Goal: Transaction & Acquisition: Book appointment/travel/reservation

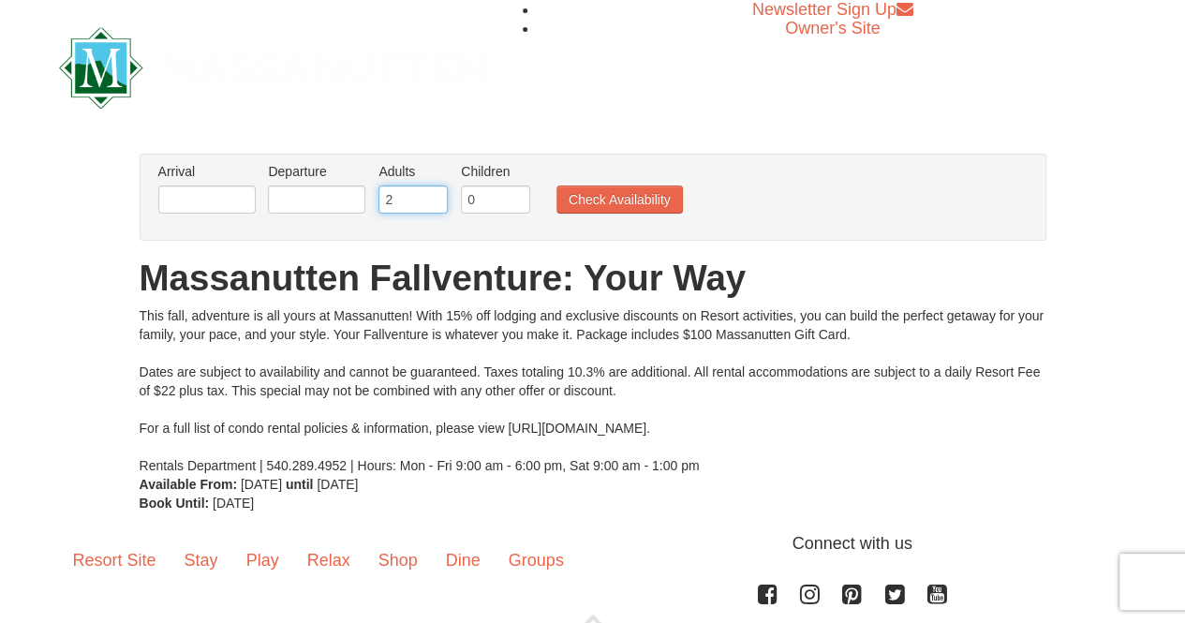
click at [406, 190] on input "2" at bounding box center [413, 200] width 69 height 28
type input "1"
click at [237, 201] on input "text" at bounding box center [206, 200] width 97 height 28
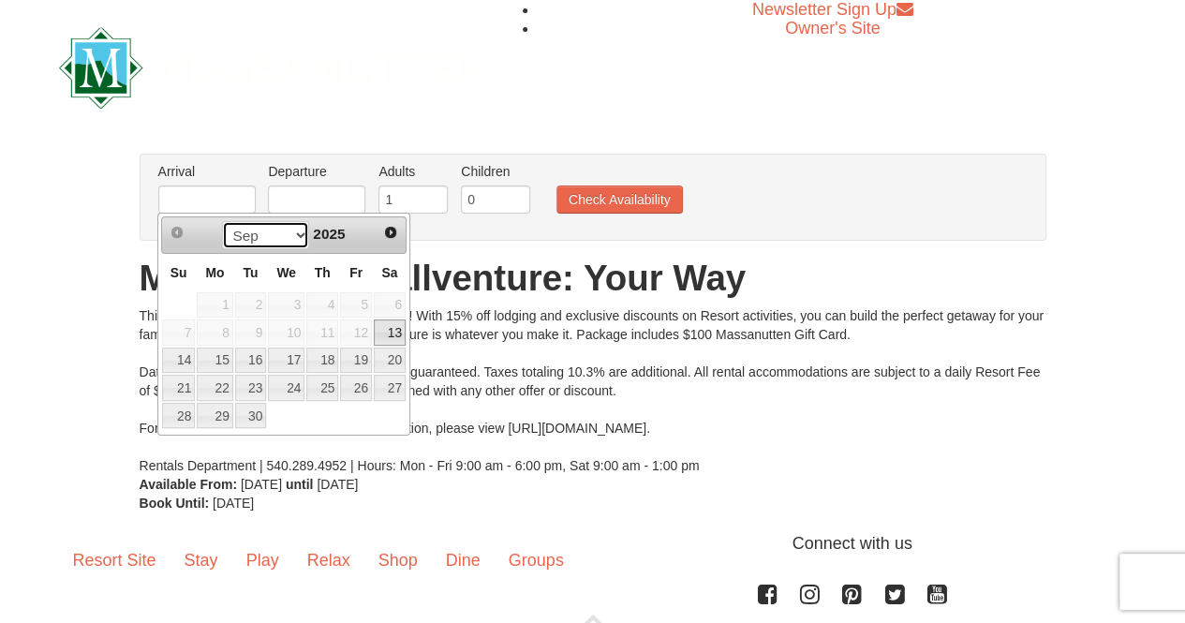
click at [292, 230] on select "Sep Oct Nov Dec" at bounding box center [265, 235] width 87 height 28
click at [281, 230] on select "Sep Oct Nov Dec" at bounding box center [265, 235] width 87 height 28
click at [380, 325] on link "13" at bounding box center [390, 332] width 32 height 26
type input "[DATE]"
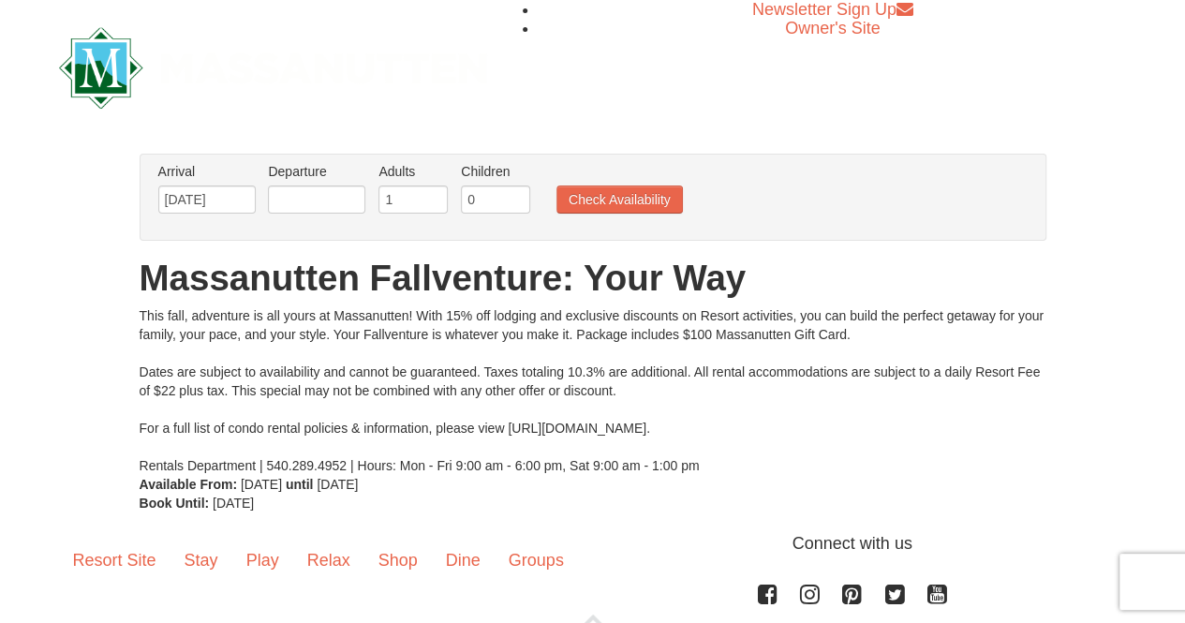
click at [323, 224] on div "Arrival Please format dates MM/DD/YYYY Please format dates MM/DD/YYYY 09/13/202…" at bounding box center [593, 197] width 907 height 87
click at [311, 215] on li "Departure Please format dates MM/DD/YYYY Please format dates MM/DD/YYYY" at bounding box center [316, 192] width 107 height 61
click at [304, 210] on input "text" at bounding box center [316, 200] width 97 height 28
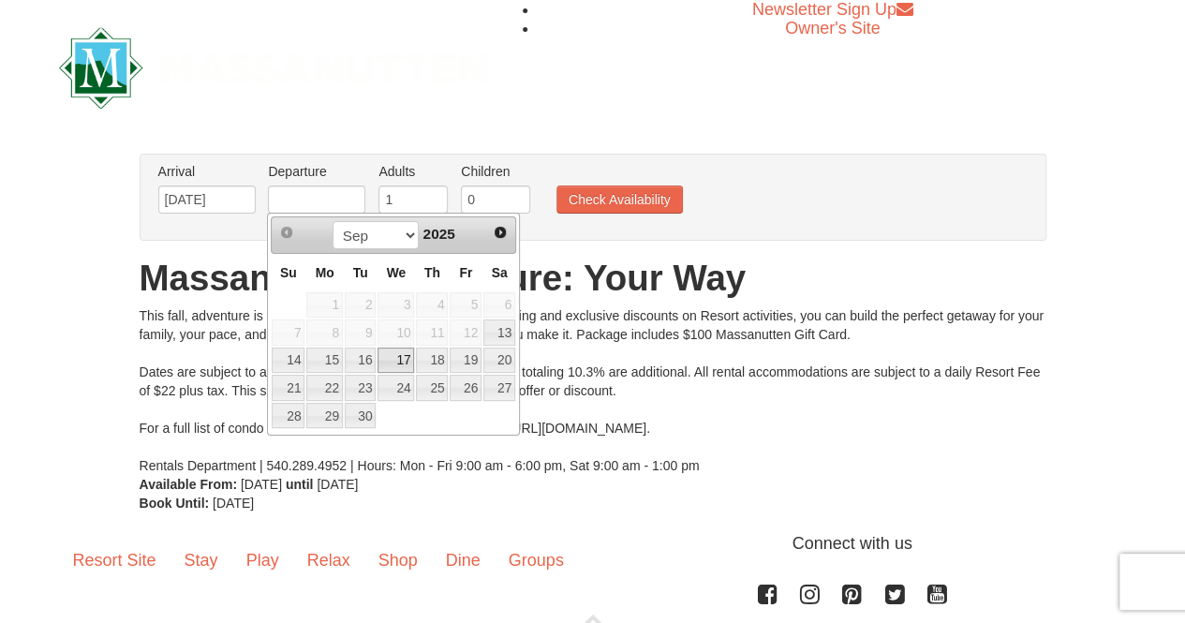
click at [405, 354] on link "17" at bounding box center [396, 361] width 37 height 26
type input "[DATE]"
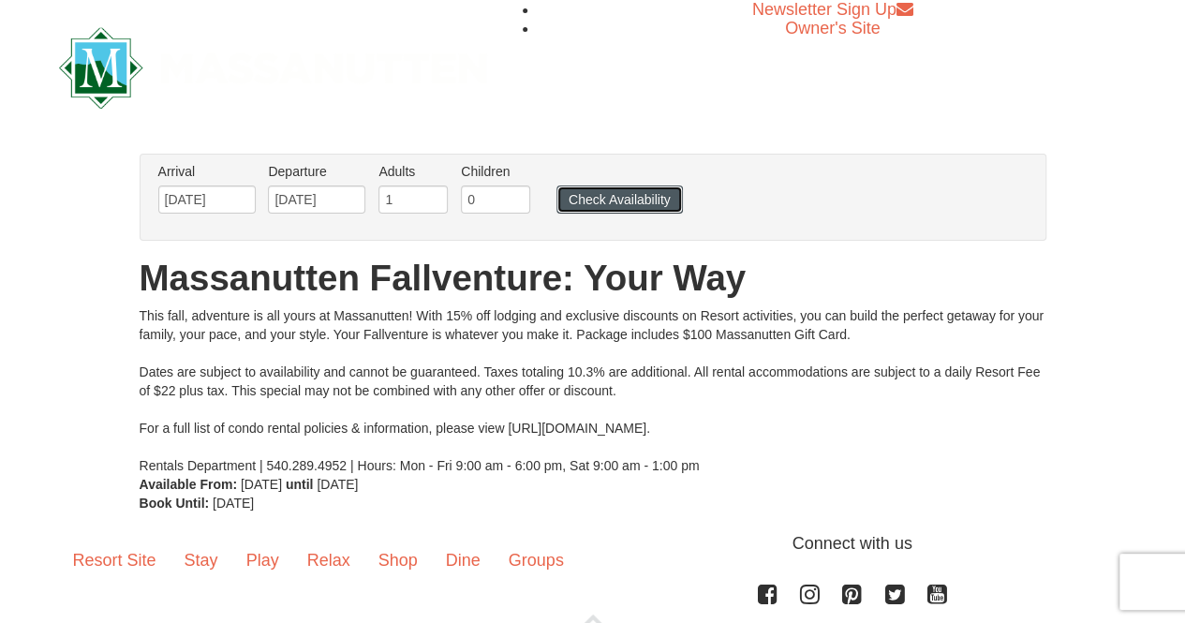
click at [578, 200] on button "Check Availability" at bounding box center [620, 200] width 126 height 28
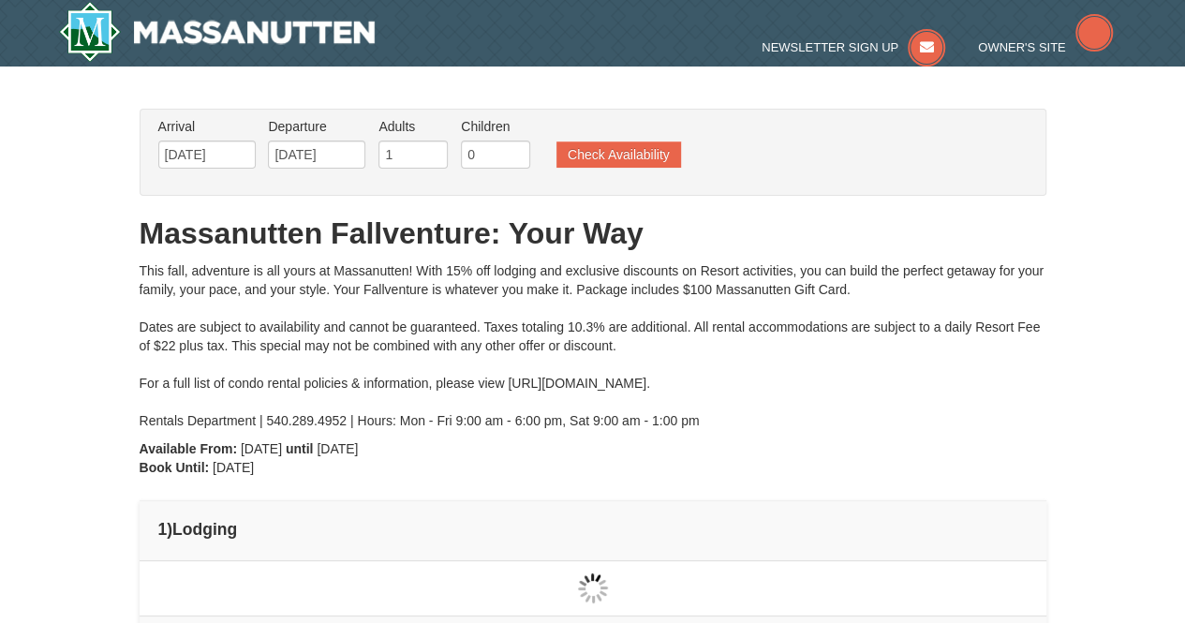
type input "[DATE]"
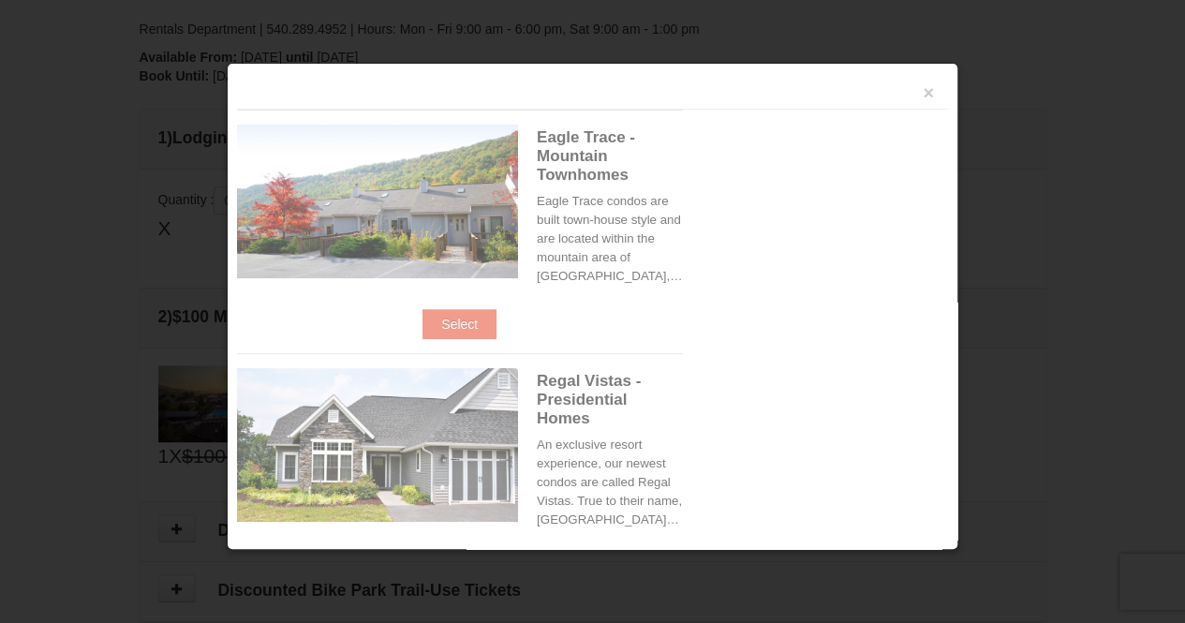
scroll to position [572, 0]
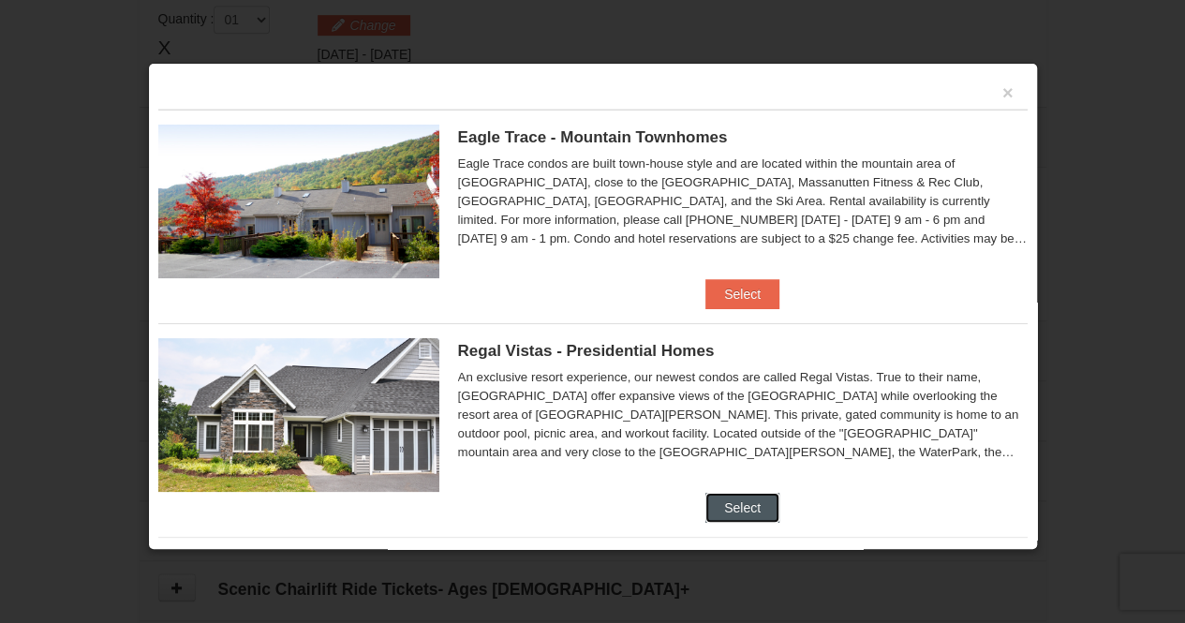
click at [724, 506] on button "Select" at bounding box center [743, 508] width 74 height 30
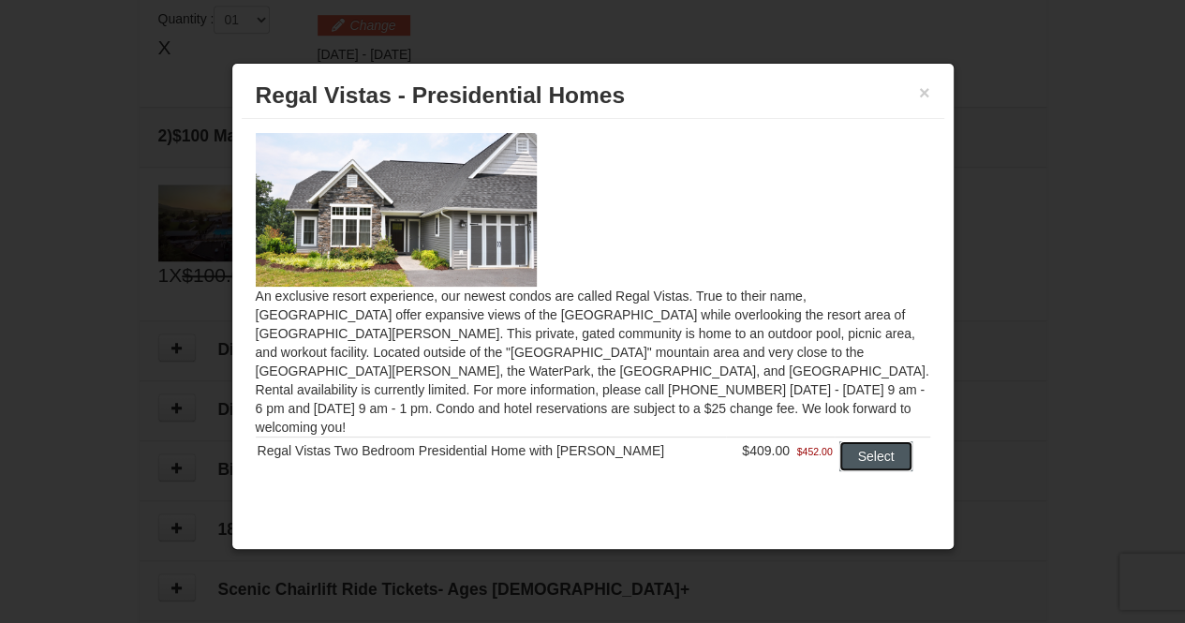
click at [857, 441] on button "Select" at bounding box center [876, 456] width 74 height 30
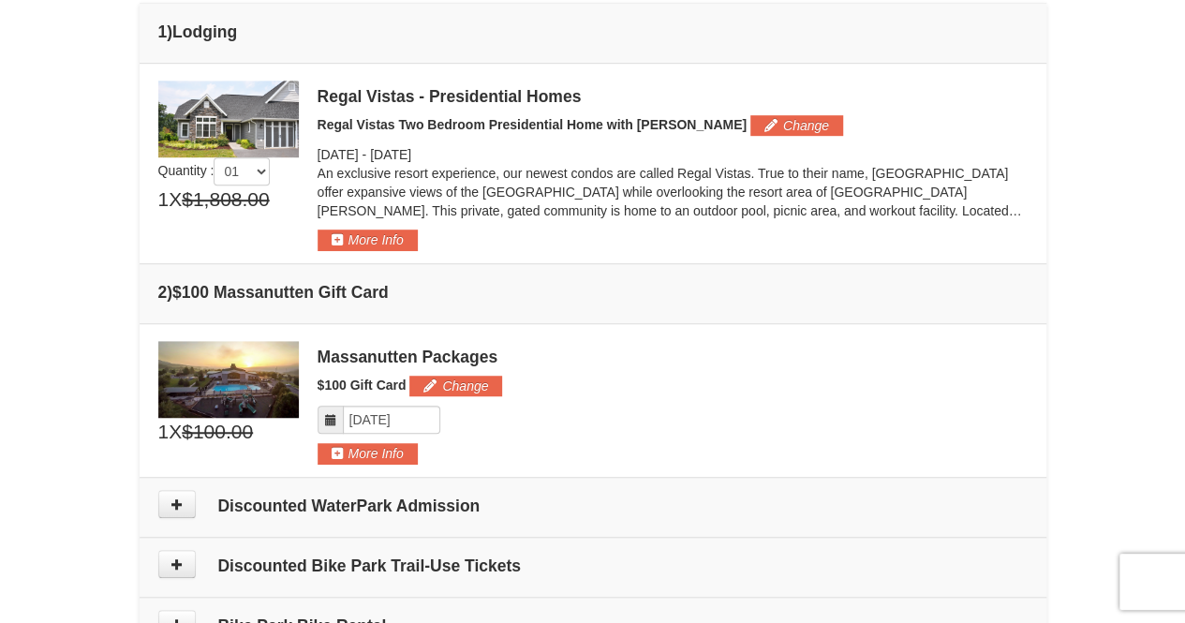
scroll to position [512, 0]
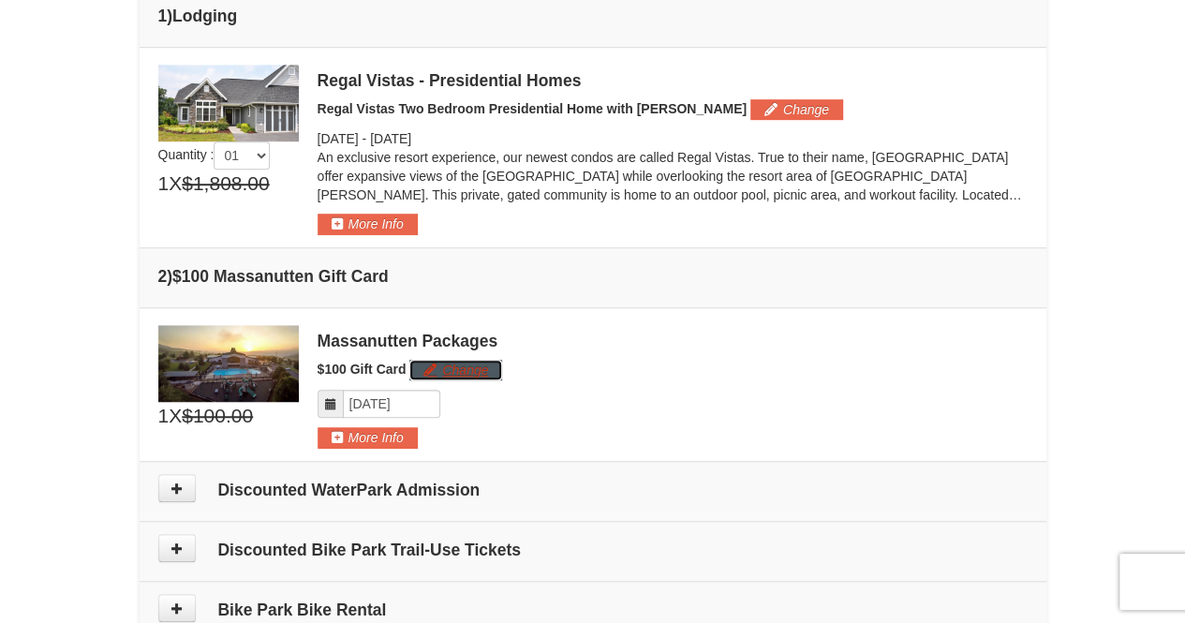
click at [443, 374] on button "Change" at bounding box center [455, 370] width 93 height 21
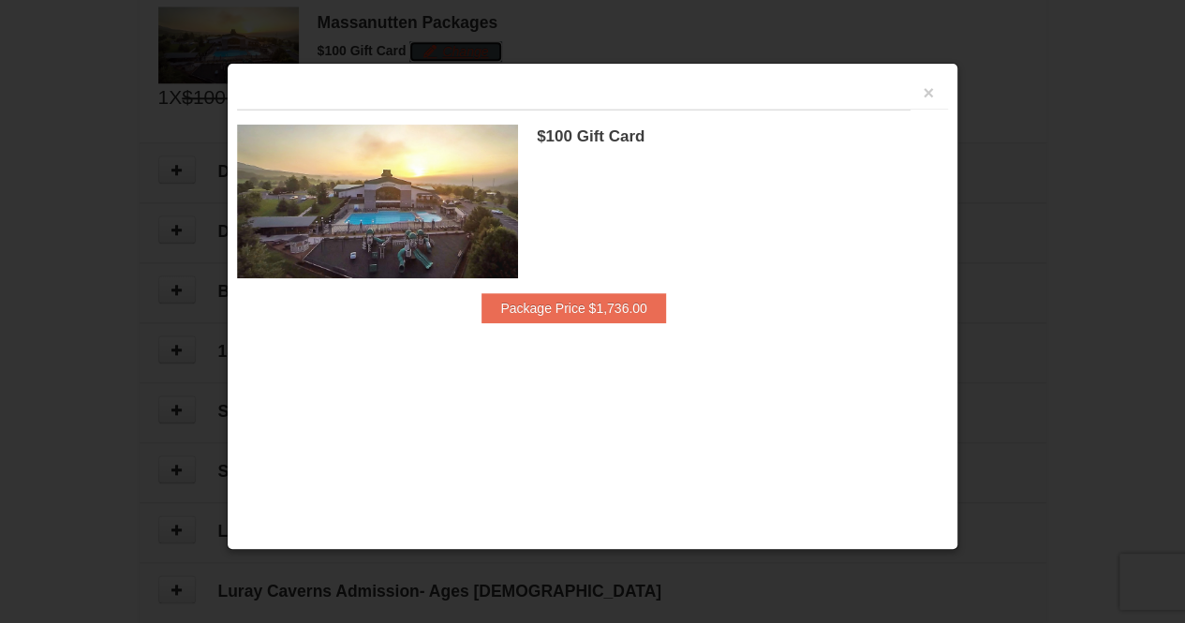
scroll to position [835, 0]
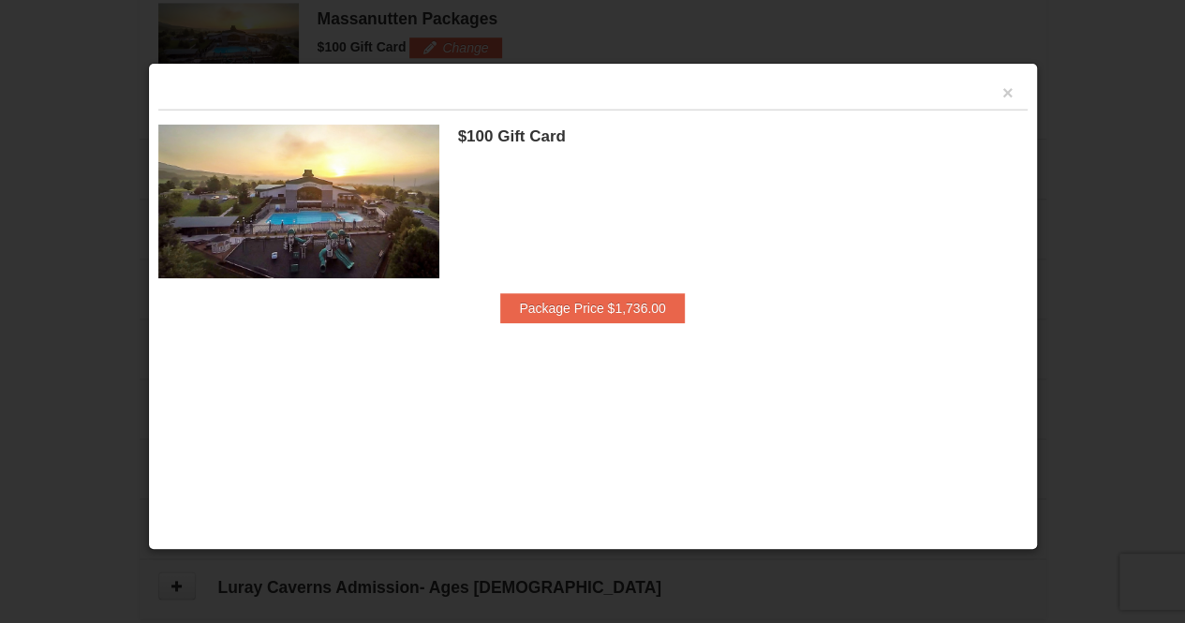
click at [1014, 92] on div "×" at bounding box center [592, 91] width 869 height 37
click at [1003, 94] on button "×" at bounding box center [1008, 92] width 11 height 19
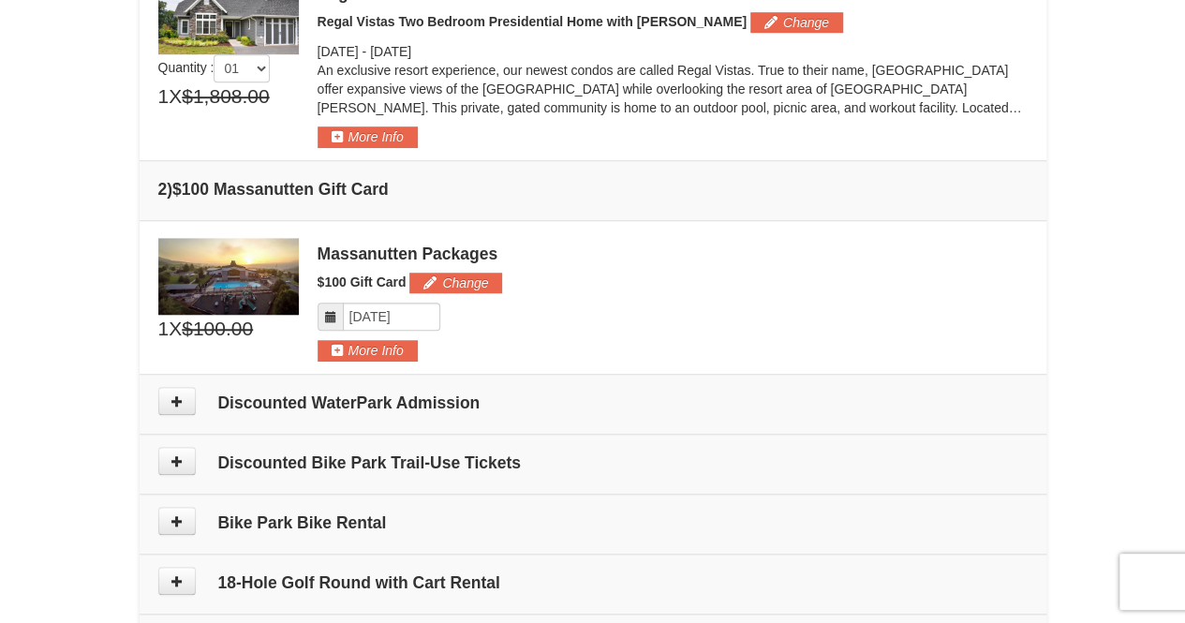
scroll to position [596, 0]
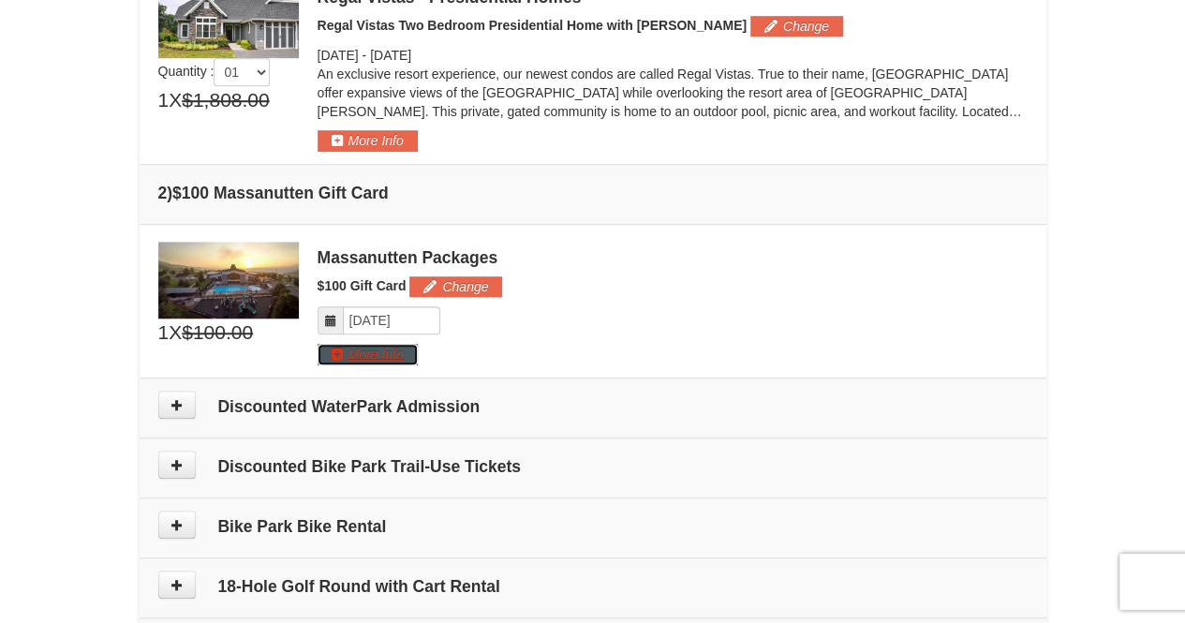
click at [394, 360] on button "More Info" at bounding box center [368, 354] width 100 height 21
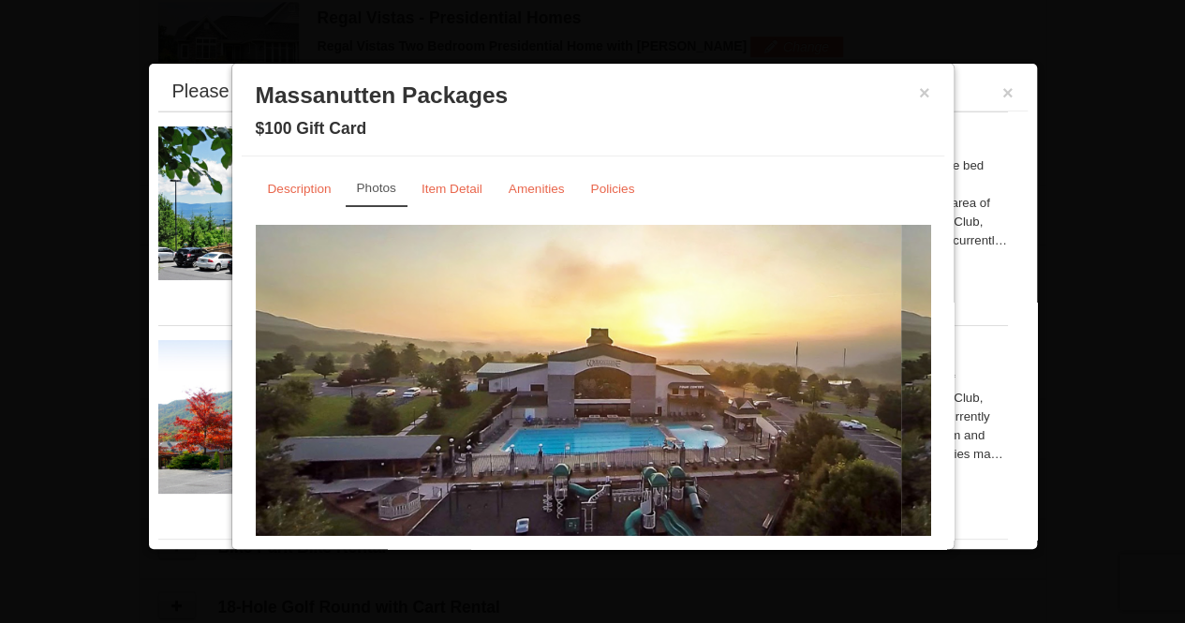
scroll to position [575, 0]
click at [919, 94] on button "×" at bounding box center [924, 92] width 11 height 19
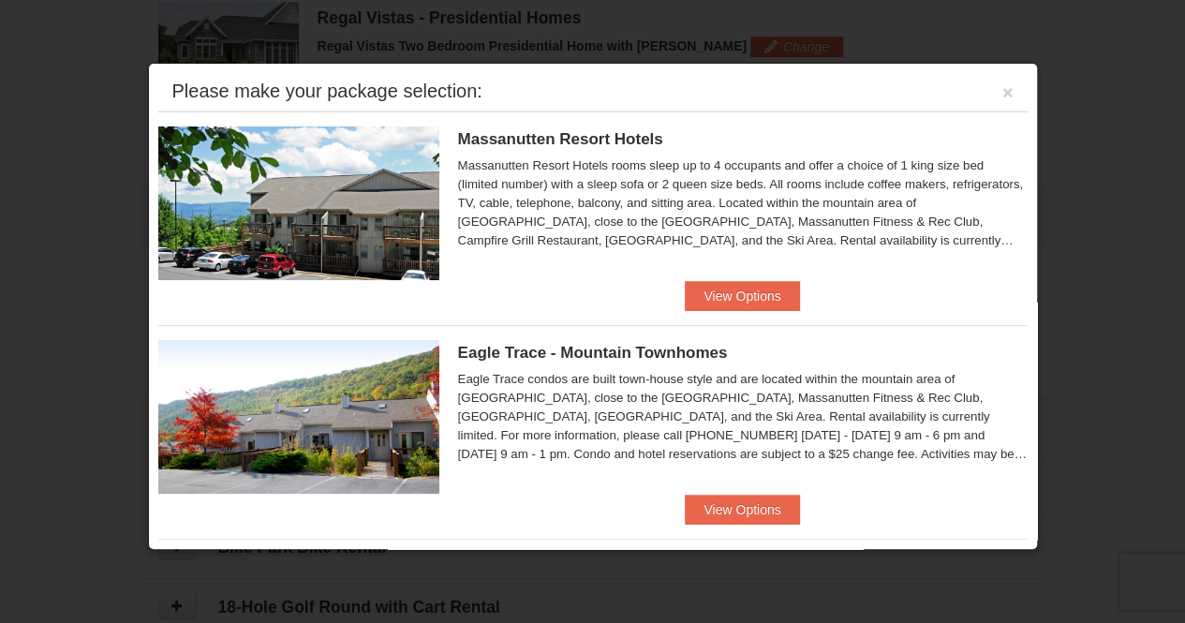
click at [740, 276] on div "Massanutten Resort Hotels Hotel King Room Package Price $593.00 Save $45.00 Hot…" at bounding box center [592, 196] width 869 height 170
click at [755, 283] on button "View Options" at bounding box center [742, 296] width 114 height 30
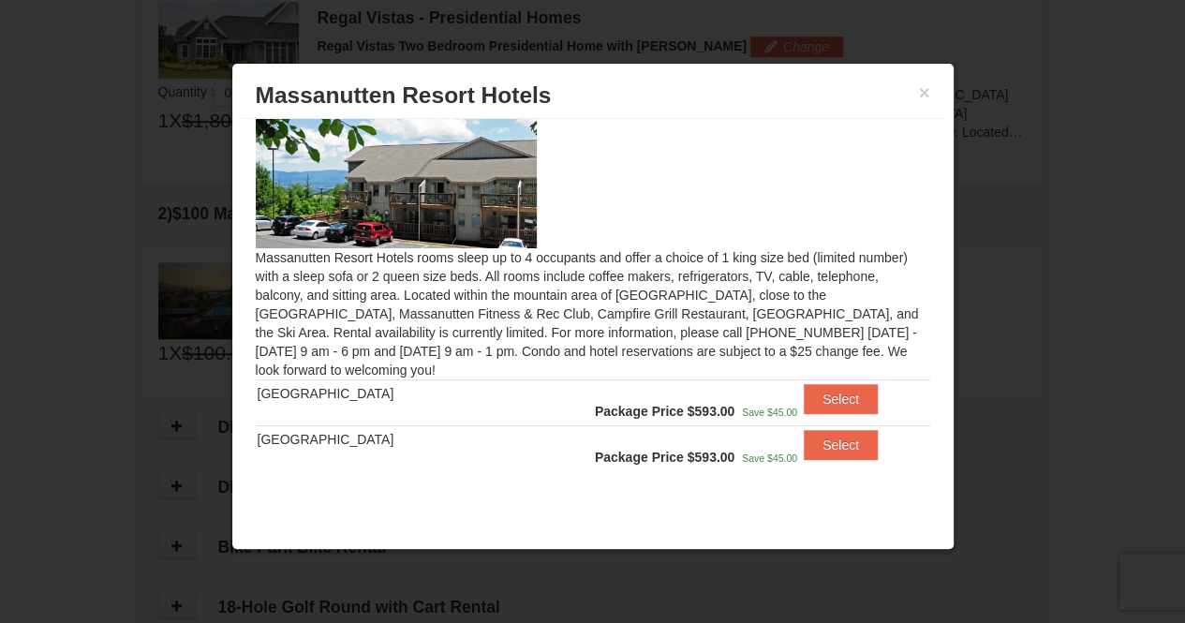
scroll to position [40, 0]
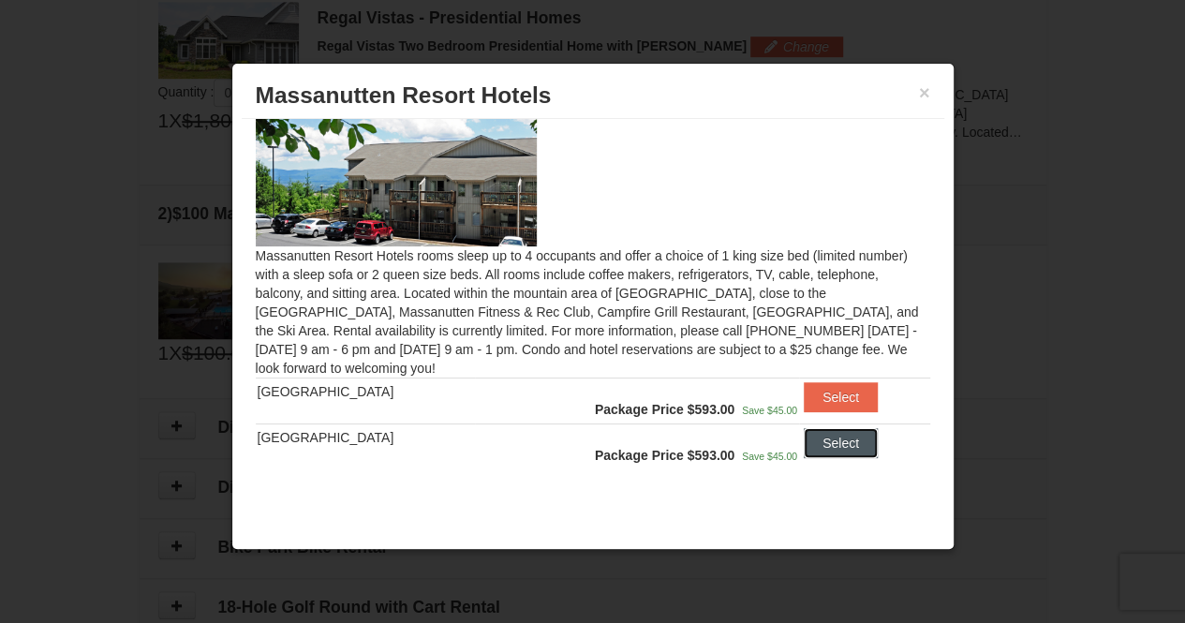
click at [827, 449] on button "Select" at bounding box center [841, 443] width 74 height 30
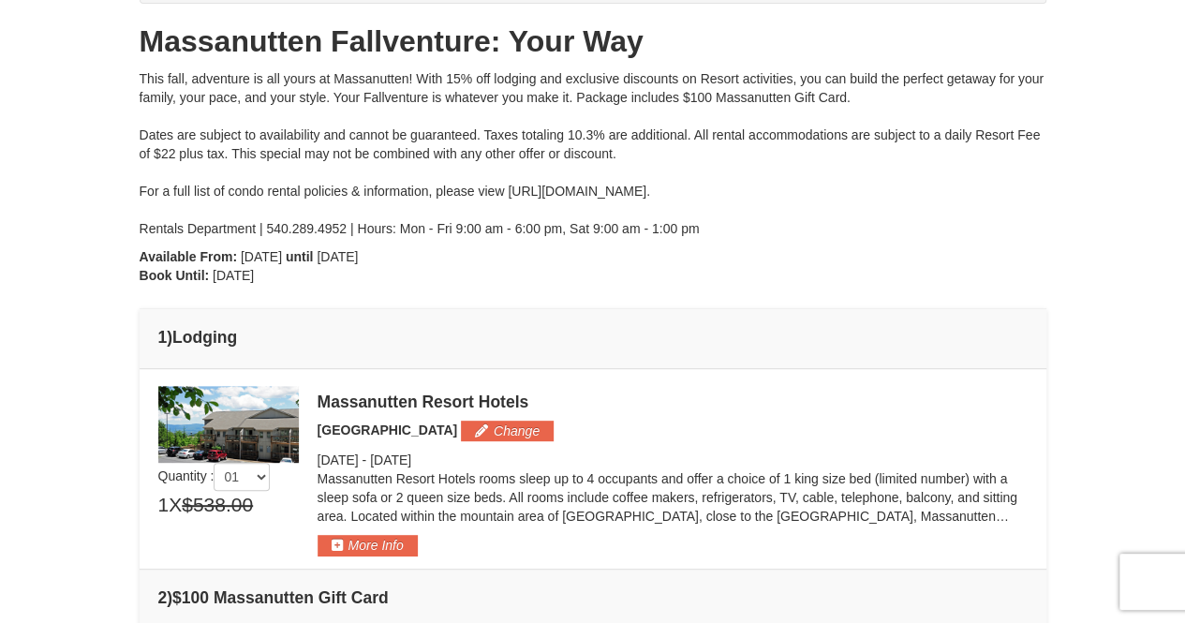
scroll to position [186, 0]
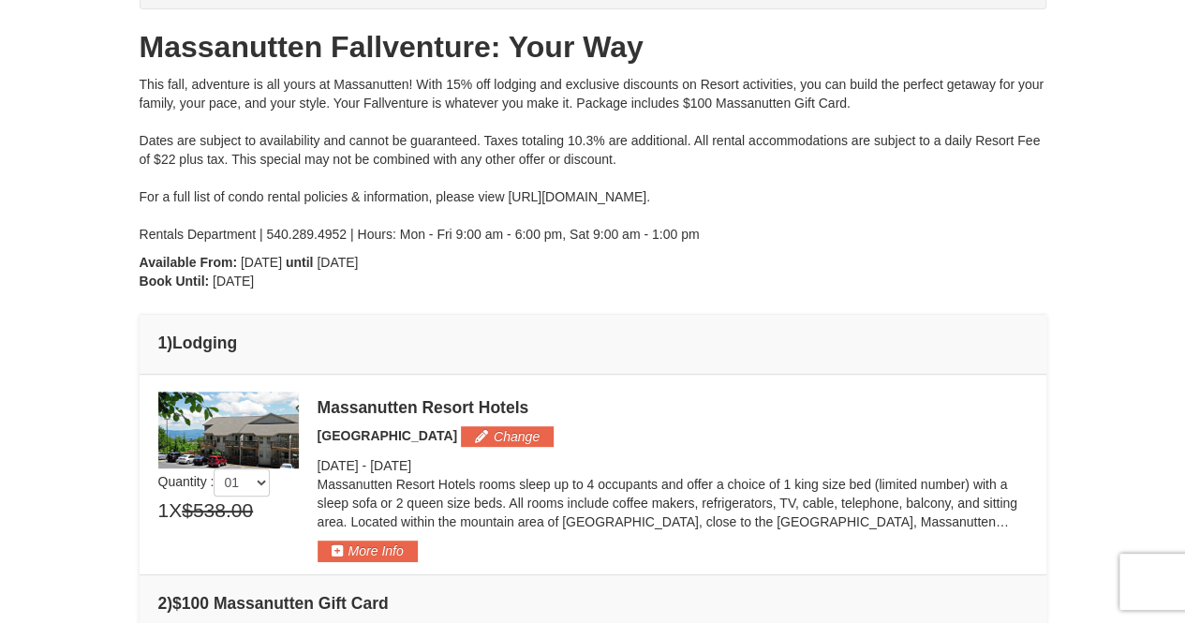
click at [359, 462] on span "[DATE]" at bounding box center [338, 465] width 41 height 15
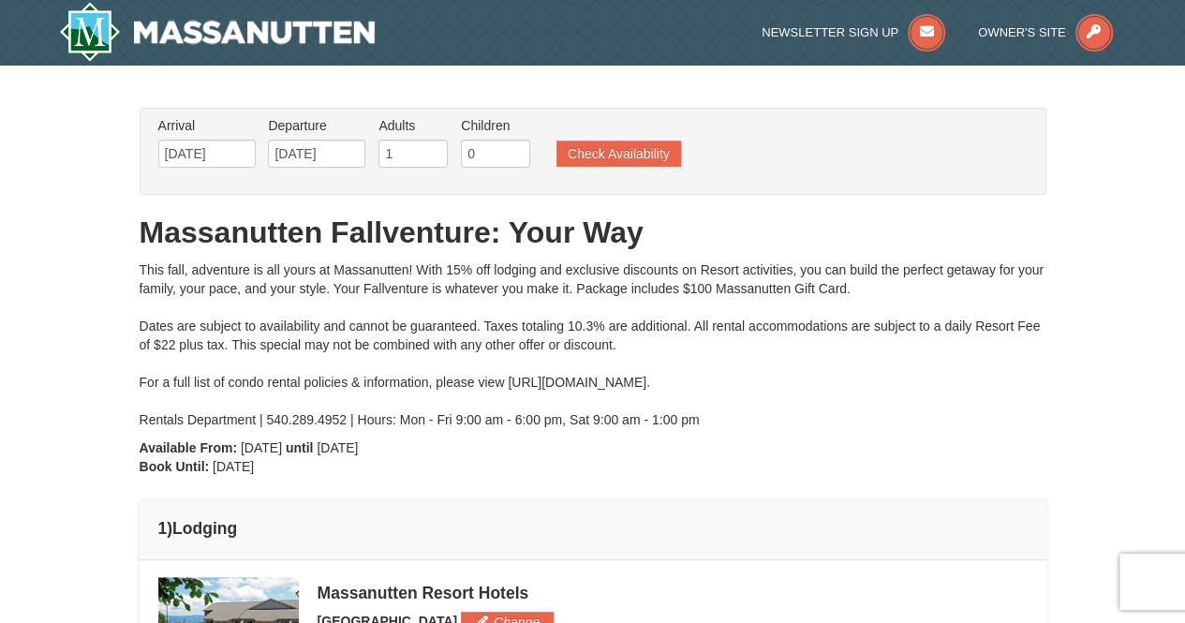
scroll to position [5, 0]
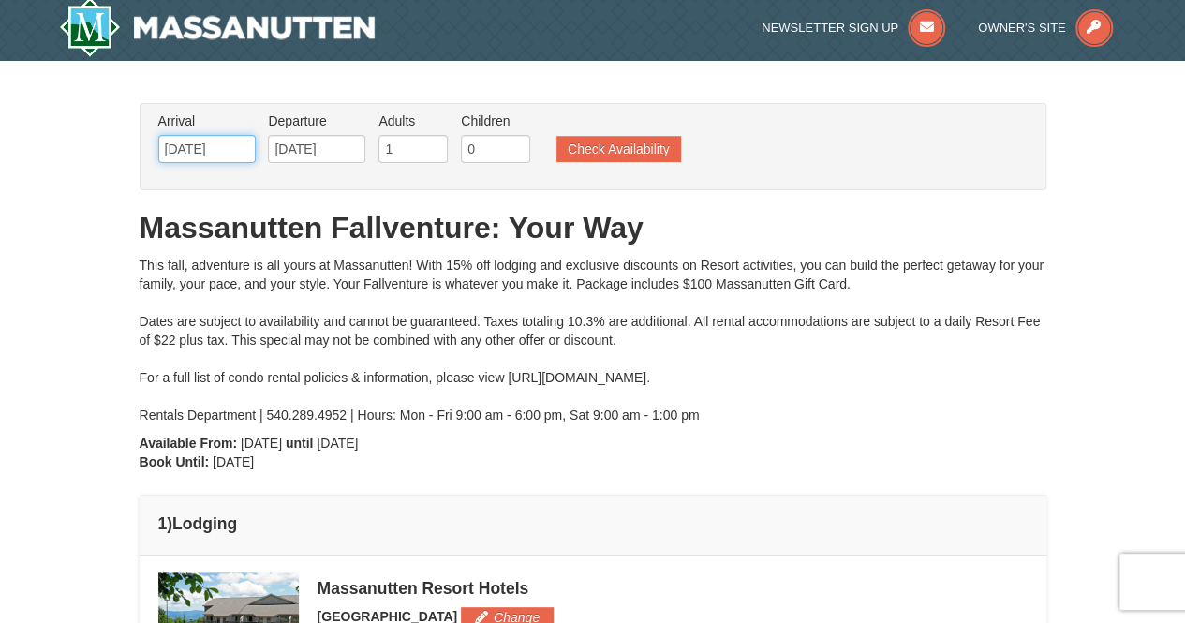
click at [216, 137] on input "09/13/2025" at bounding box center [206, 149] width 97 height 28
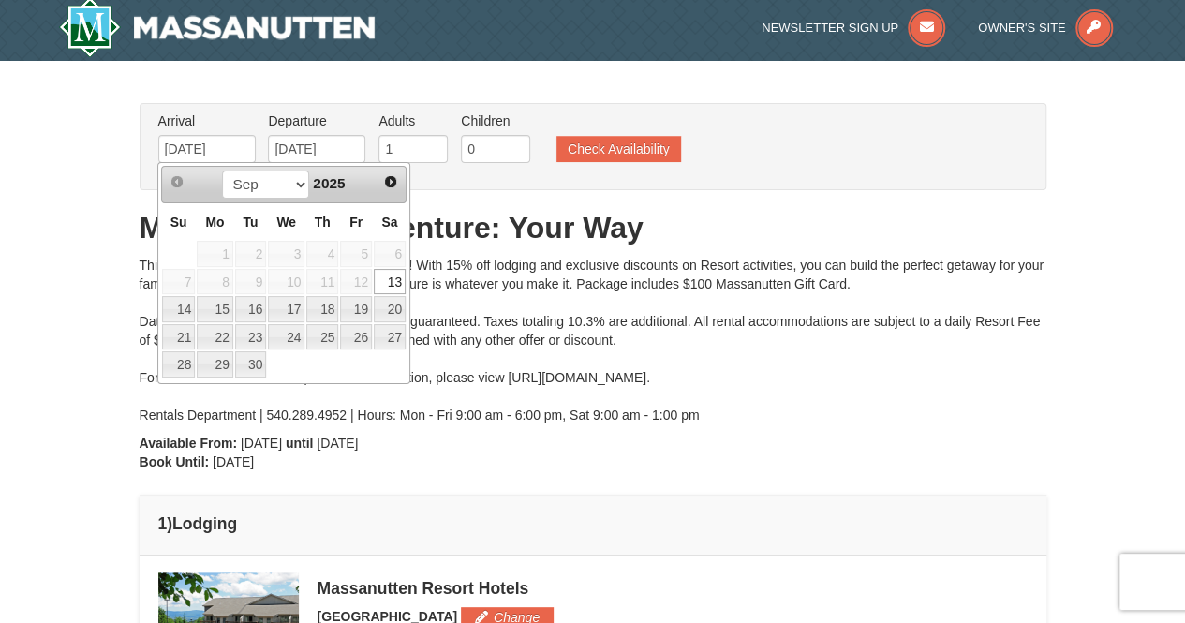
click at [385, 278] on link "13" at bounding box center [390, 282] width 32 height 26
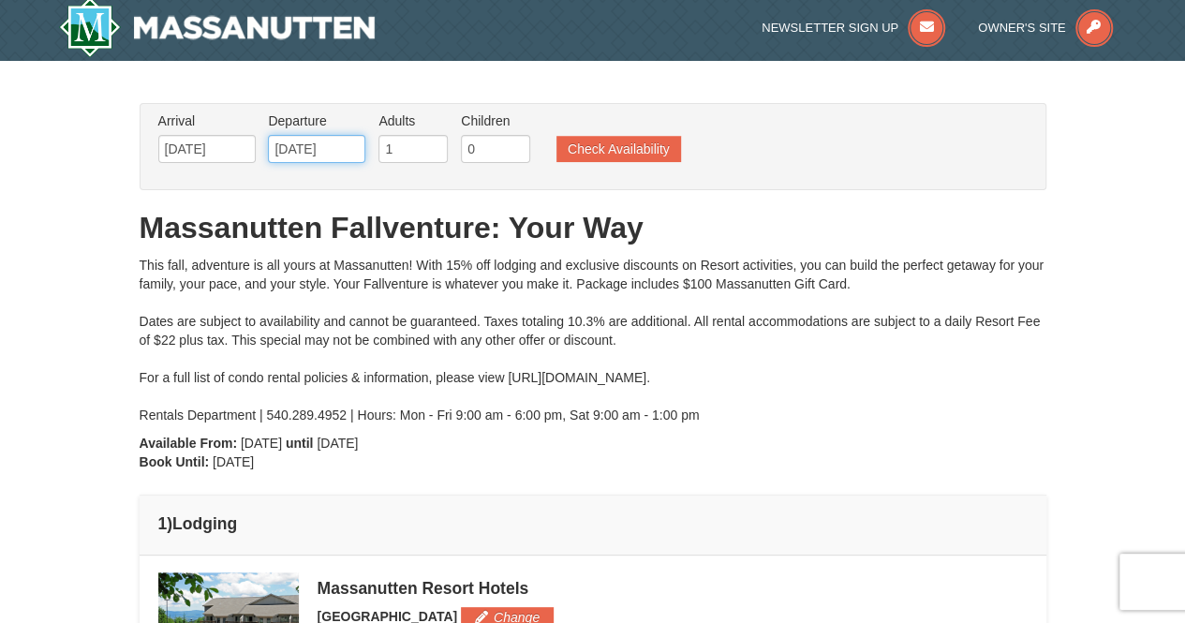
click at [317, 153] on input "09/17/2025" at bounding box center [316, 149] width 97 height 28
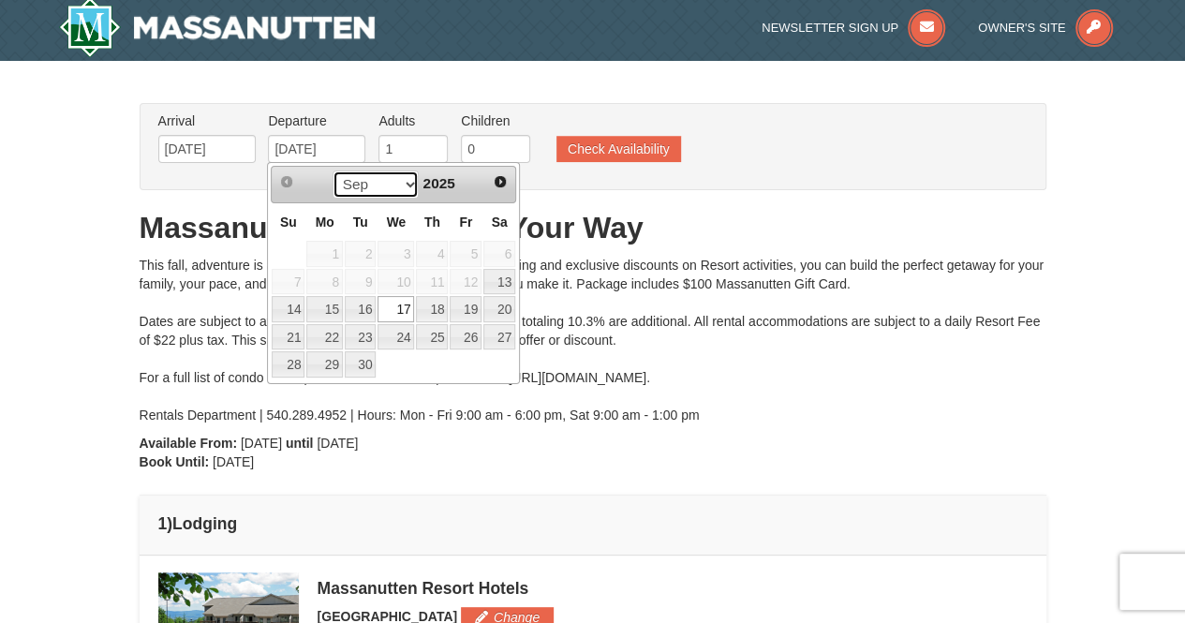
drag, startPoint x: 330, startPoint y: 179, endPoint x: 405, endPoint y: 182, distance: 75.0
click at [405, 182] on select "Sep Oct Nov Dec" at bounding box center [376, 185] width 87 height 28
click at [405, 183] on select "Sep Oct Nov Dec" at bounding box center [376, 185] width 87 height 28
click at [429, 313] on link "18" at bounding box center [432, 309] width 32 height 26
type input "09/18/2025"
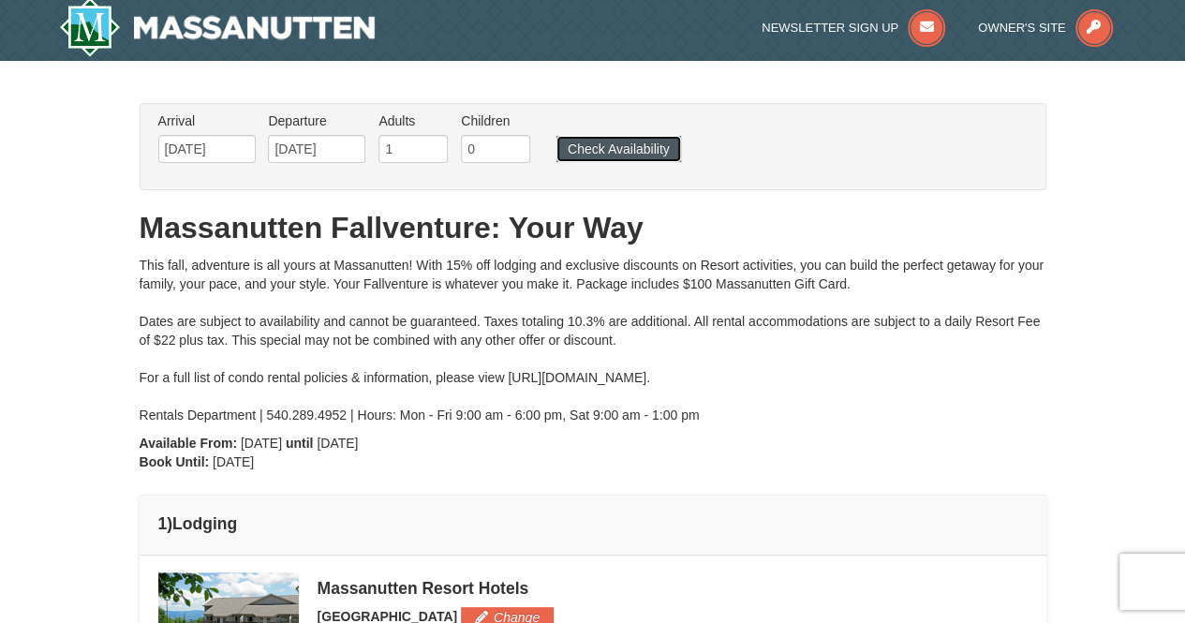
click at [643, 141] on button "Check Availability" at bounding box center [619, 149] width 125 height 26
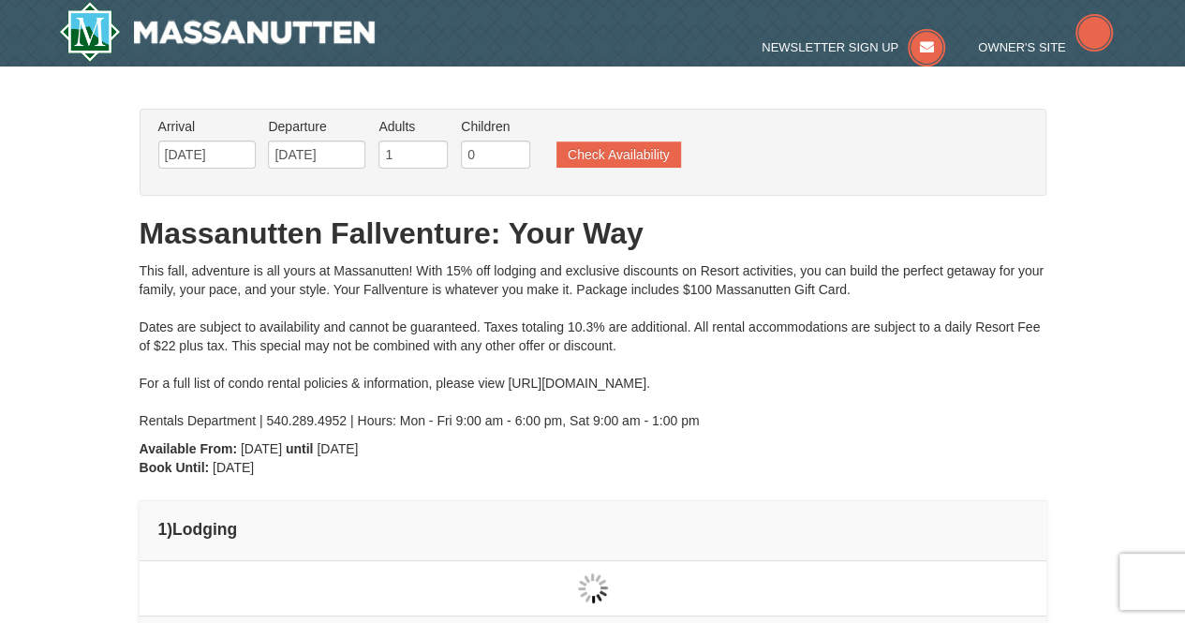
type input "[DATE]"
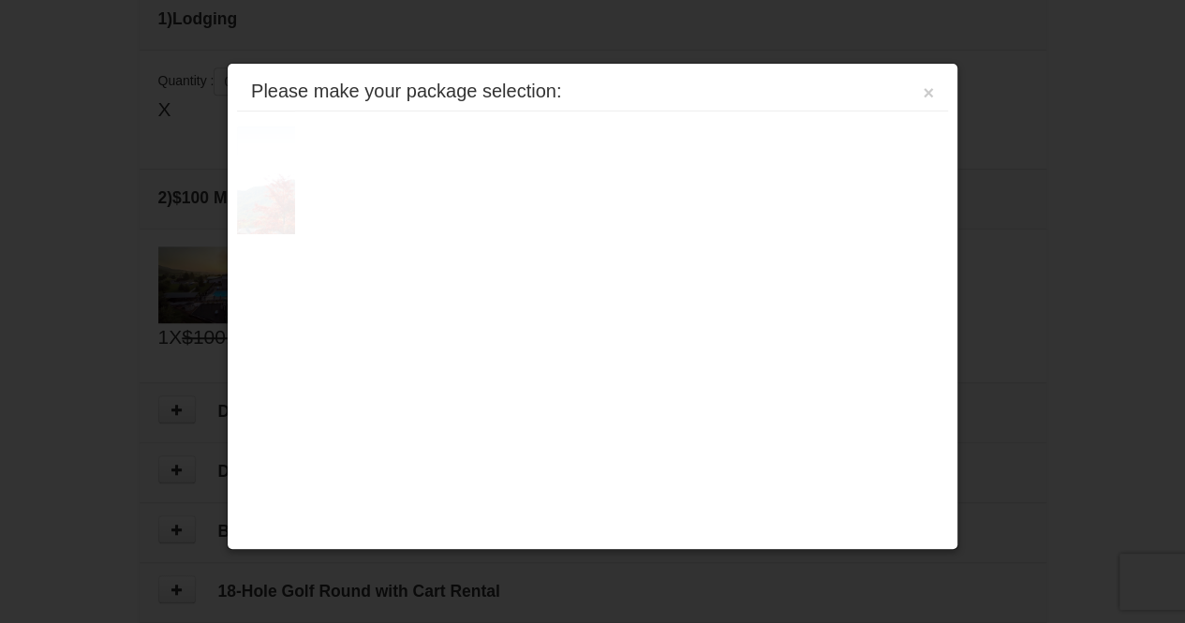
scroll to position [571, 0]
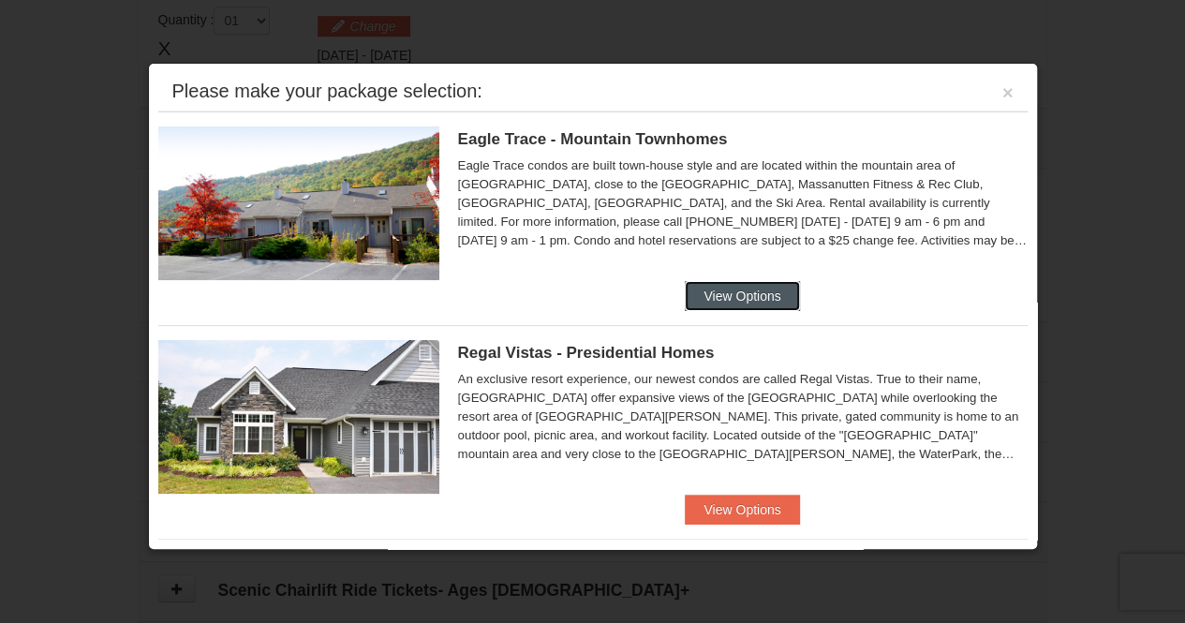
click at [733, 282] on button "View Options" at bounding box center [742, 296] width 114 height 30
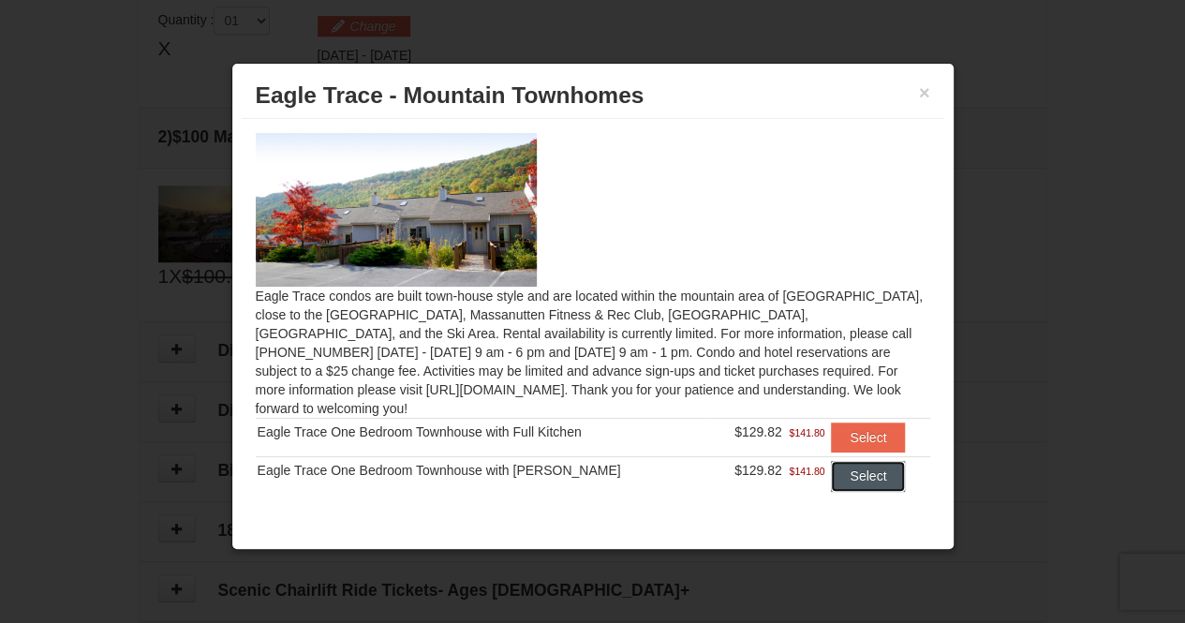
click at [860, 461] on button "Select" at bounding box center [868, 476] width 74 height 30
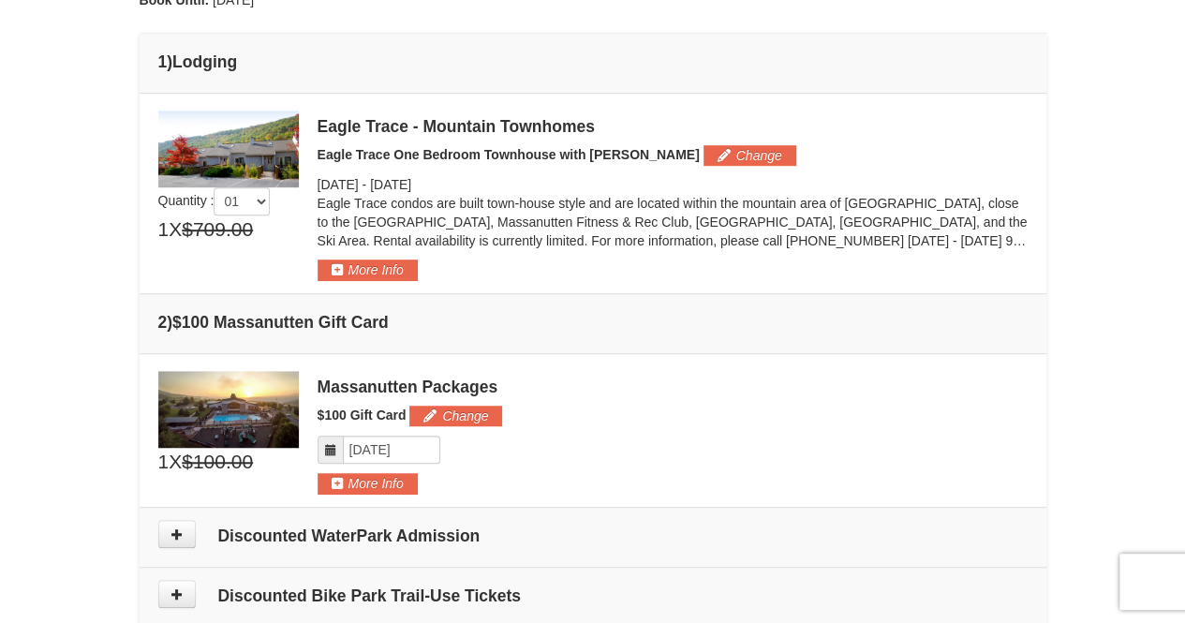
scroll to position [0, 0]
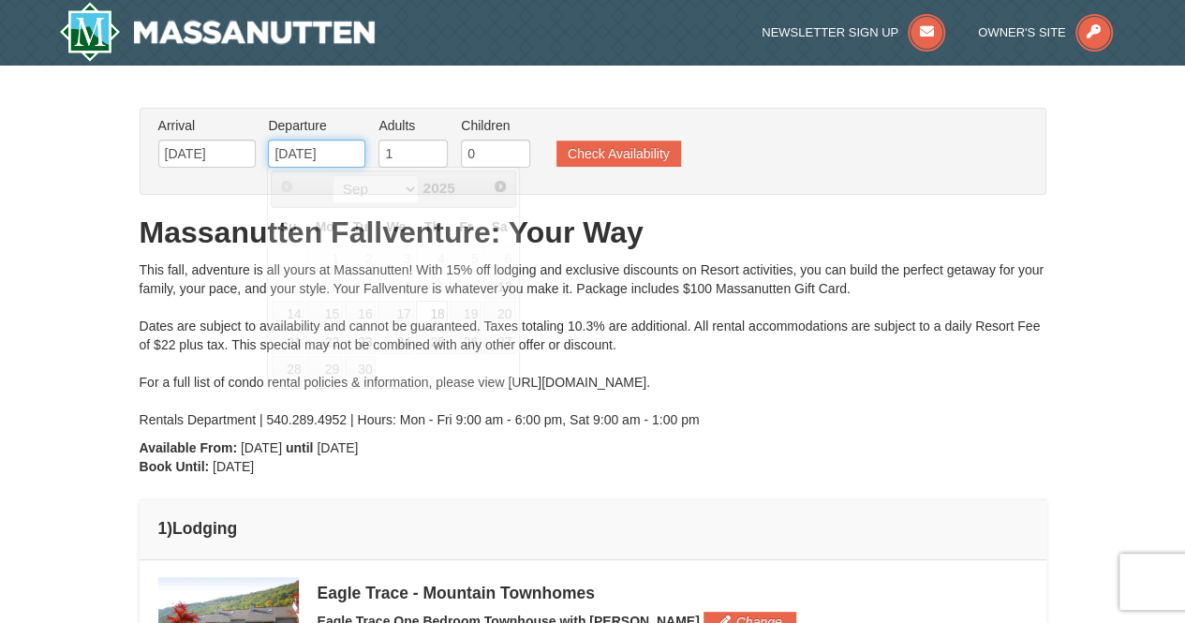
click at [321, 154] on input "09/18/2025" at bounding box center [316, 154] width 97 height 28
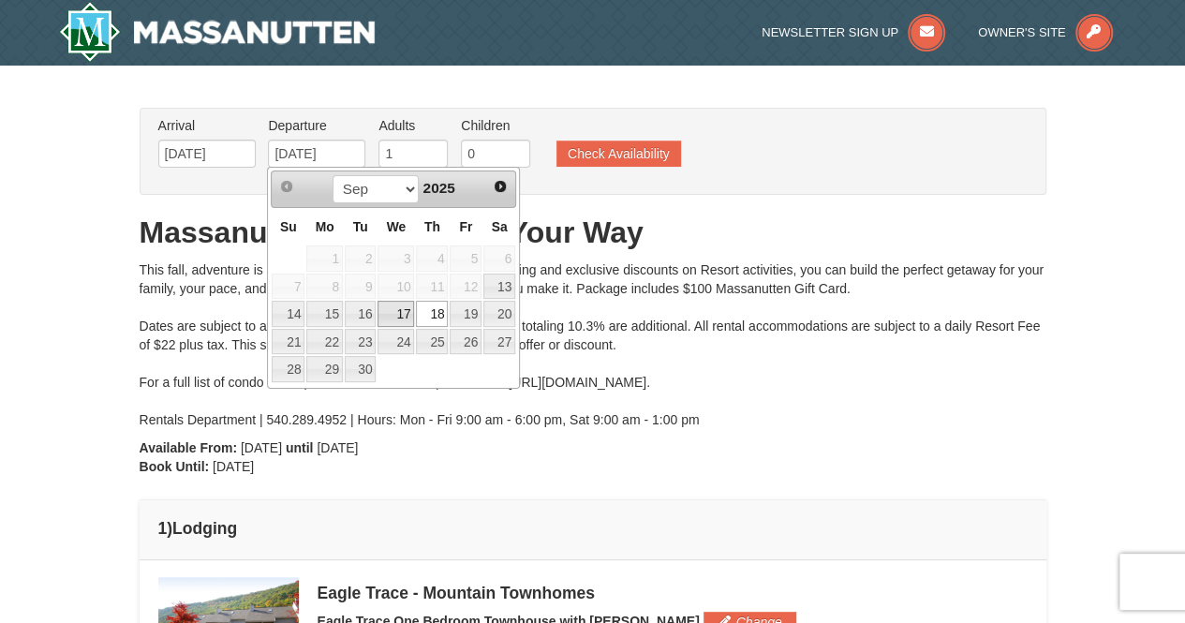
click at [393, 316] on link "17" at bounding box center [396, 314] width 37 height 26
type input "[DATE]"
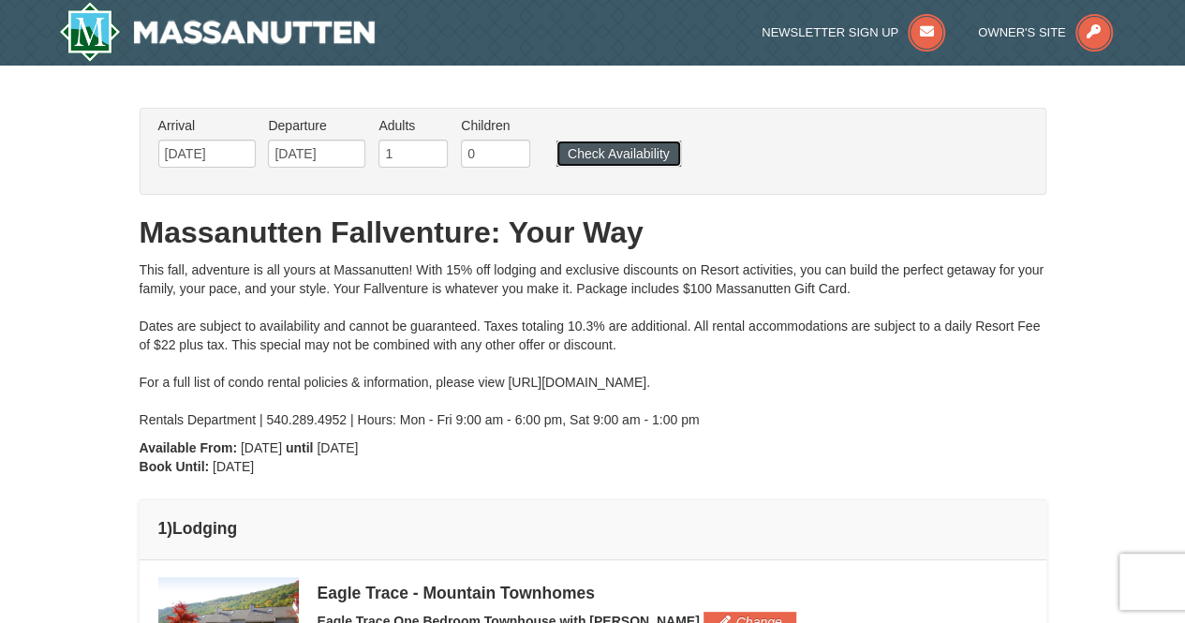
click at [619, 157] on button "Check Availability" at bounding box center [619, 154] width 125 height 26
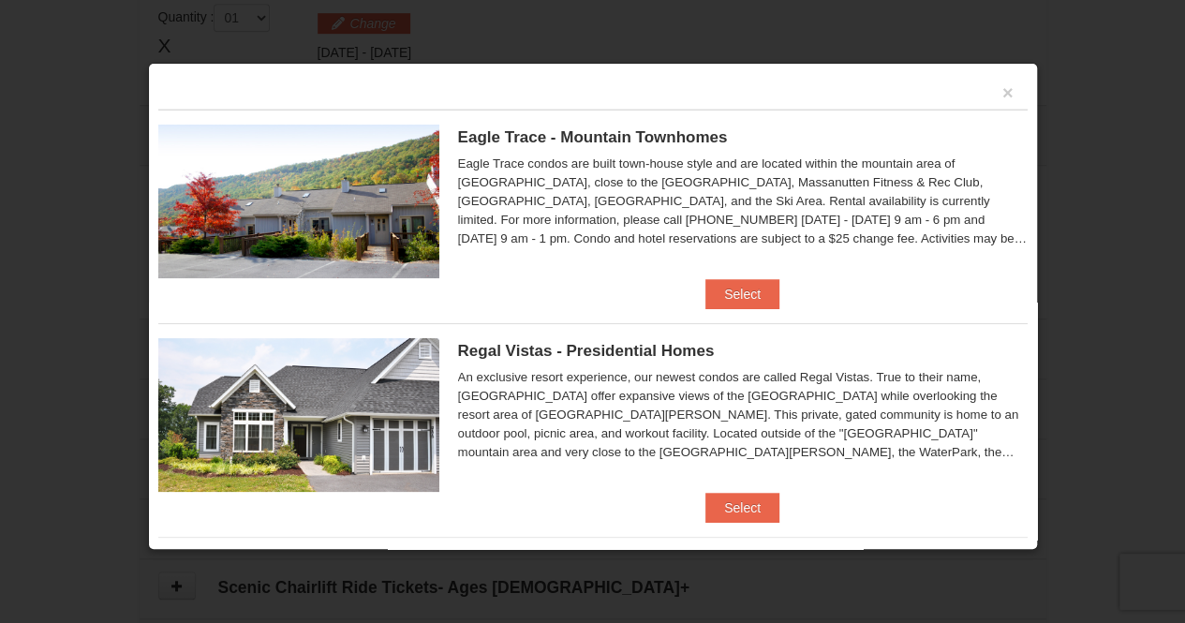
scroll to position [573, 0]
click at [728, 299] on button "Select" at bounding box center [743, 294] width 74 height 30
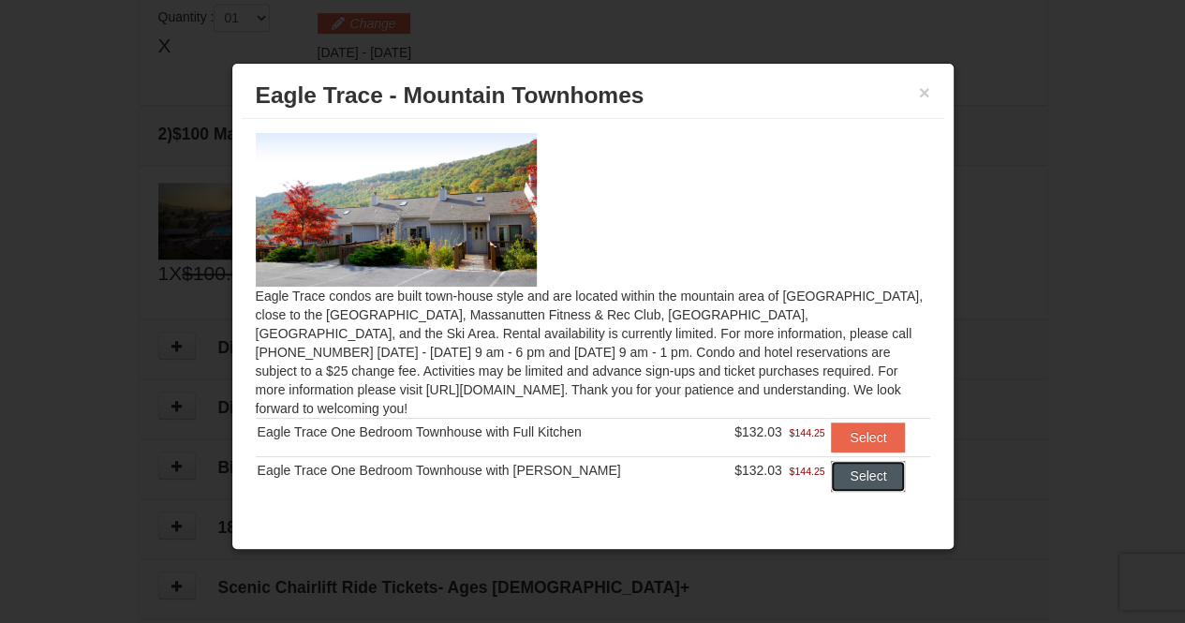
click at [837, 461] on button "Select" at bounding box center [868, 476] width 74 height 30
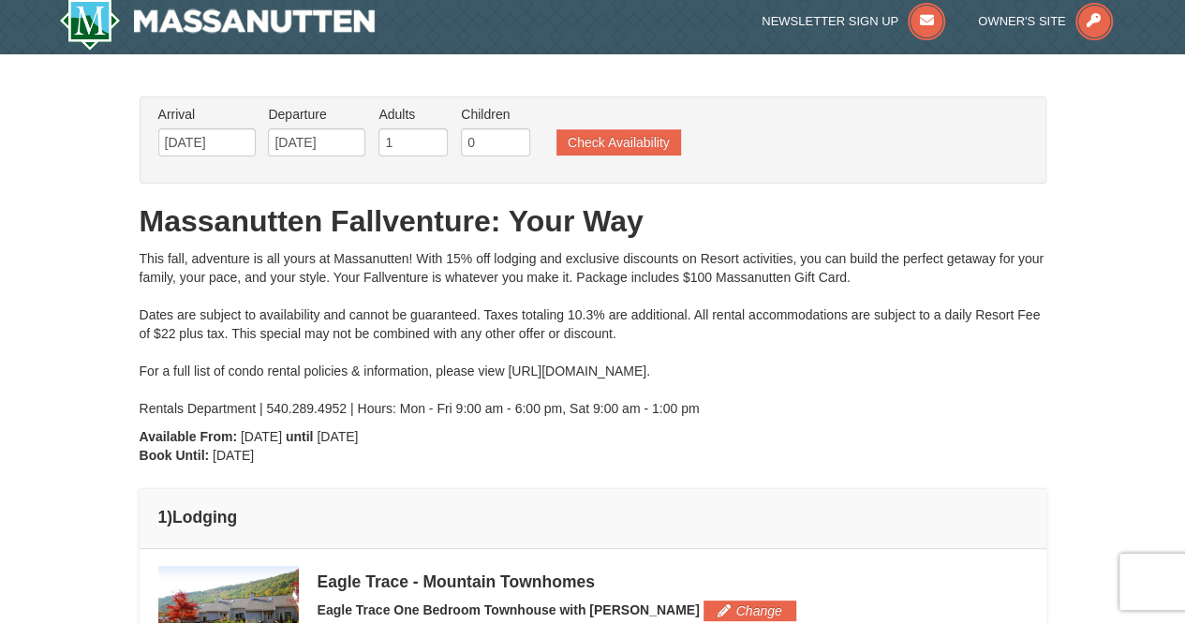
scroll to position [0, 0]
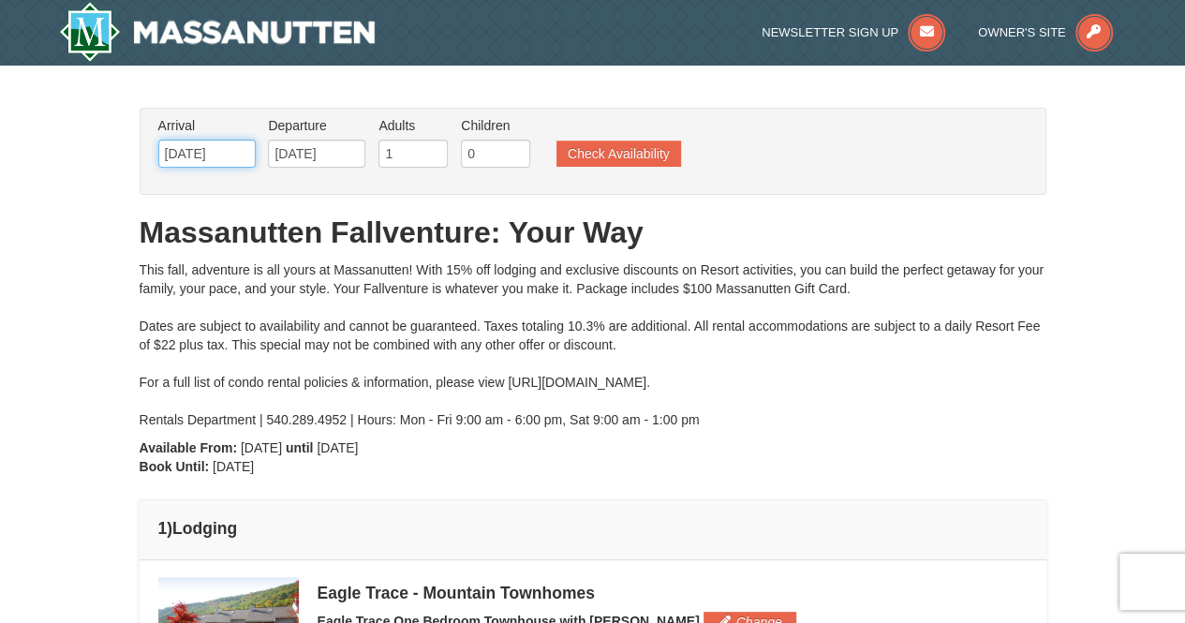
click at [208, 141] on input "09/13/2025" at bounding box center [206, 154] width 97 height 28
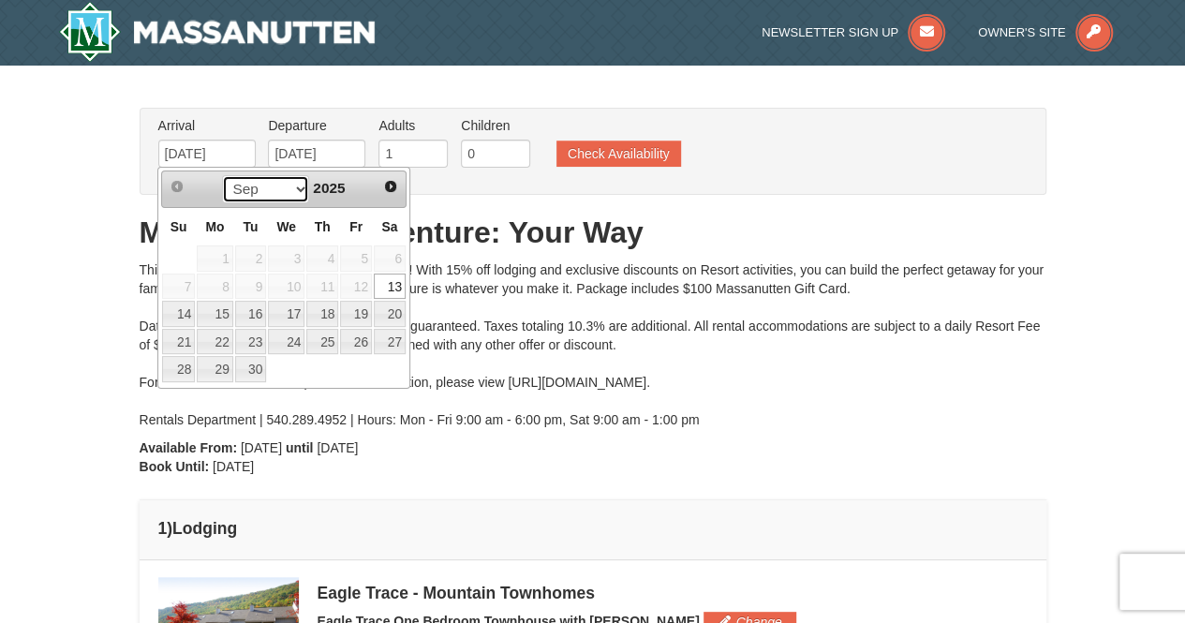
click at [287, 182] on select "Sep Oct Nov Dec" at bounding box center [265, 189] width 87 height 28
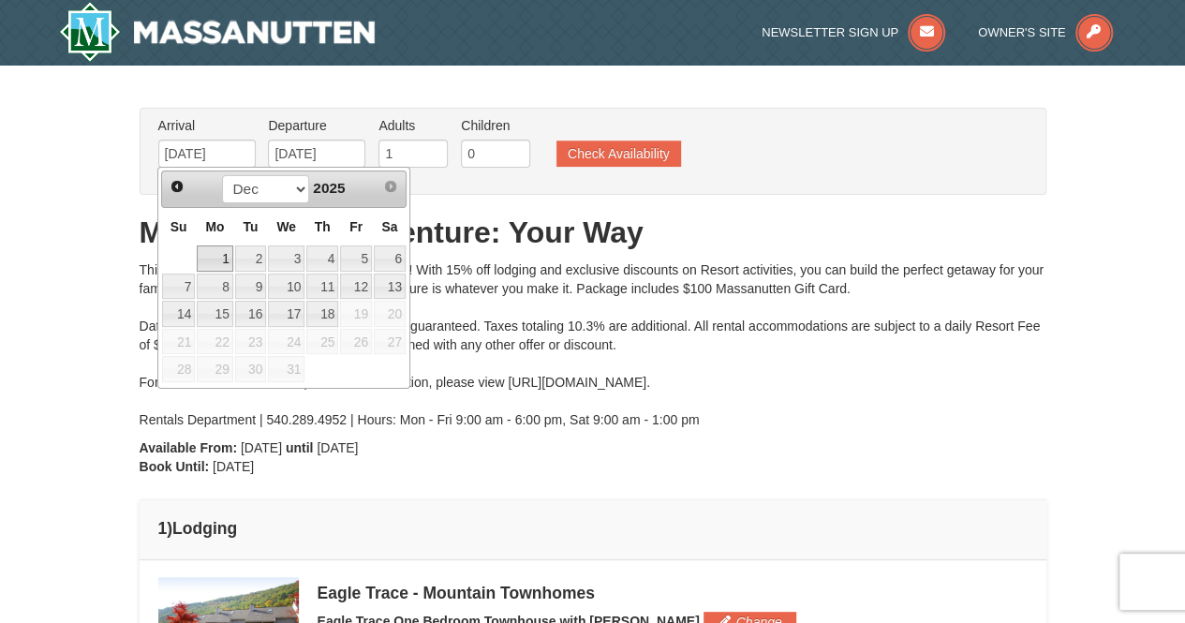
click at [230, 258] on link "1" at bounding box center [215, 258] width 36 height 26
type input "[DATE]"
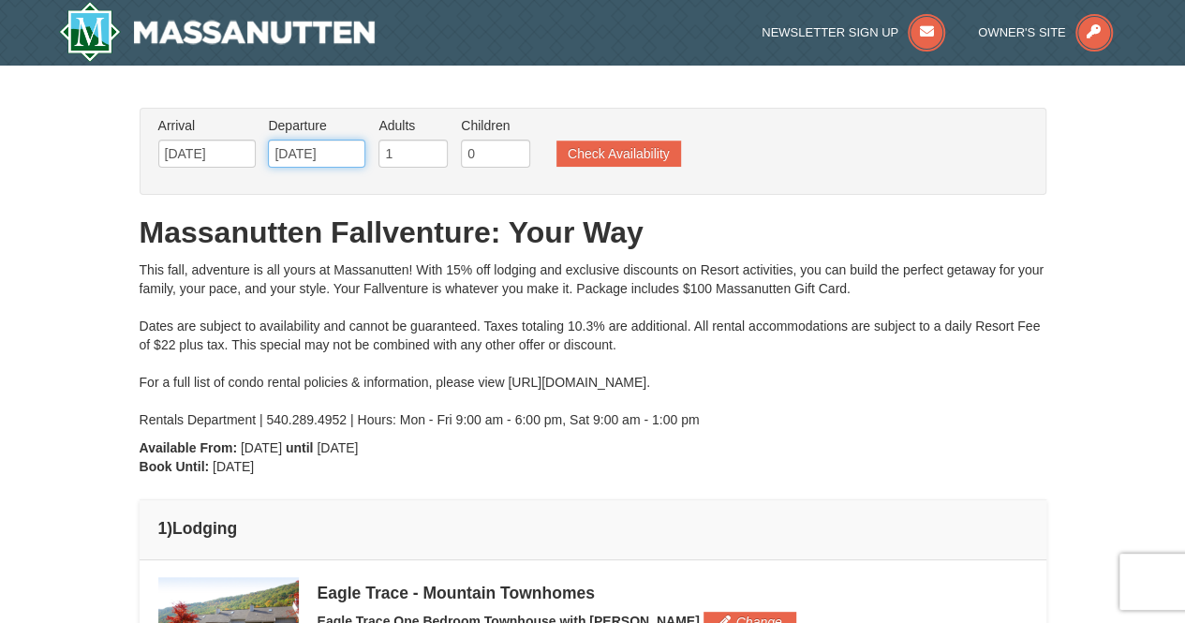
click at [322, 149] on input "[DATE]" at bounding box center [316, 154] width 97 height 28
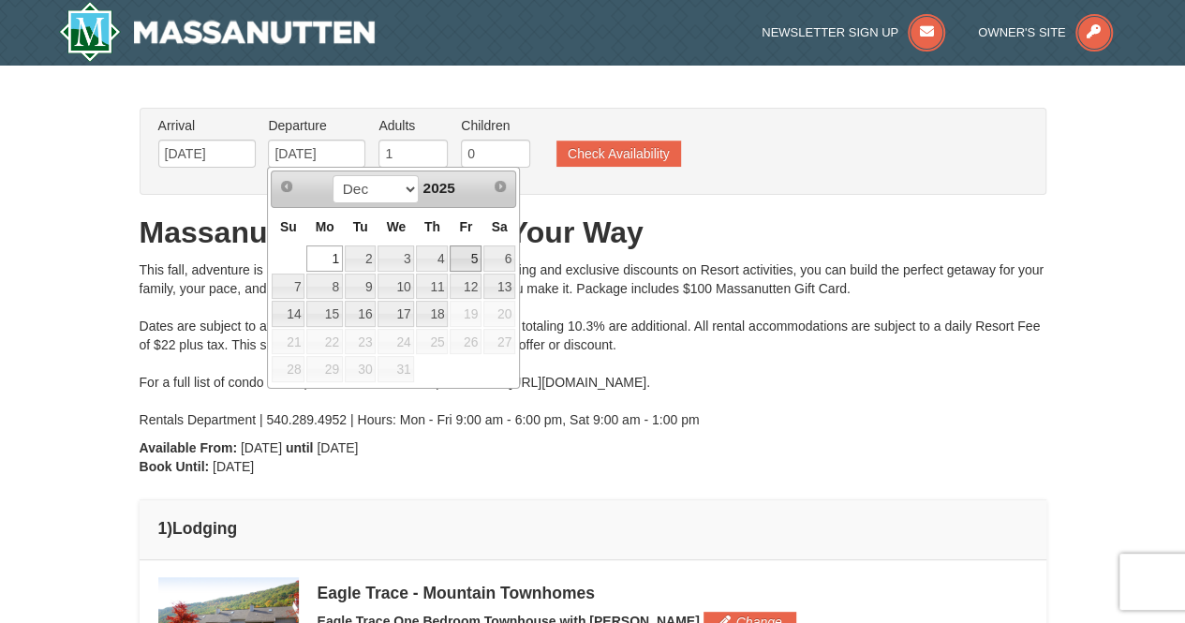
click at [469, 258] on link "5" at bounding box center [466, 258] width 32 height 26
type input "[DATE]"
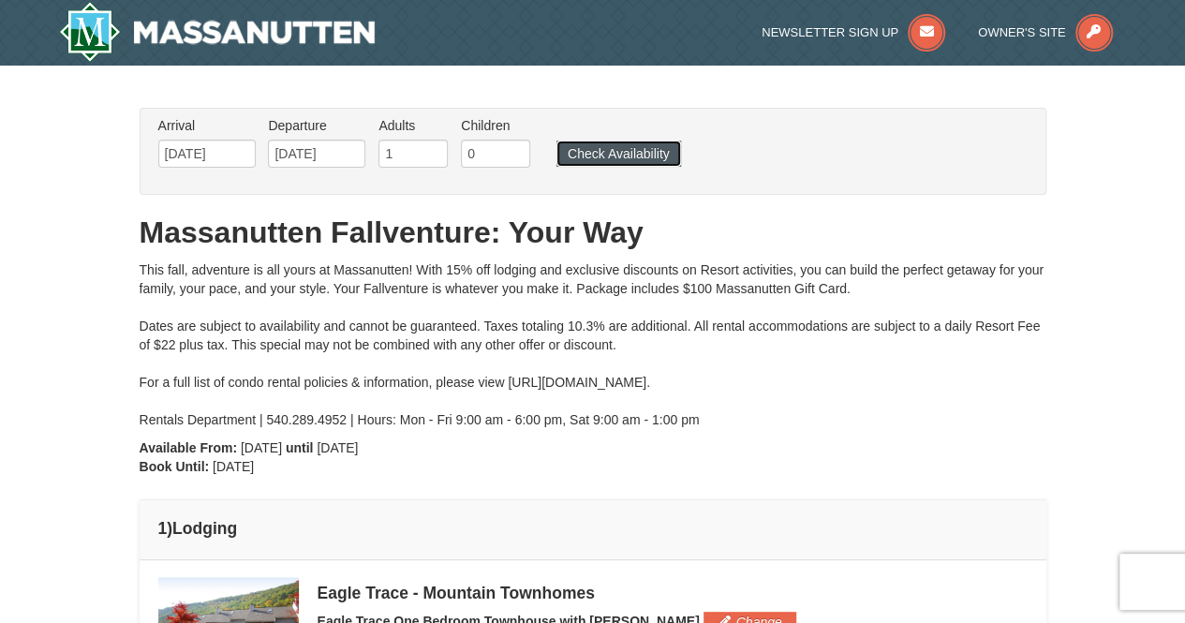
click at [641, 164] on button "Check Availability" at bounding box center [619, 154] width 125 height 26
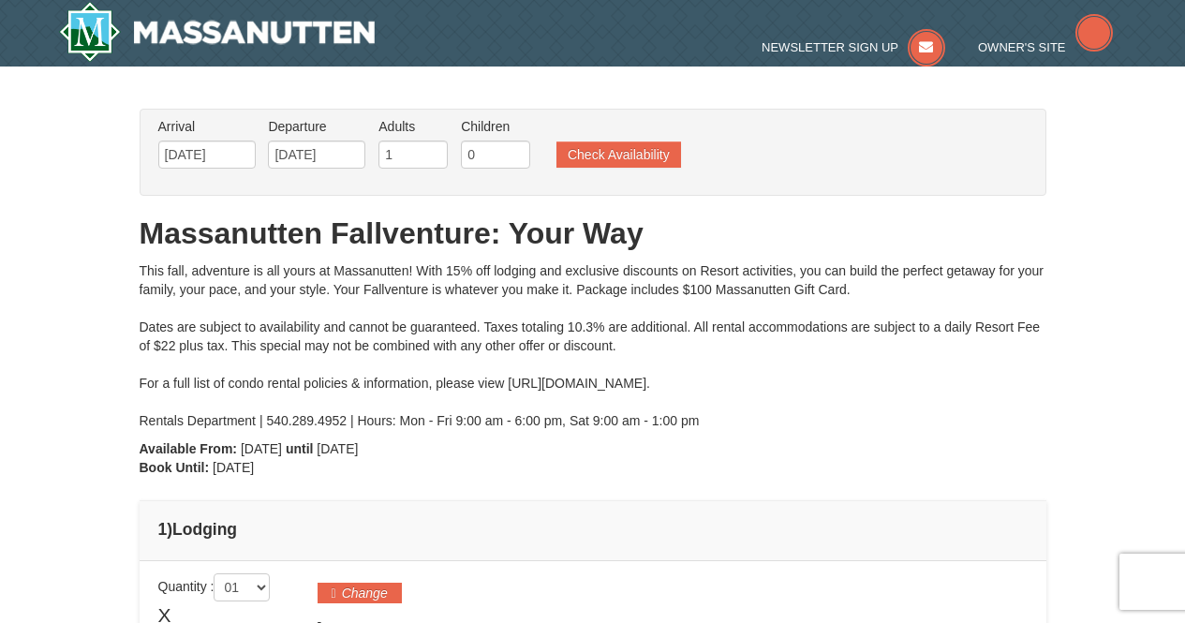
type input "[DATE]"
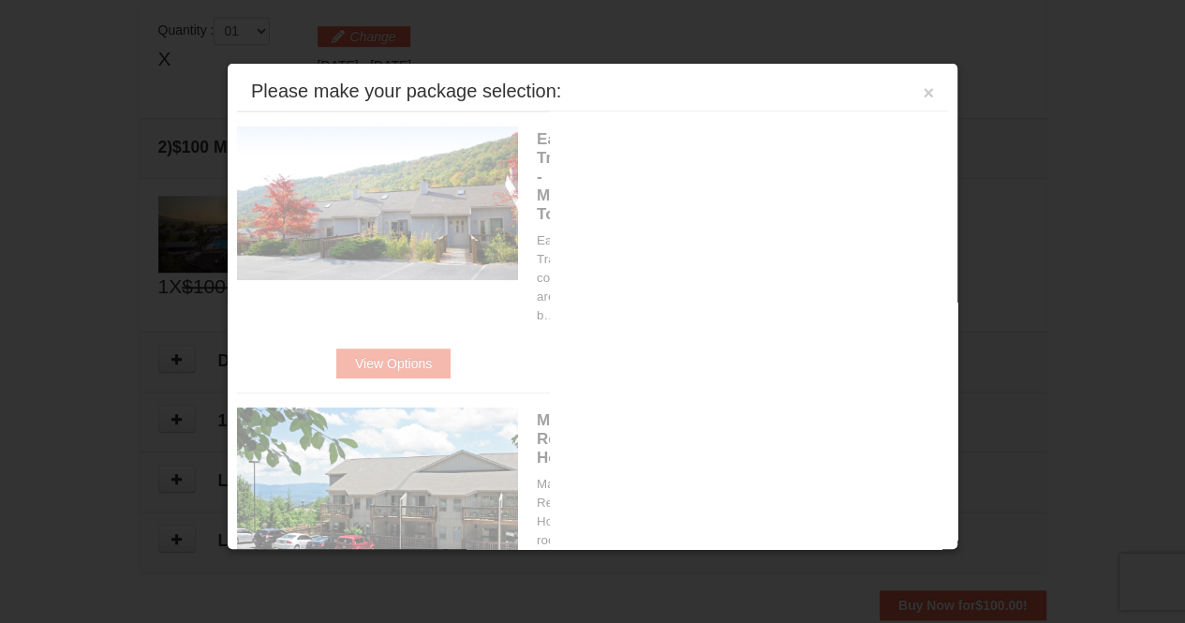
scroll to position [572, 0]
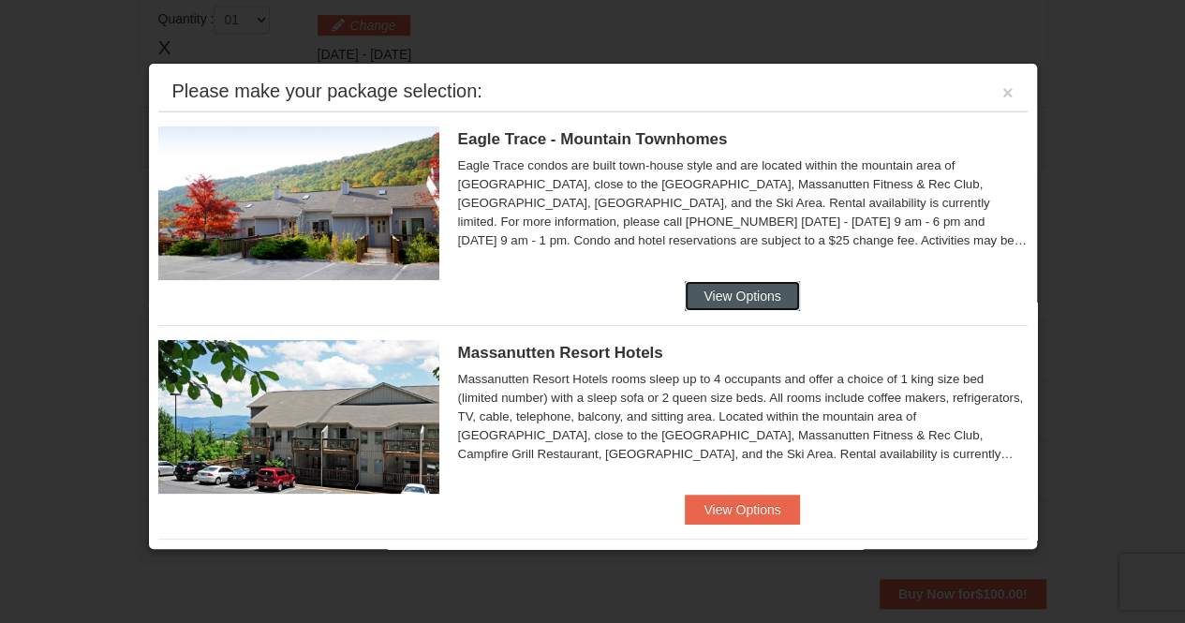
click at [725, 288] on button "View Options" at bounding box center [742, 296] width 114 height 30
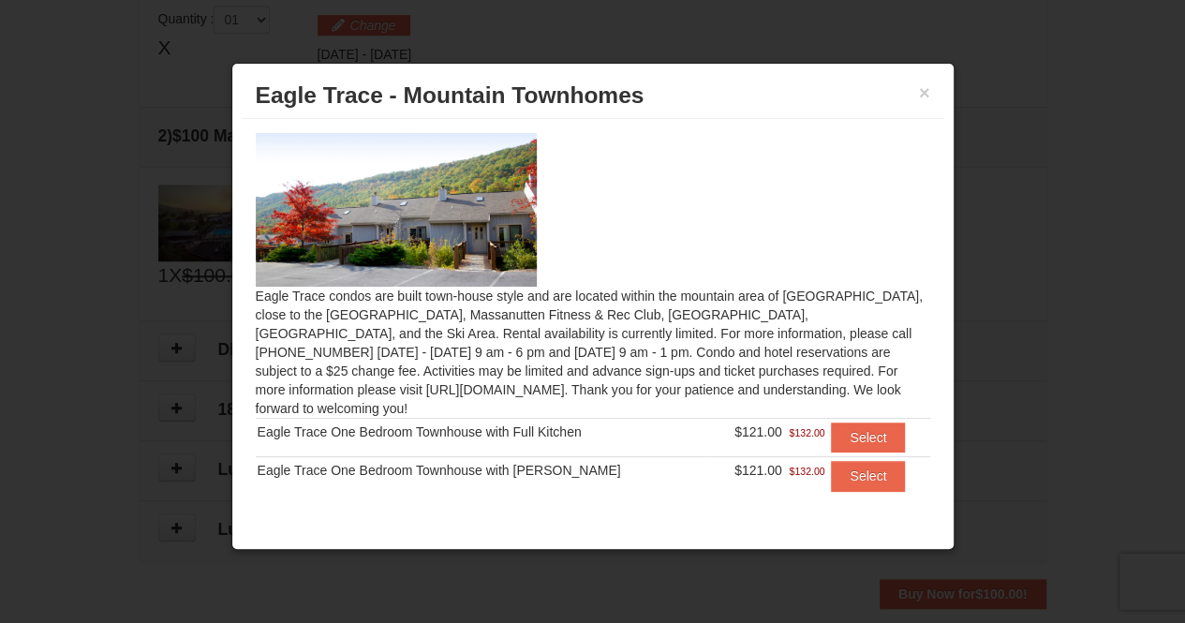
click at [929, 95] on div "× Eagle Trace - Mountain Townhomes" at bounding box center [593, 96] width 703 height 46
click at [923, 91] on button "×" at bounding box center [924, 92] width 11 height 19
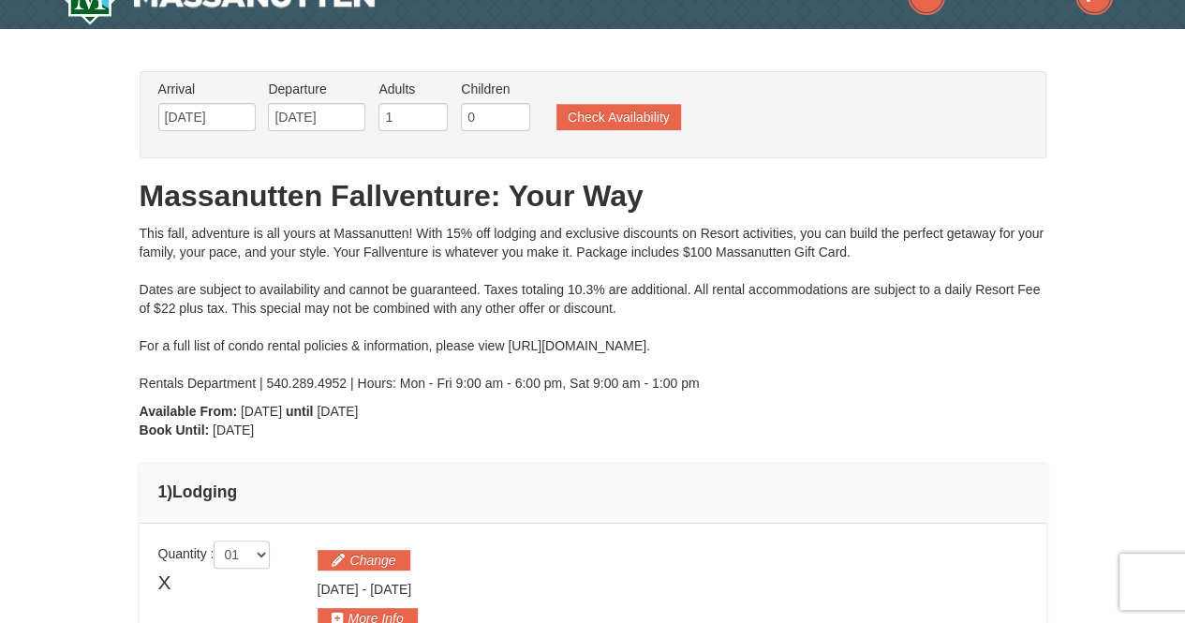
scroll to position [0, 0]
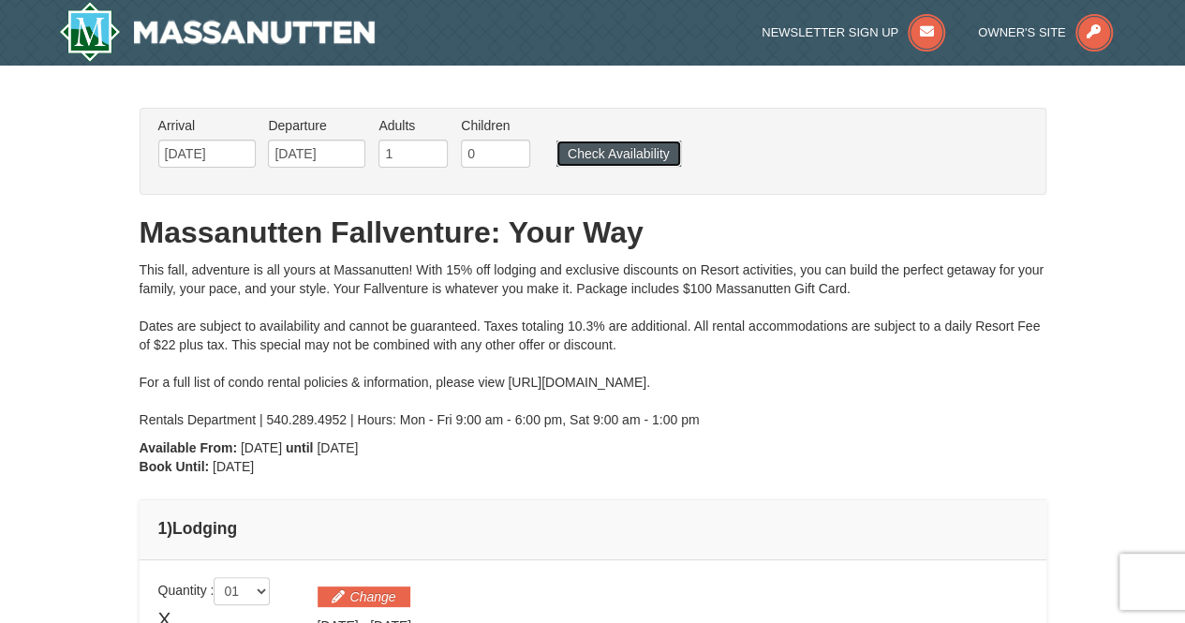
click at [647, 151] on button "Check Availability" at bounding box center [619, 154] width 125 height 26
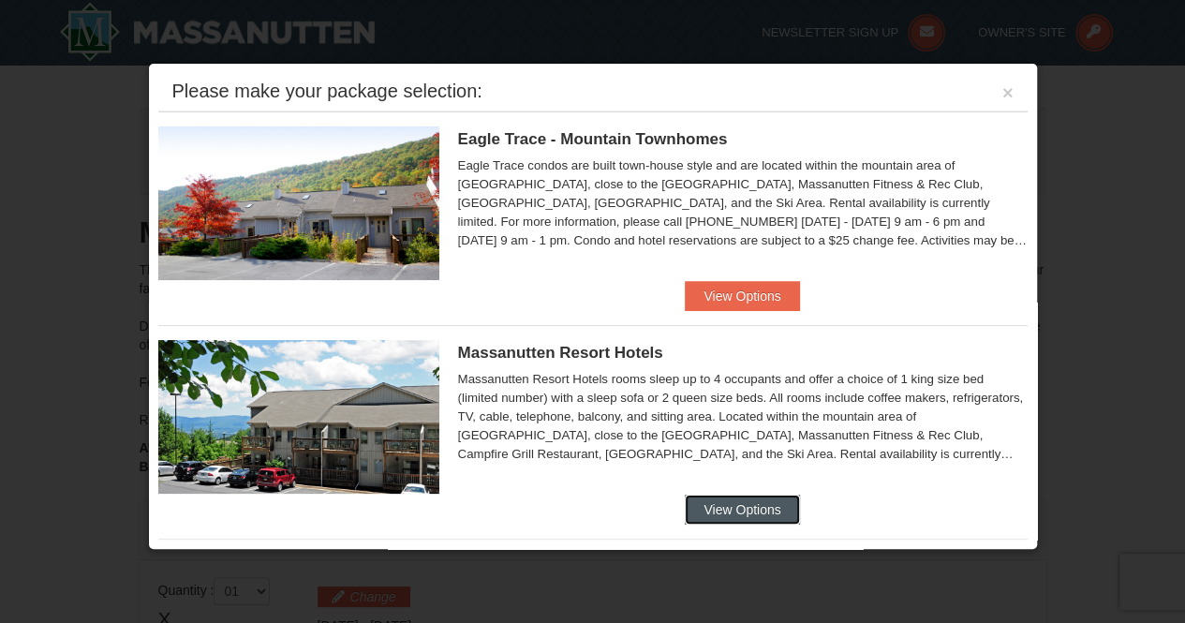
click at [748, 498] on button "View Options" at bounding box center [742, 510] width 114 height 30
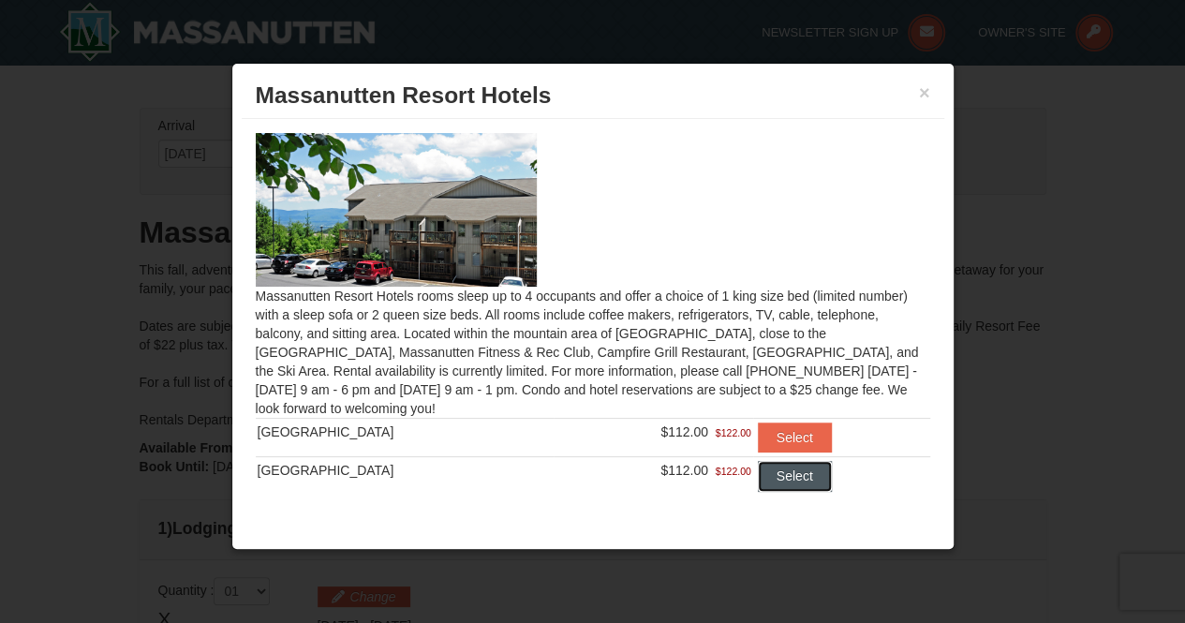
click at [766, 467] on button "Select" at bounding box center [795, 476] width 74 height 30
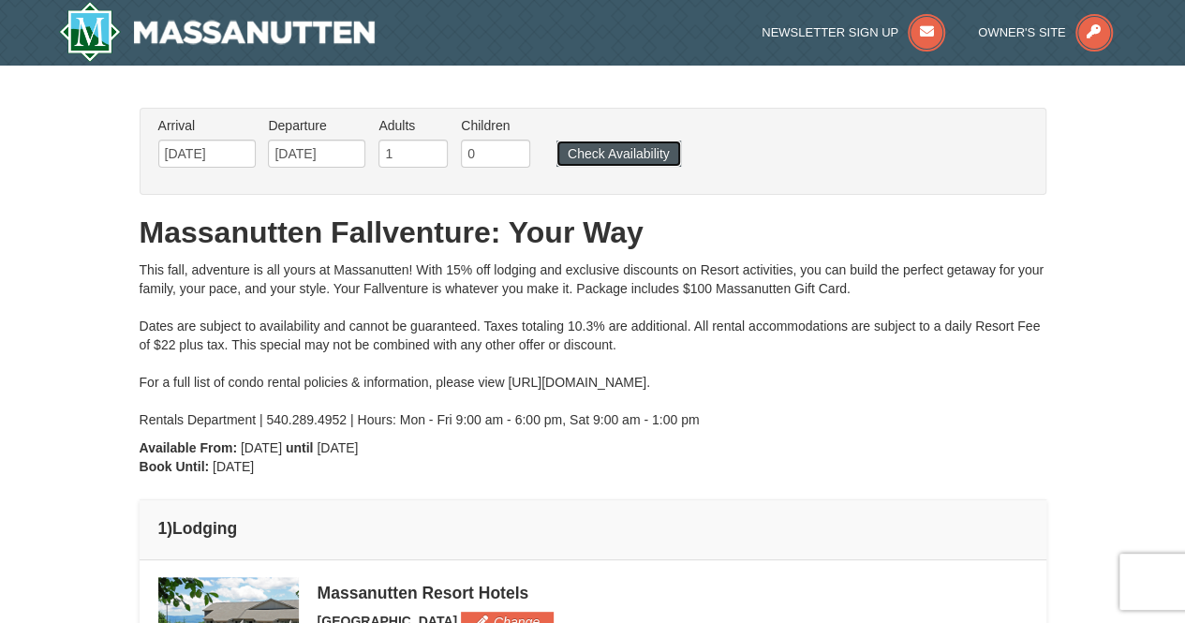
click at [617, 147] on button "Check Availability" at bounding box center [619, 154] width 125 height 26
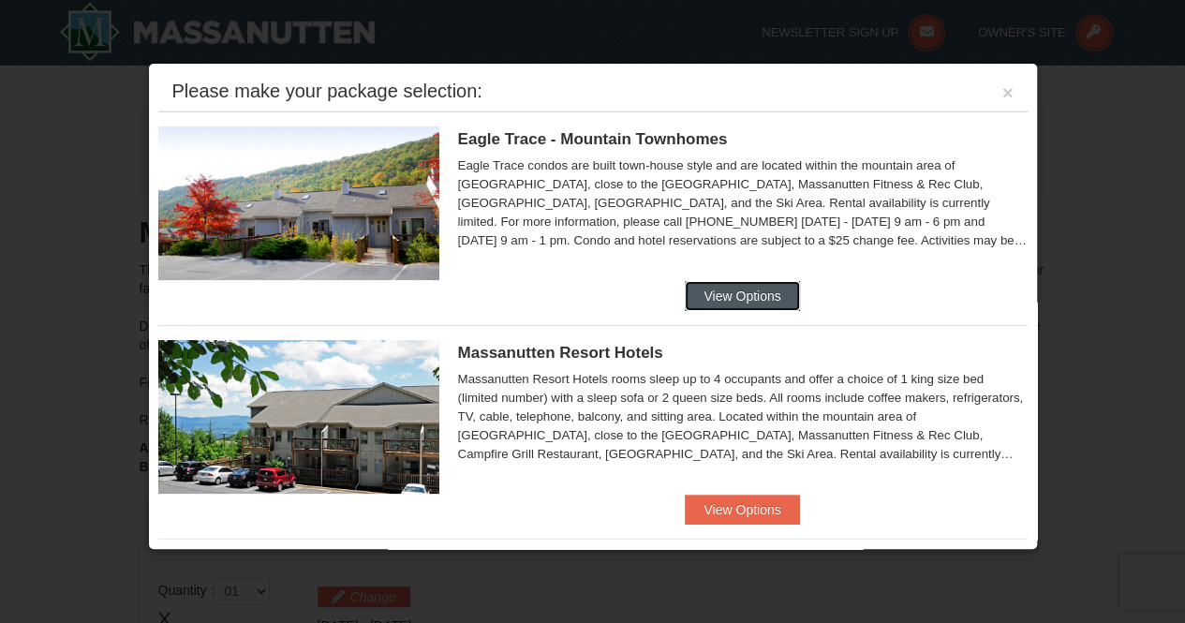
click at [732, 303] on button "View Options" at bounding box center [742, 296] width 114 height 30
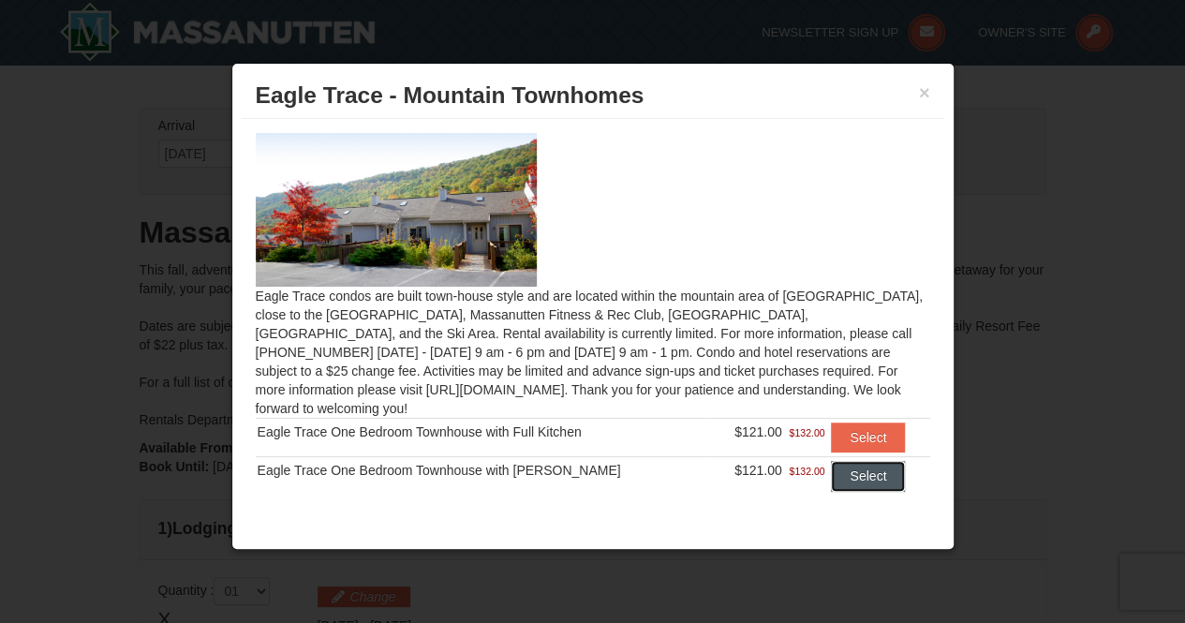
click at [839, 461] on button "Select" at bounding box center [868, 476] width 74 height 30
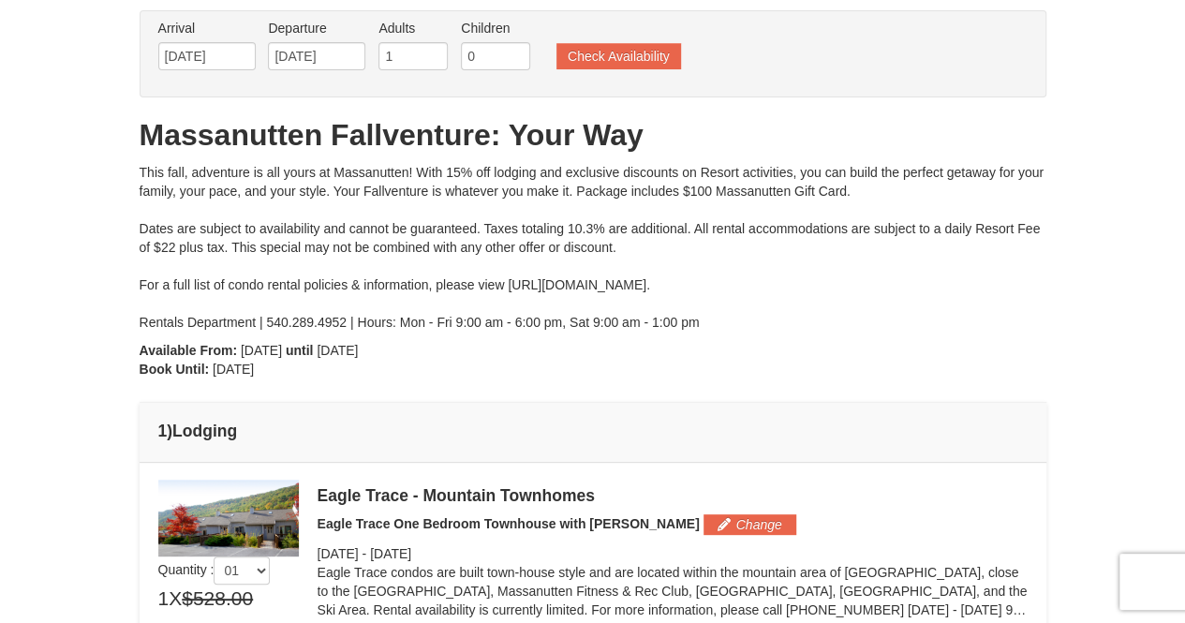
scroll to position [97, 0]
click at [631, 57] on button "Check Availability" at bounding box center [619, 57] width 125 height 26
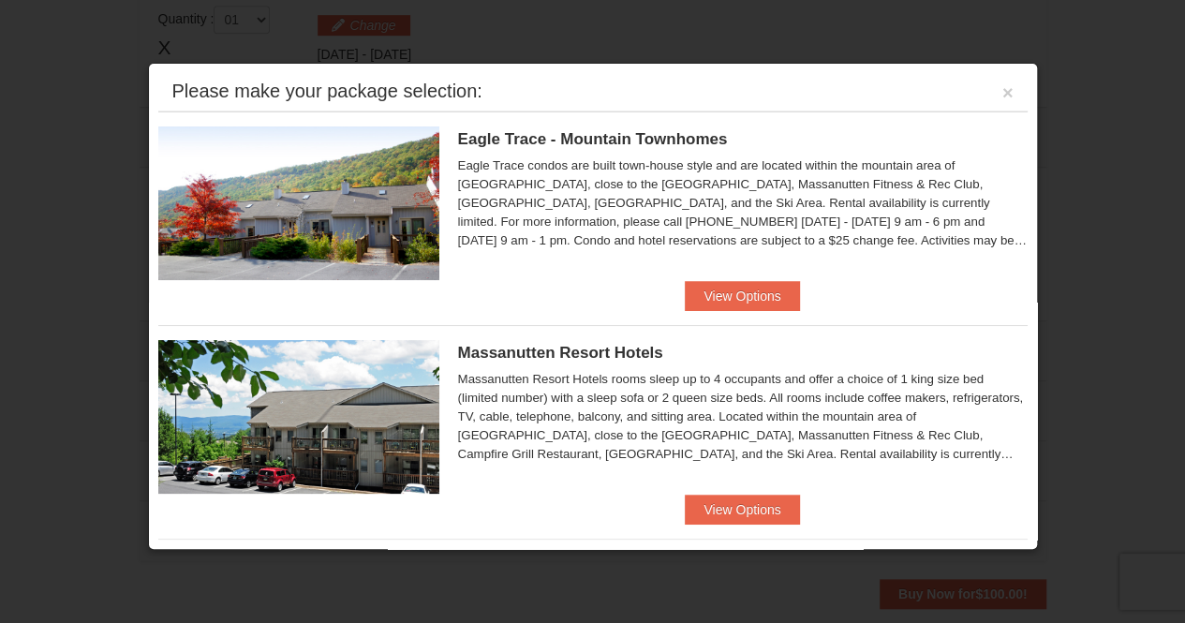
scroll to position [97, 0]
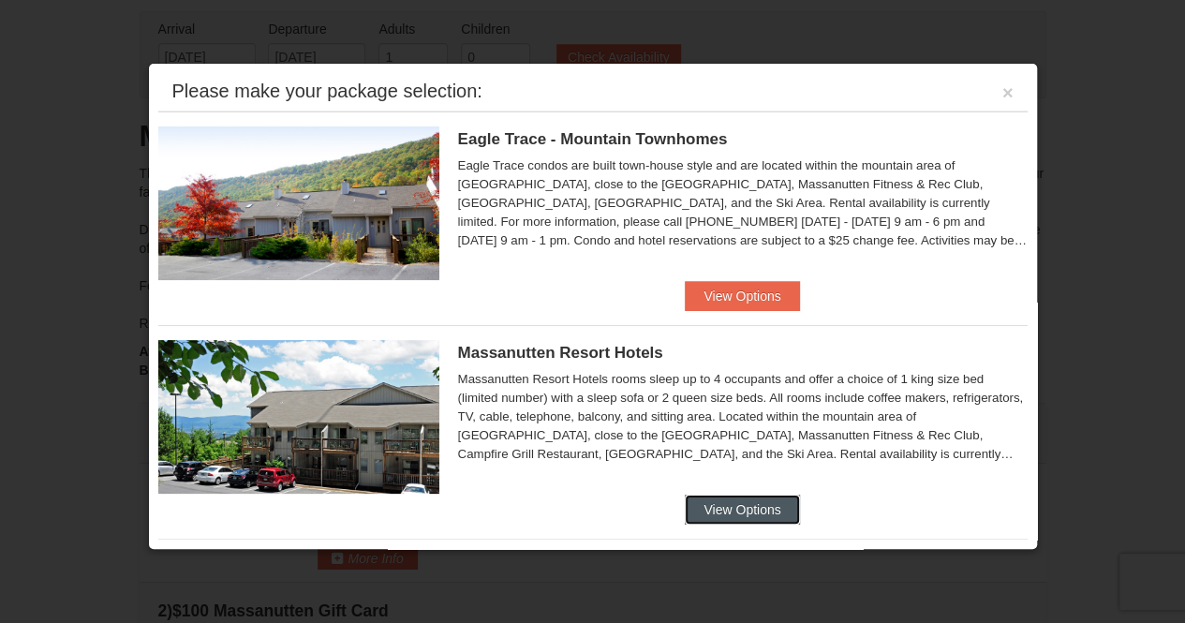
click at [753, 498] on button "View Options" at bounding box center [742, 510] width 114 height 30
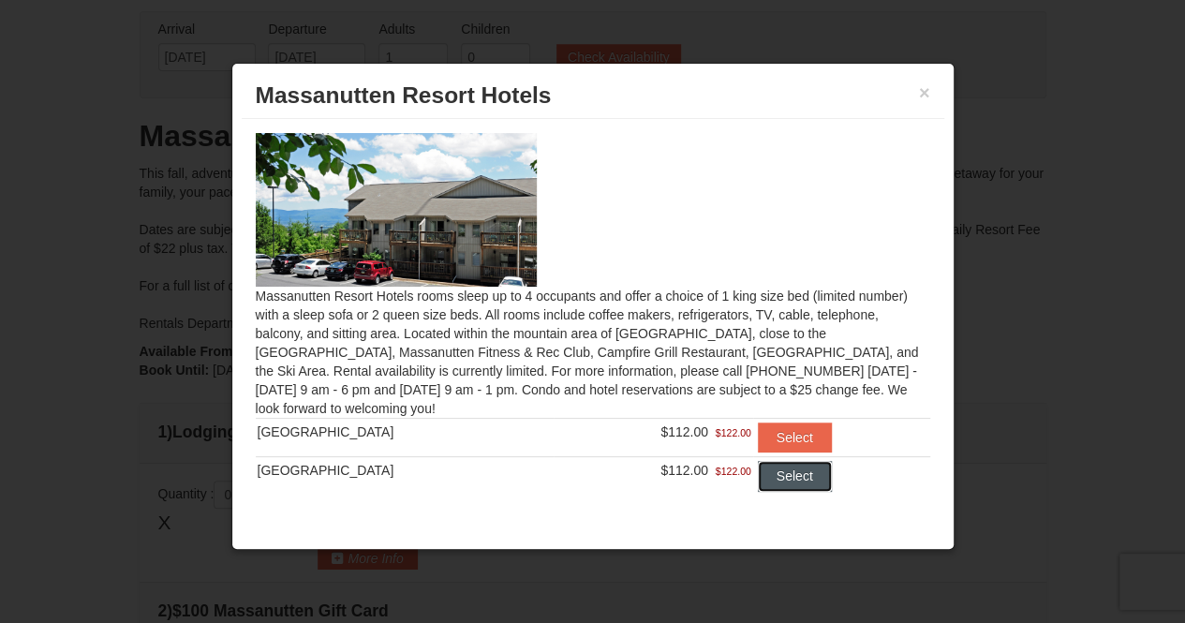
click at [785, 475] on button "Select" at bounding box center [795, 476] width 74 height 30
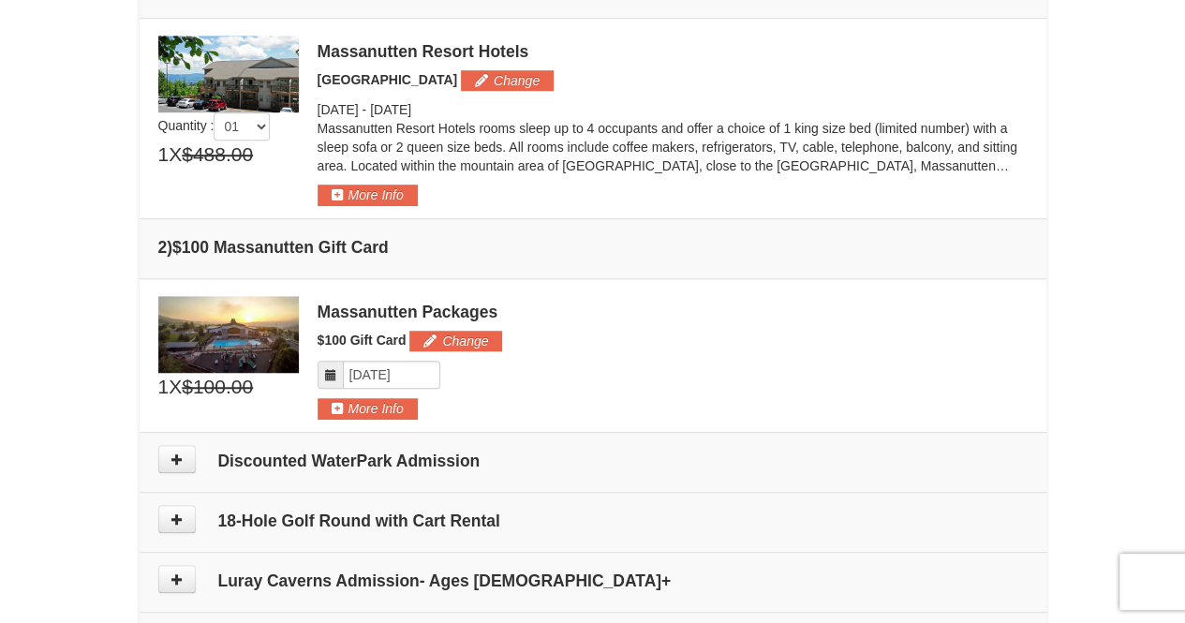
scroll to position [0, 0]
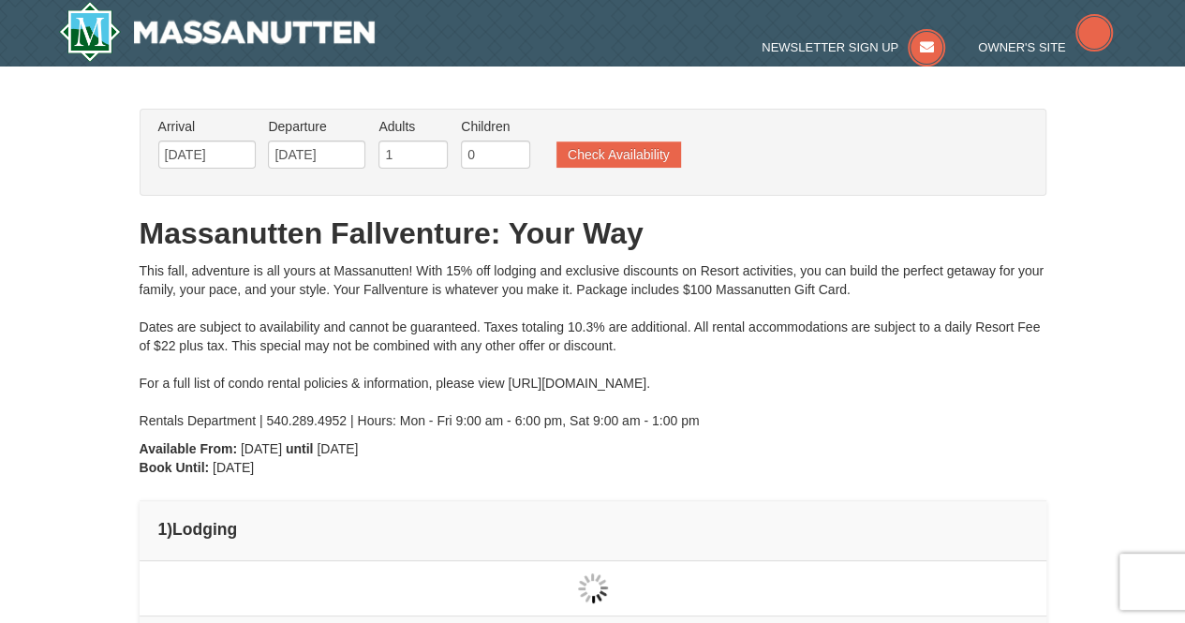
type input "[DATE]"
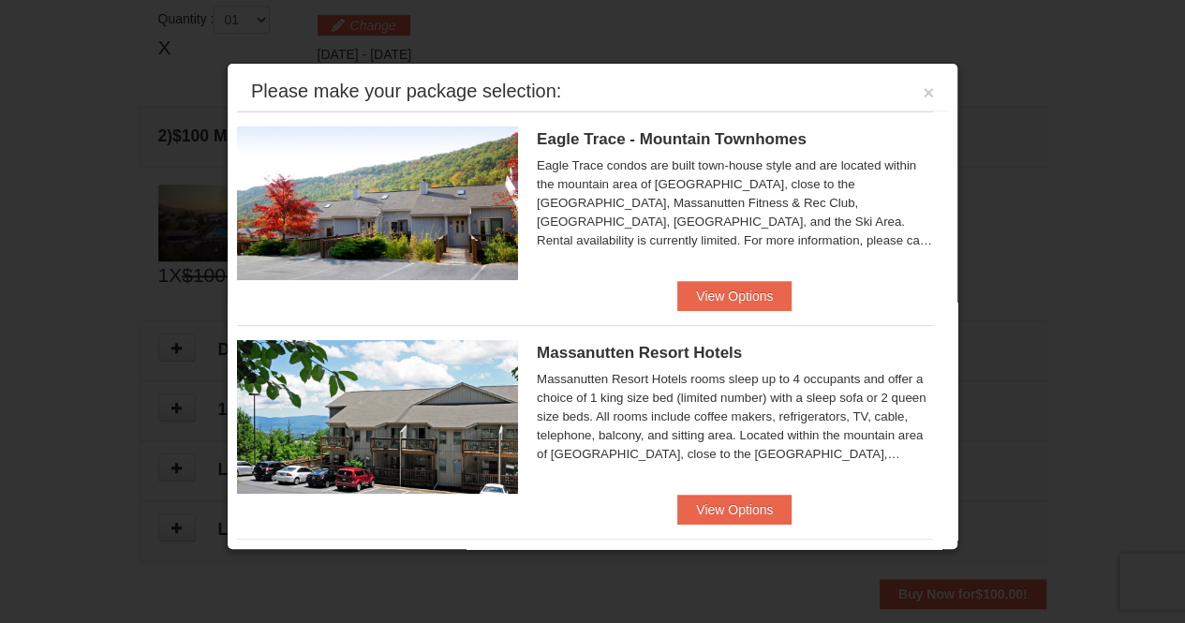
scroll to position [572, 0]
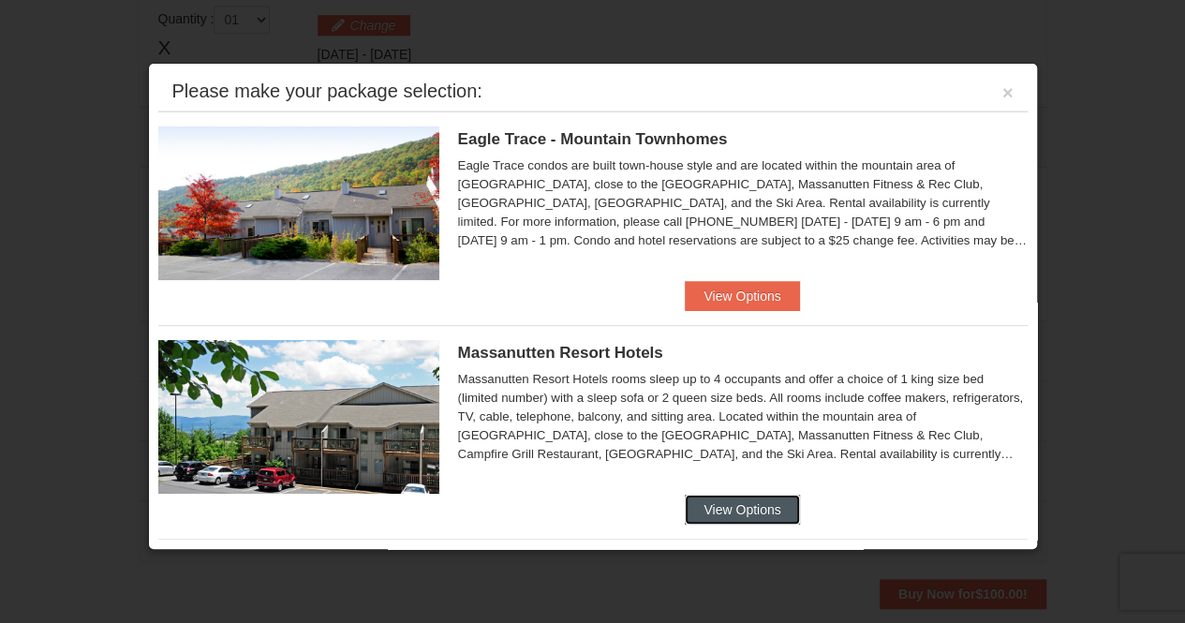
click at [714, 501] on button "View Options" at bounding box center [742, 510] width 114 height 30
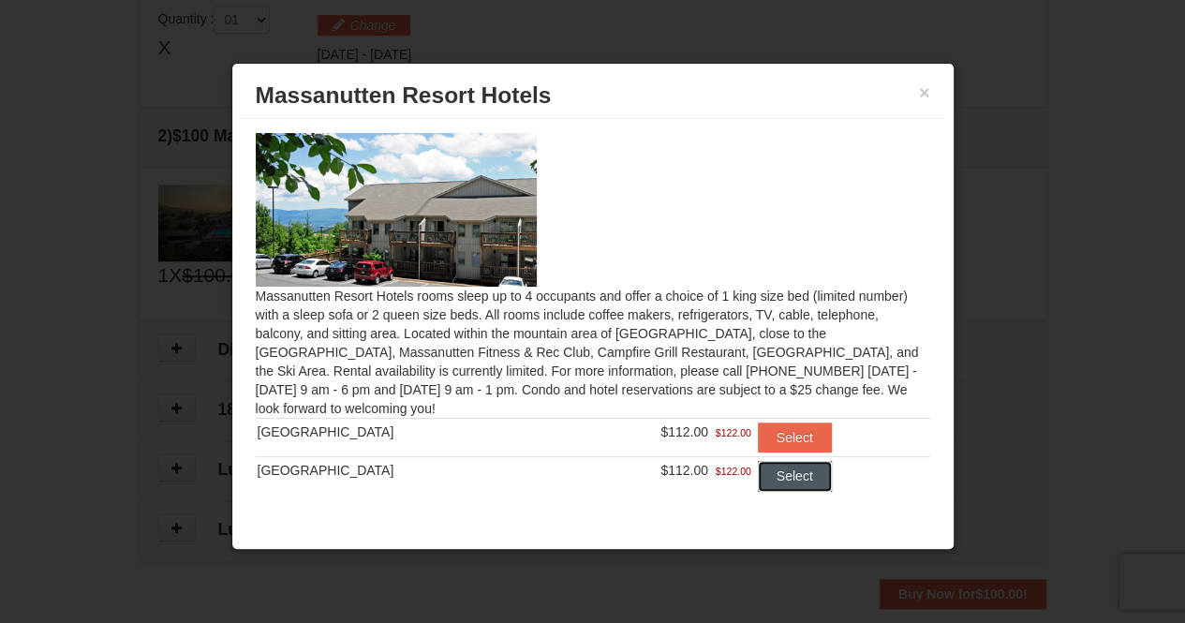
click at [765, 461] on button "Select" at bounding box center [795, 476] width 74 height 30
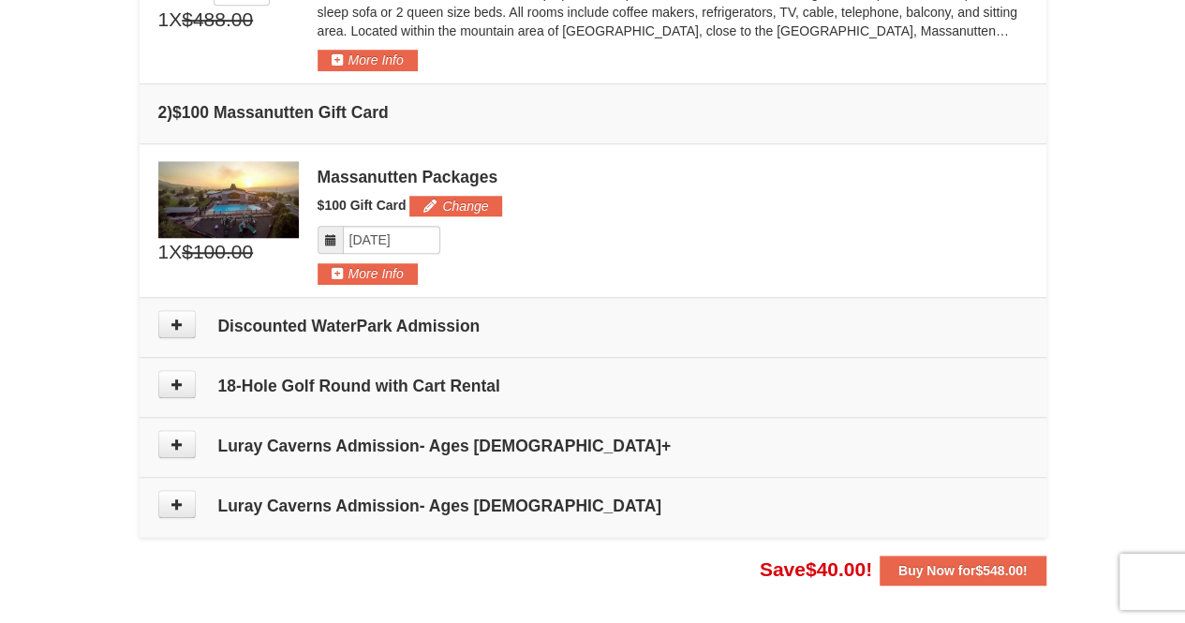
scroll to position [686, 0]
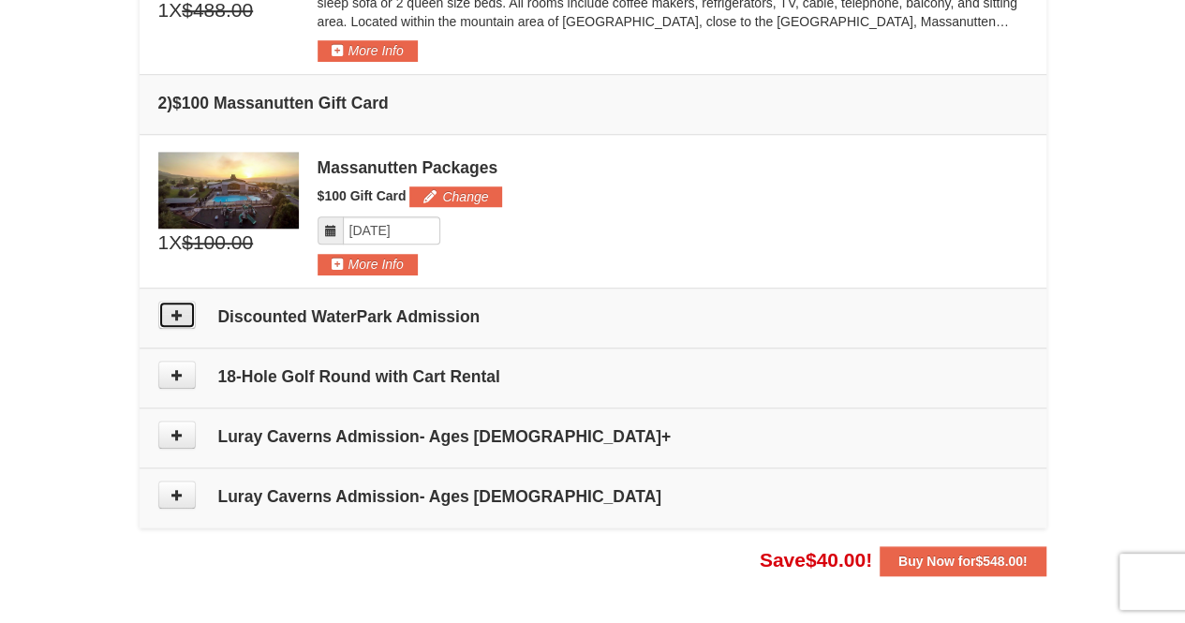
click at [173, 310] on icon at bounding box center [177, 314] width 13 height 13
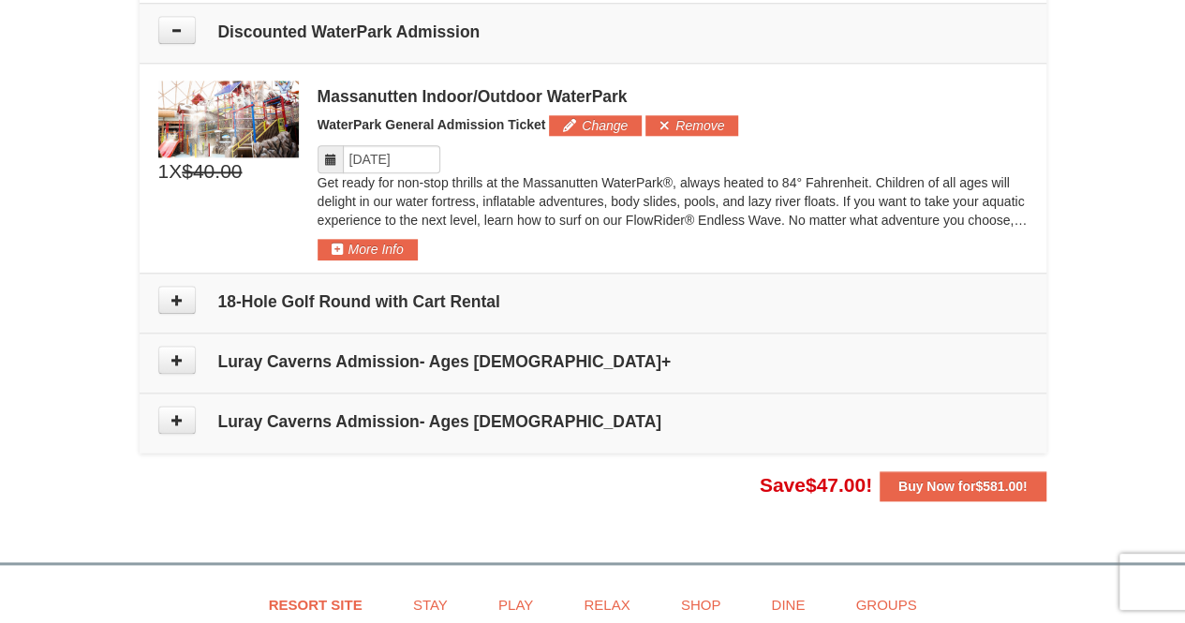
scroll to position [967, 0]
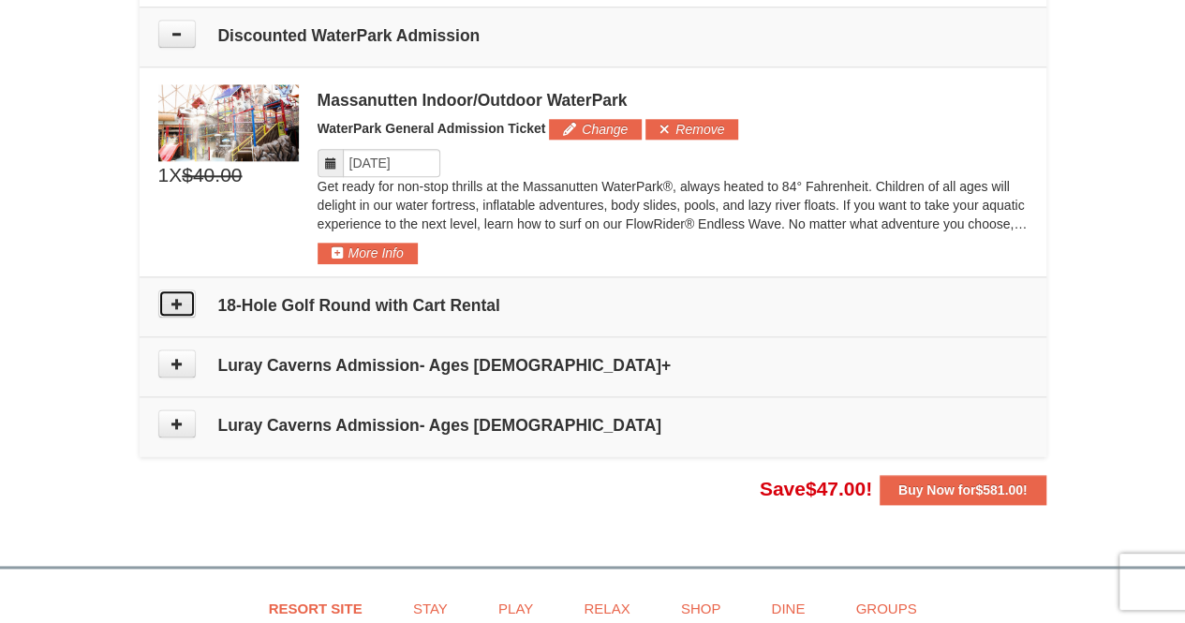
click at [175, 308] on button at bounding box center [176, 304] width 37 height 28
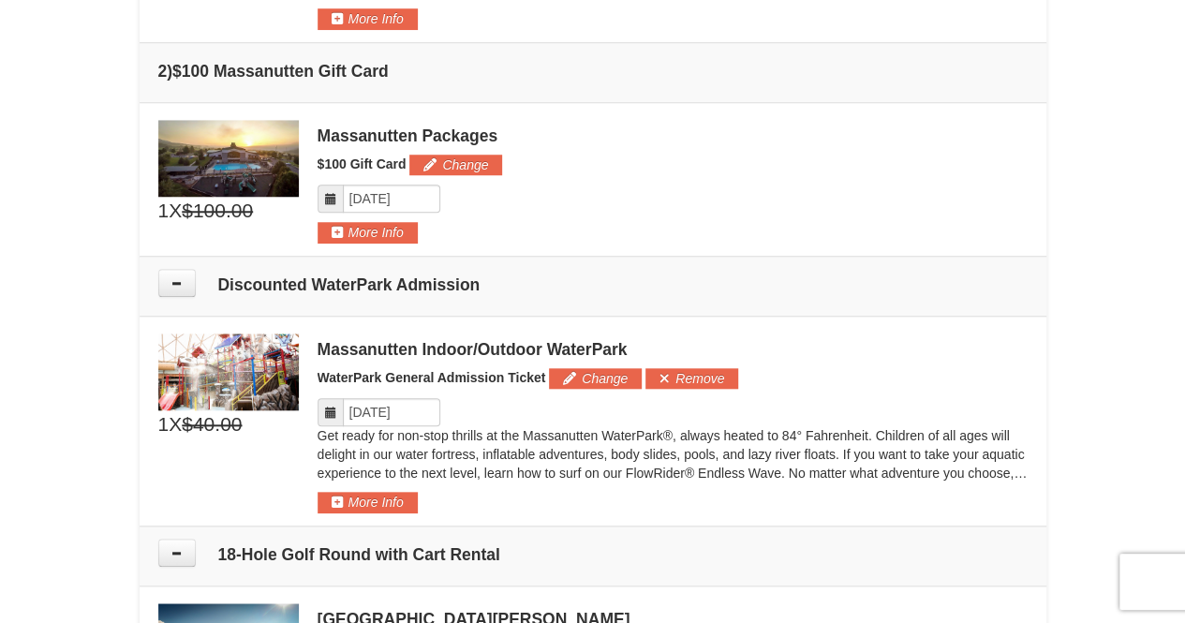
scroll to position [717, 0]
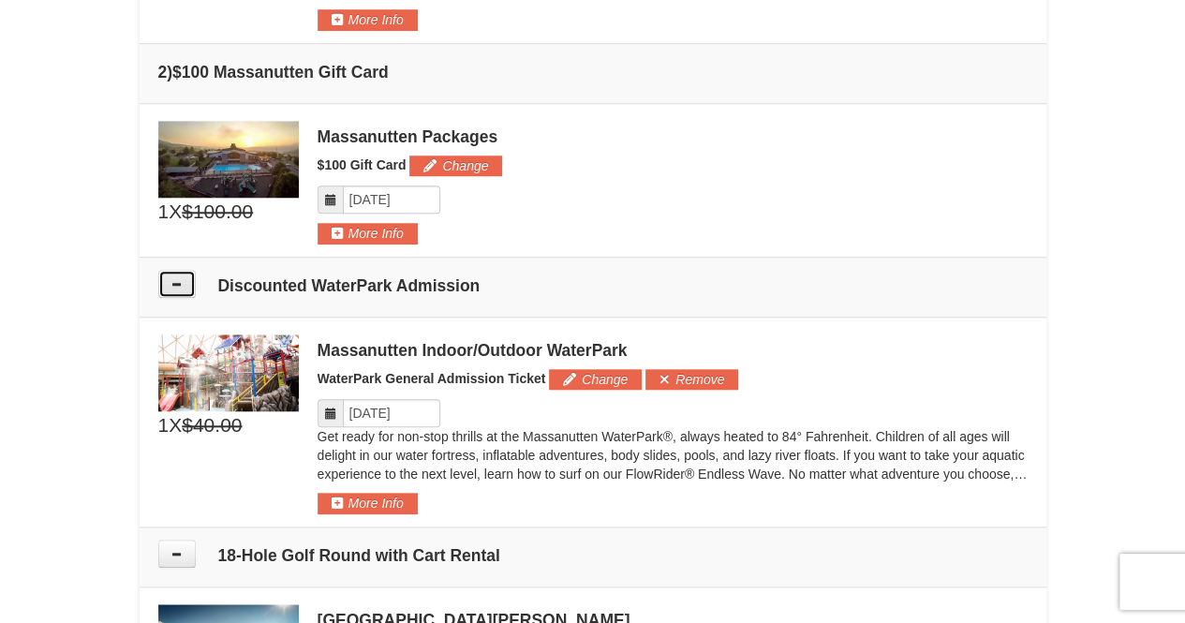
click at [165, 279] on button at bounding box center [176, 284] width 37 height 28
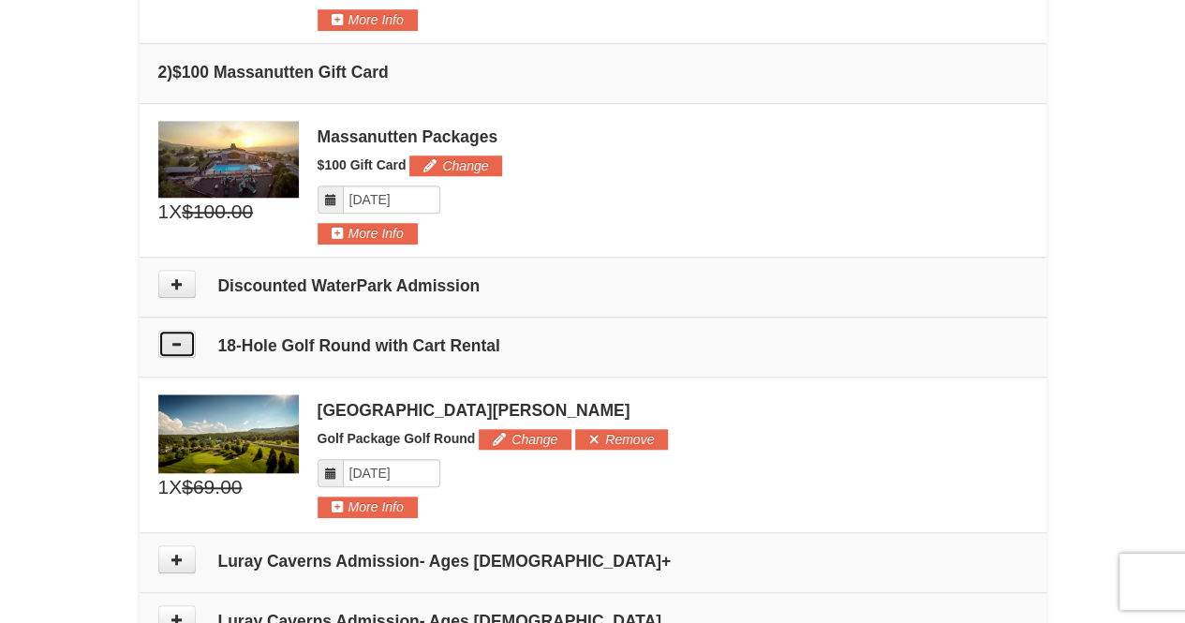
click at [176, 349] on button at bounding box center [176, 344] width 37 height 28
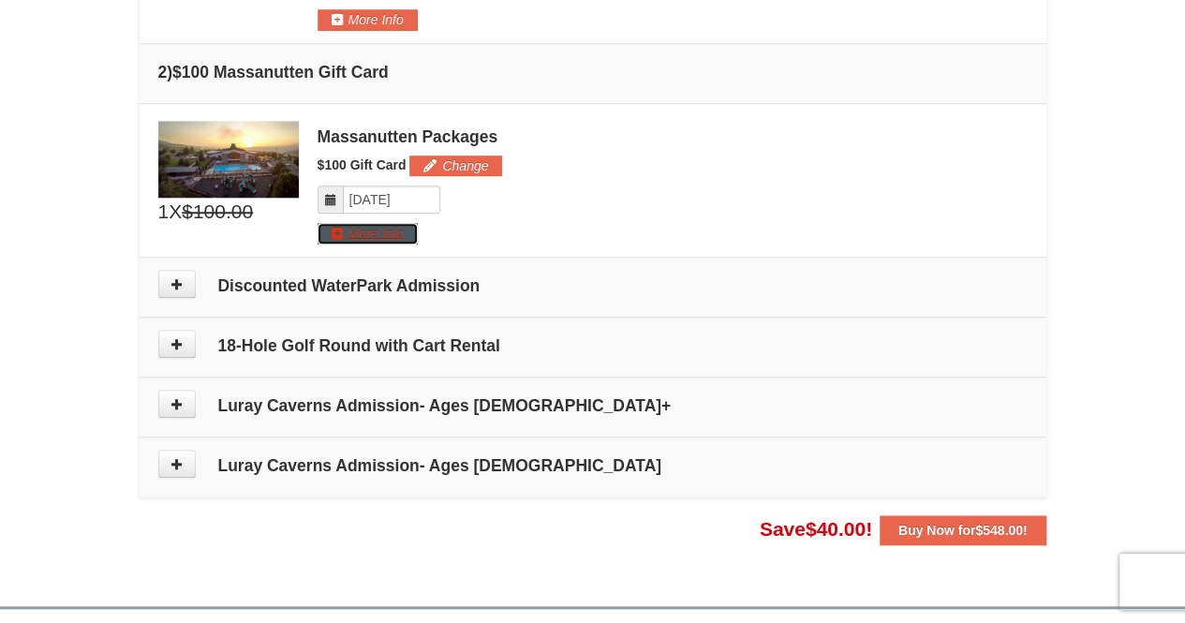
click at [365, 233] on button "More Info" at bounding box center [368, 233] width 100 height 21
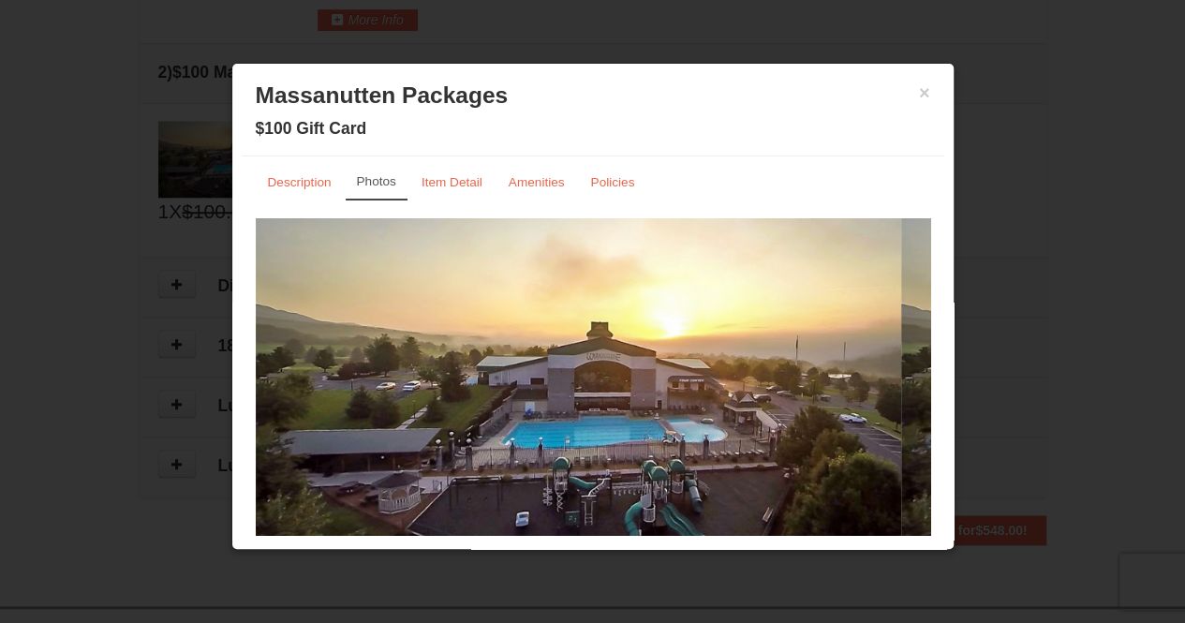
scroll to position [7, 0]
click at [297, 186] on small "Description" at bounding box center [300, 181] width 64 height 14
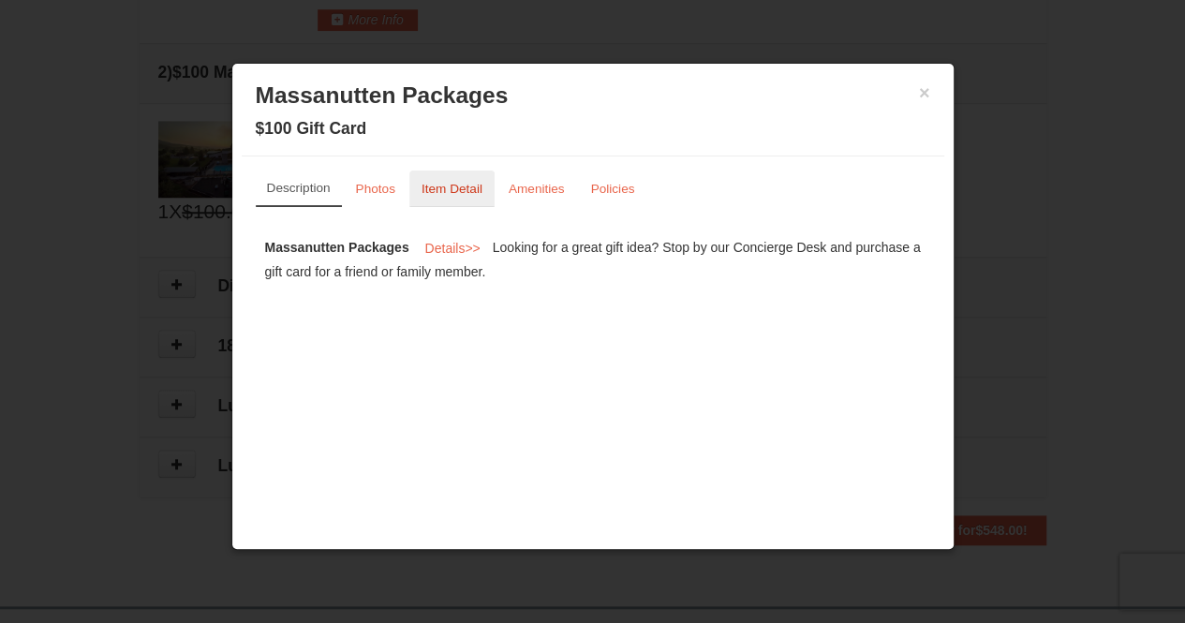
click at [459, 192] on small "Item Detail" at bounding box center [452, 189] width 61 height 14
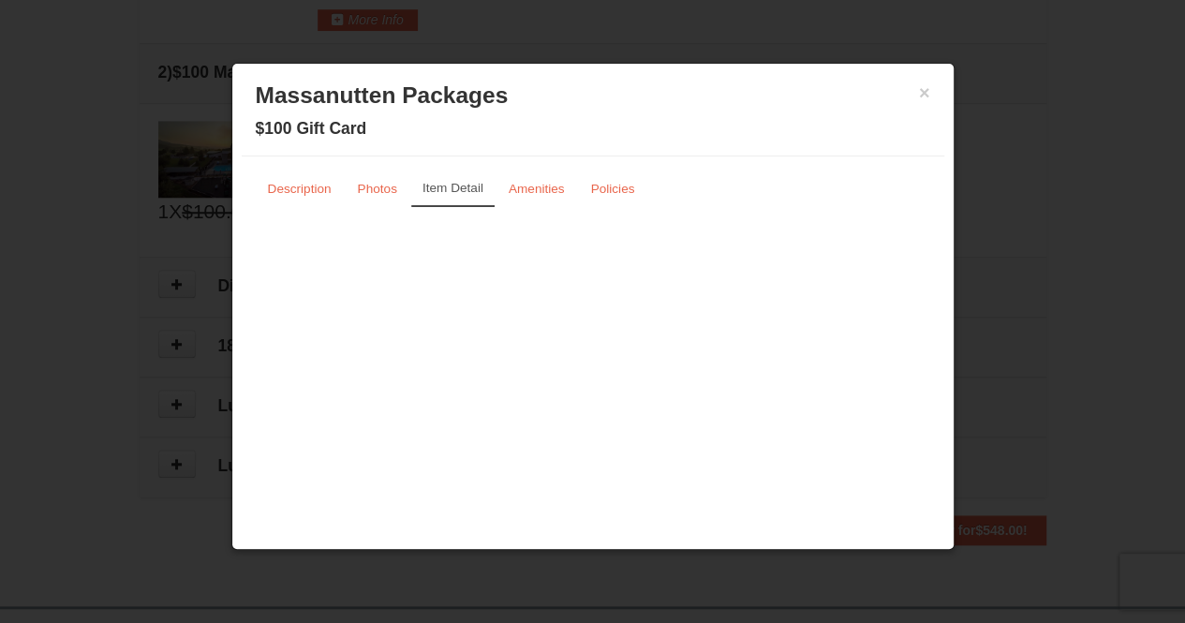
click at [450, 194] on link "Item Detail" at bounding box center [452, 189] width 83 height 37
click at [924, 95] on button "×" at bounding box center [924, 92] width 11 height 19
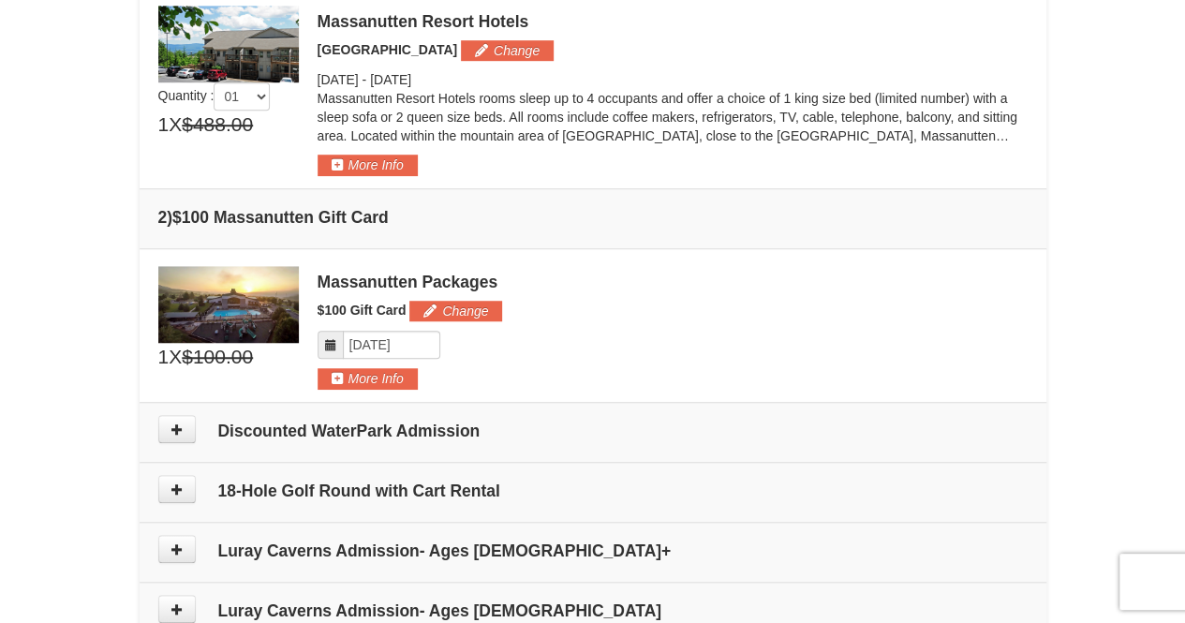
scroll to position [587, 0]
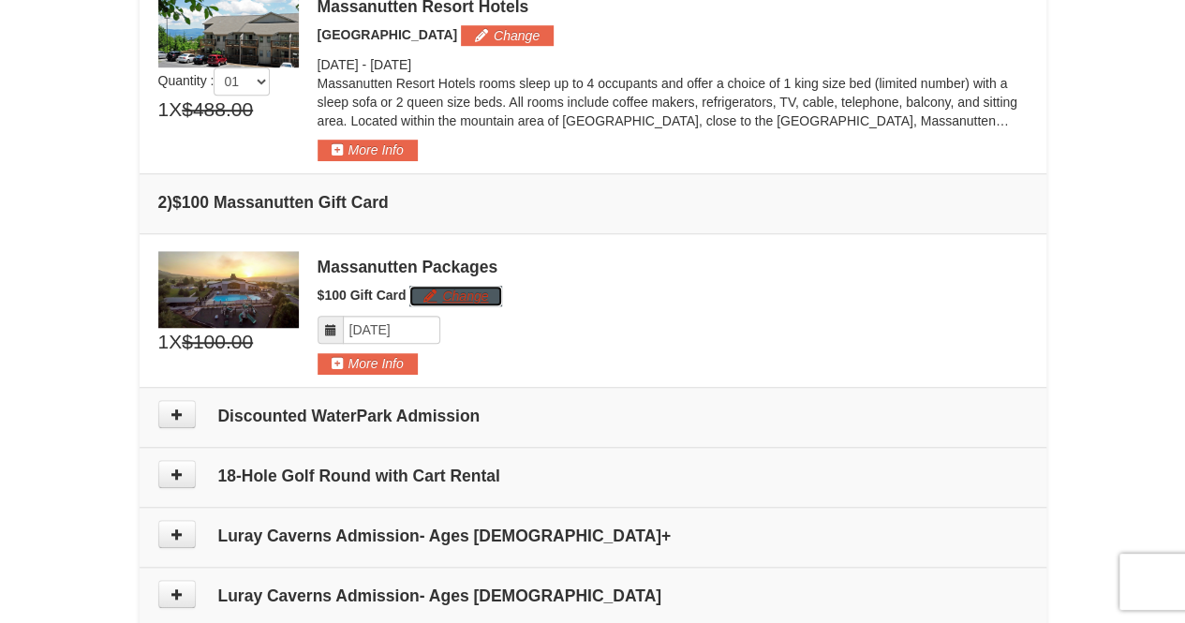
click at [440, 293] on button "Change" at bounding box center [455, 296] width 93 height 21
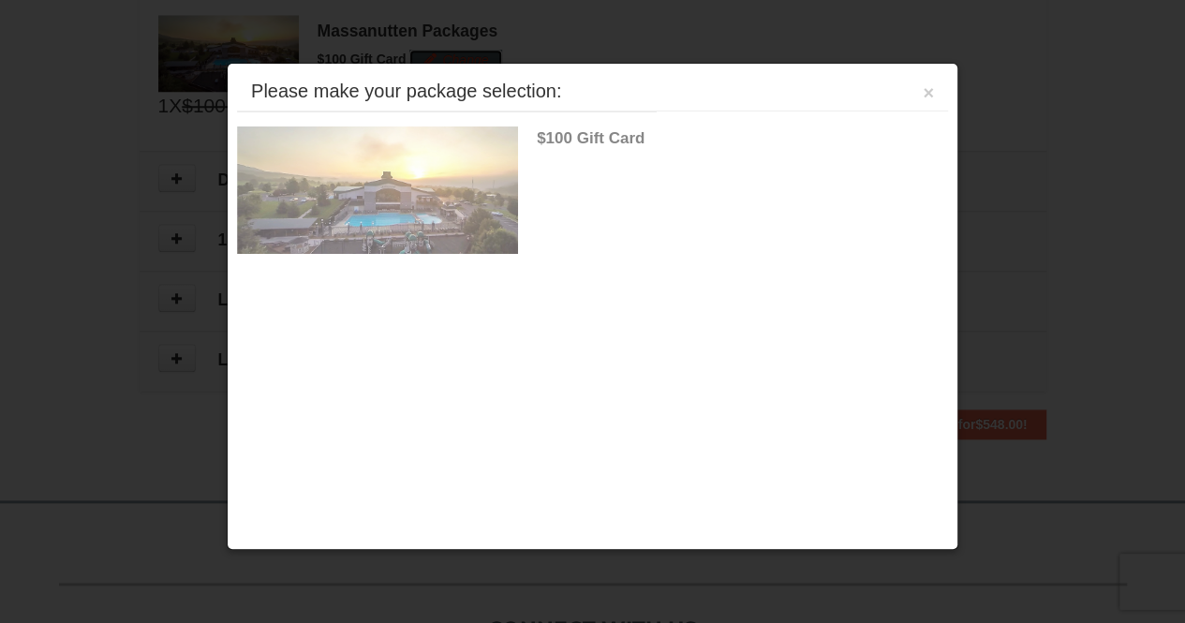
scroll to position [835, 0]
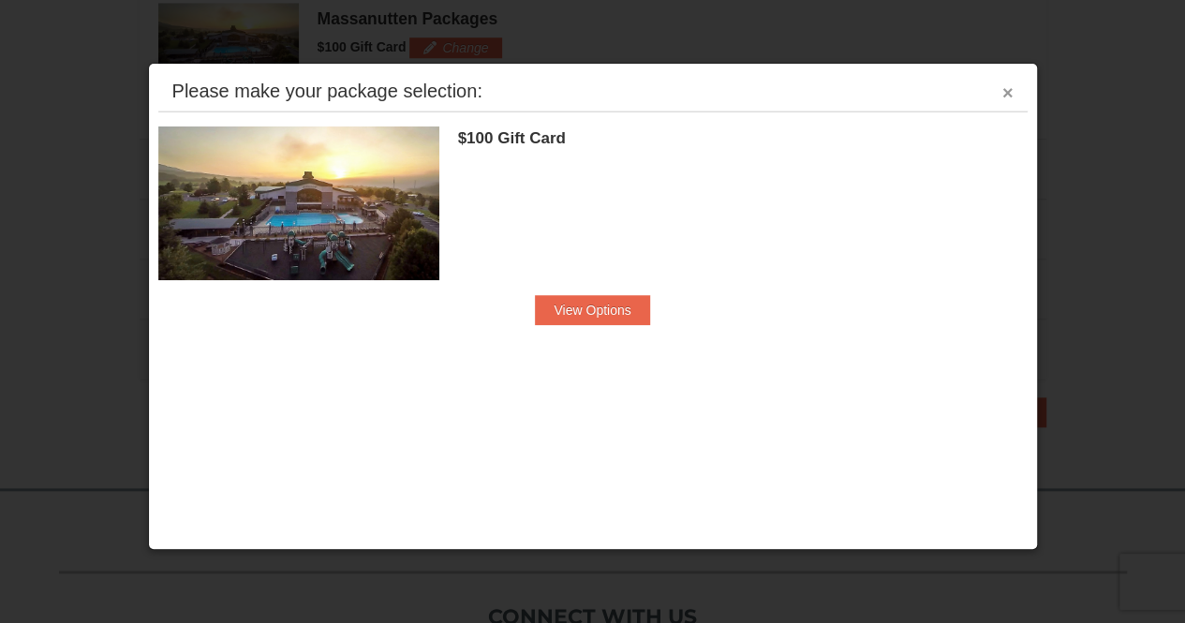
click at [1004, 88] on button "×" at bounding box center [1008, 92] width 11 height 19
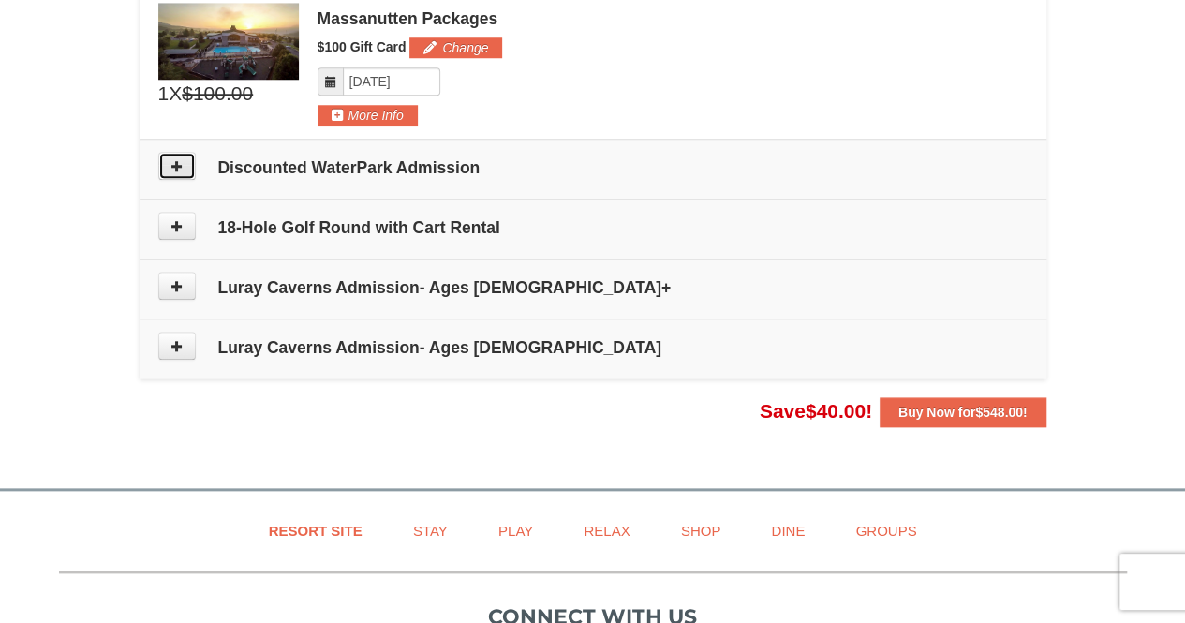
click at [172, 161] on icon at bounding box center [177, 165] width 13 height 13
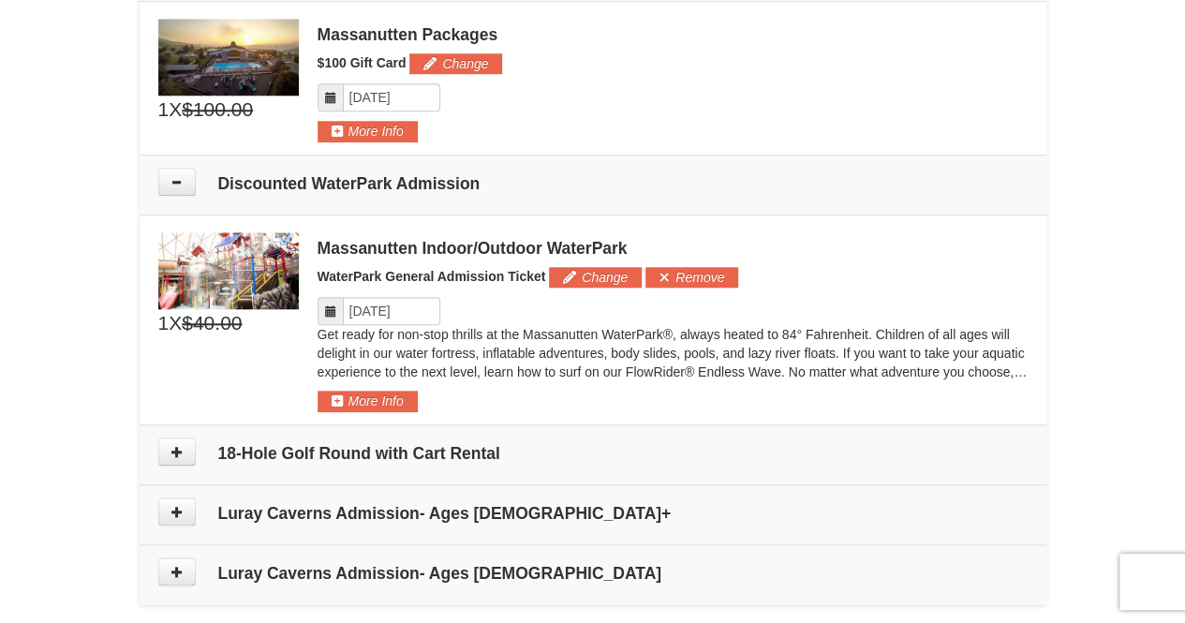
scroll to position [817, 0]
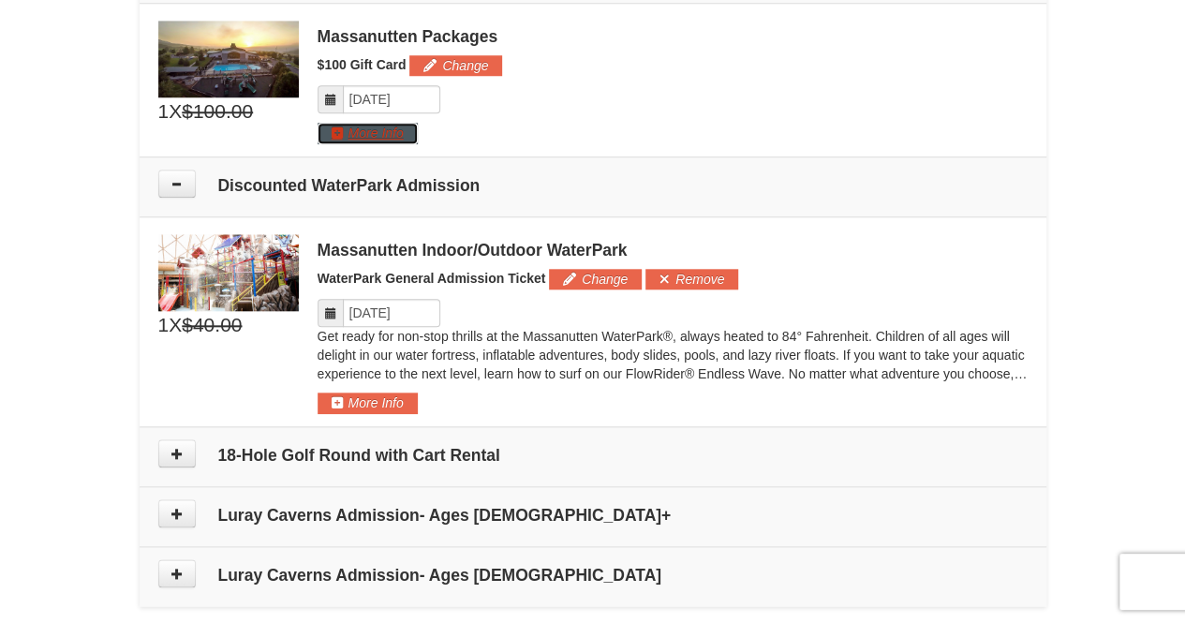
click at [348, 132] on button "More Info" at bounding box center [368, 133] width 100 height 21
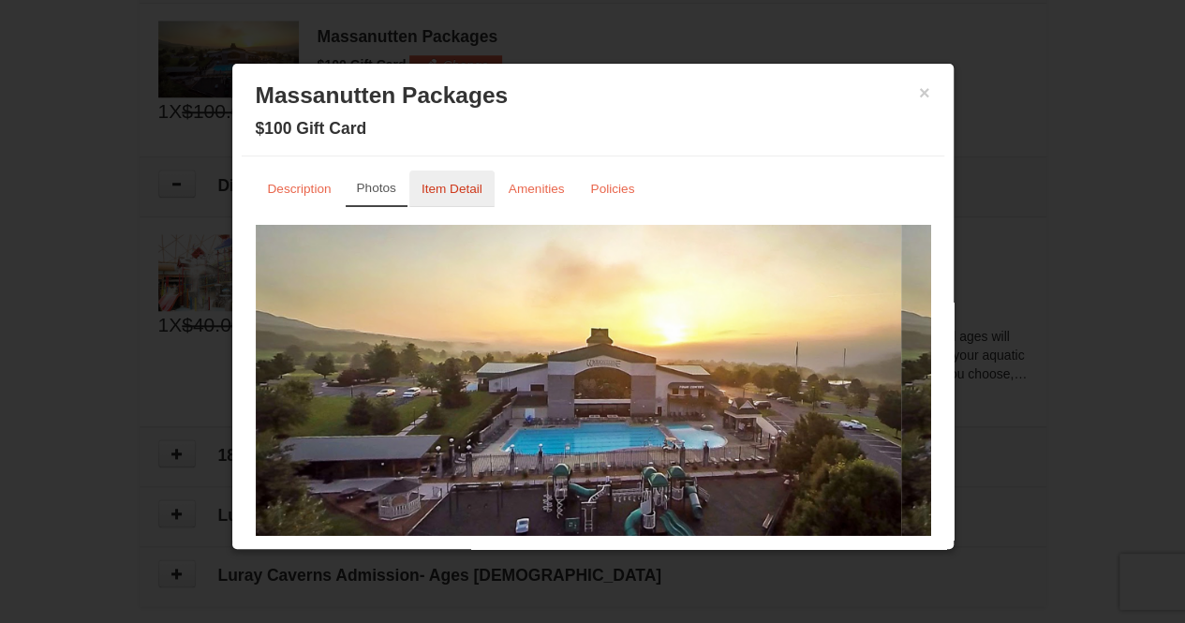
click at [465, 185] on small "Item Detail" at bounding box center [452, 189] width 61 height 14
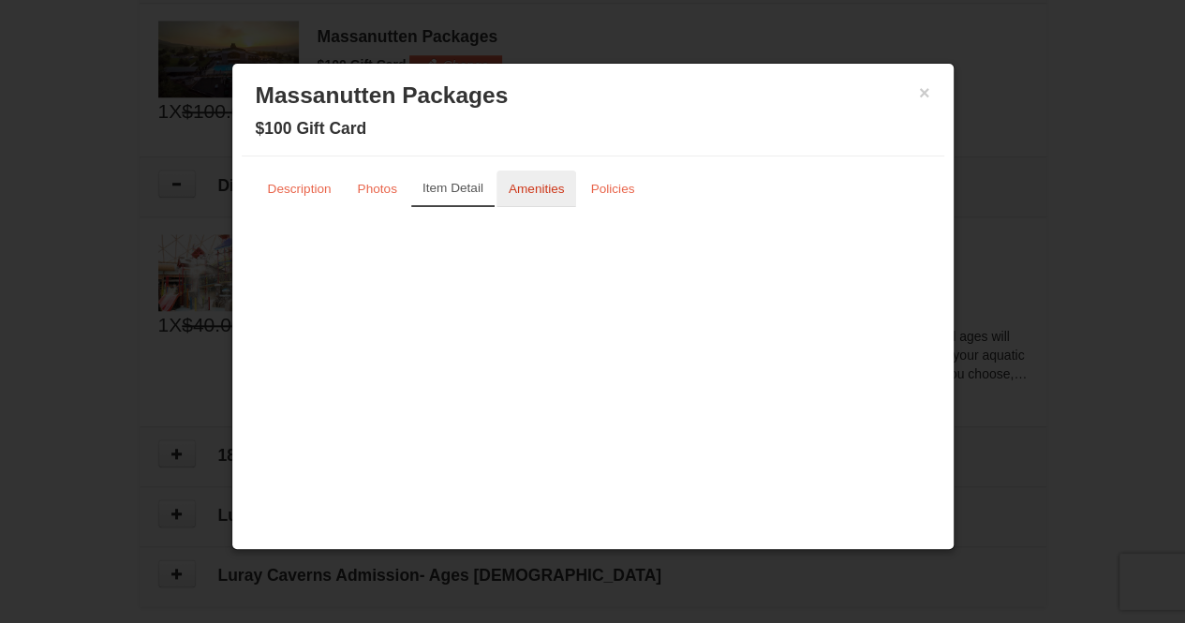
click at [525, 200] on link "Amenities" at bounding box center [537, 189] width 81 height 37
click at [631, 177] on link "Policies" at bounding box center [612, 189] width 68 height 37
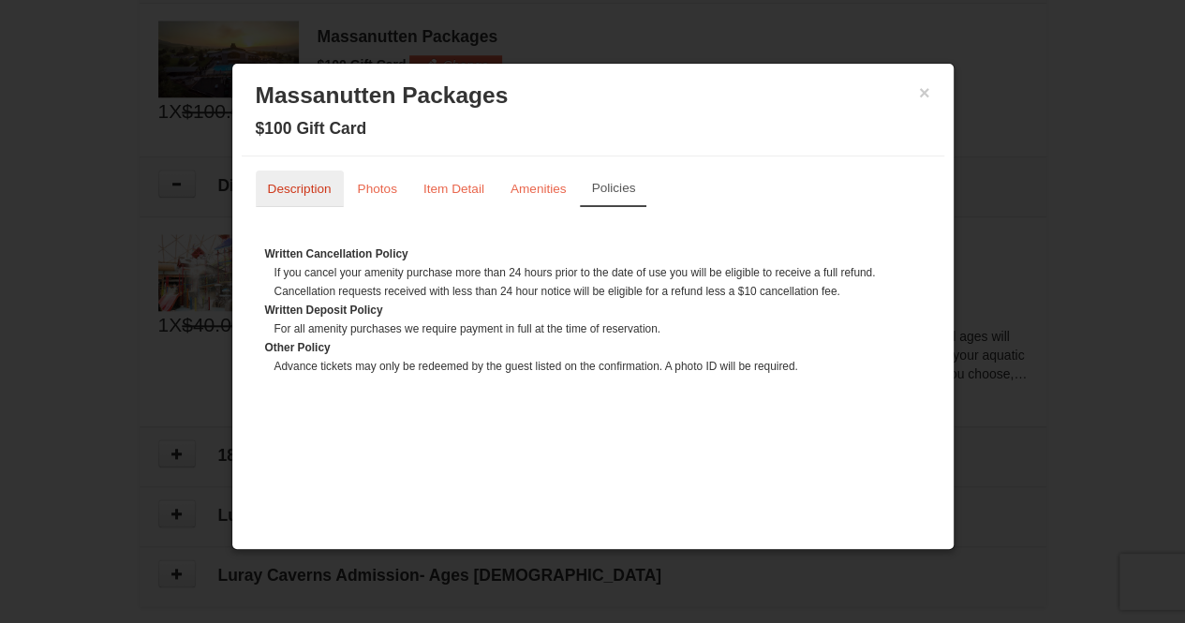
click at [313, 175] on link "Description" at bounding box center [300, 189] width 88 height 37
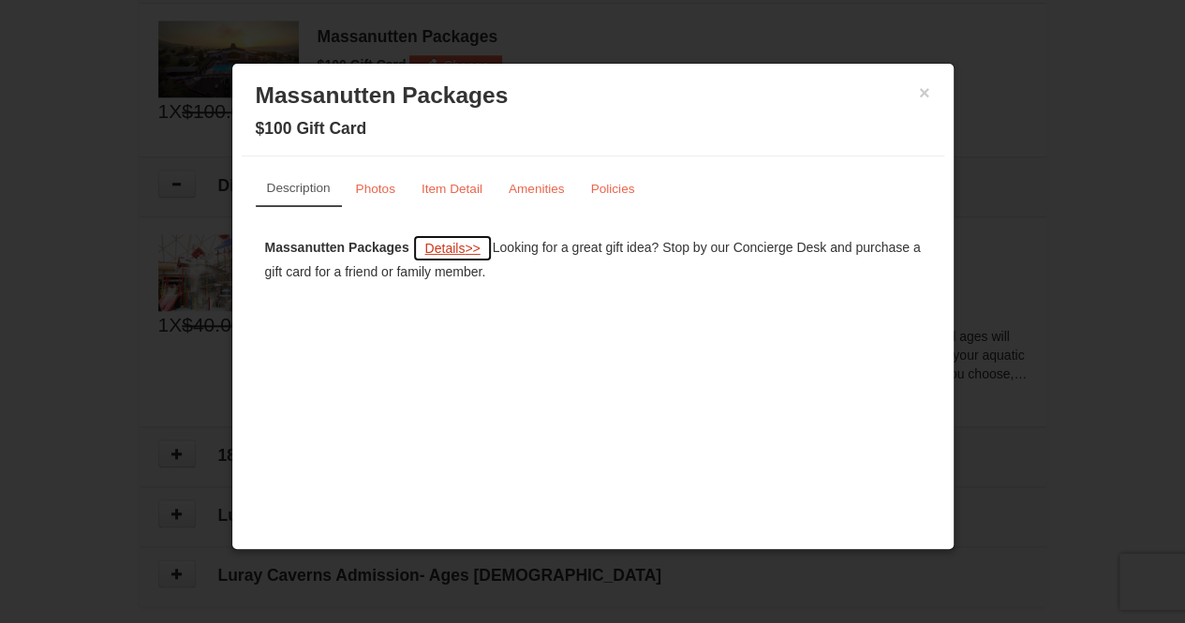
click at [442, 241] on span "Details" at bounding box center [444, 248] width 40 height 15
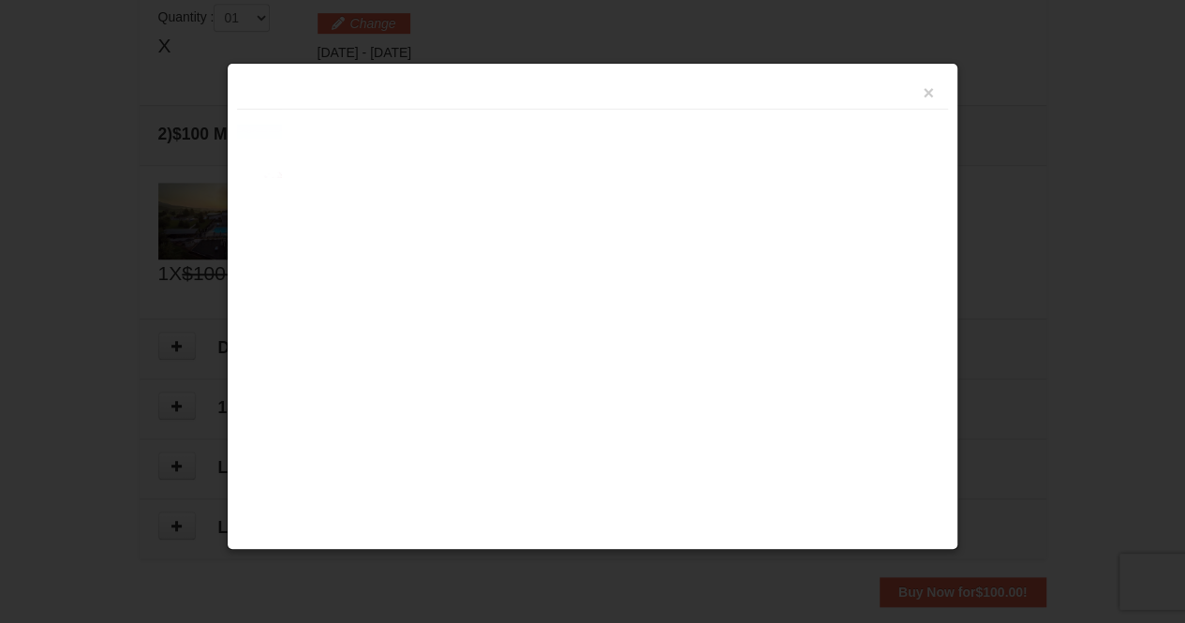
scroll to position [572, 0]
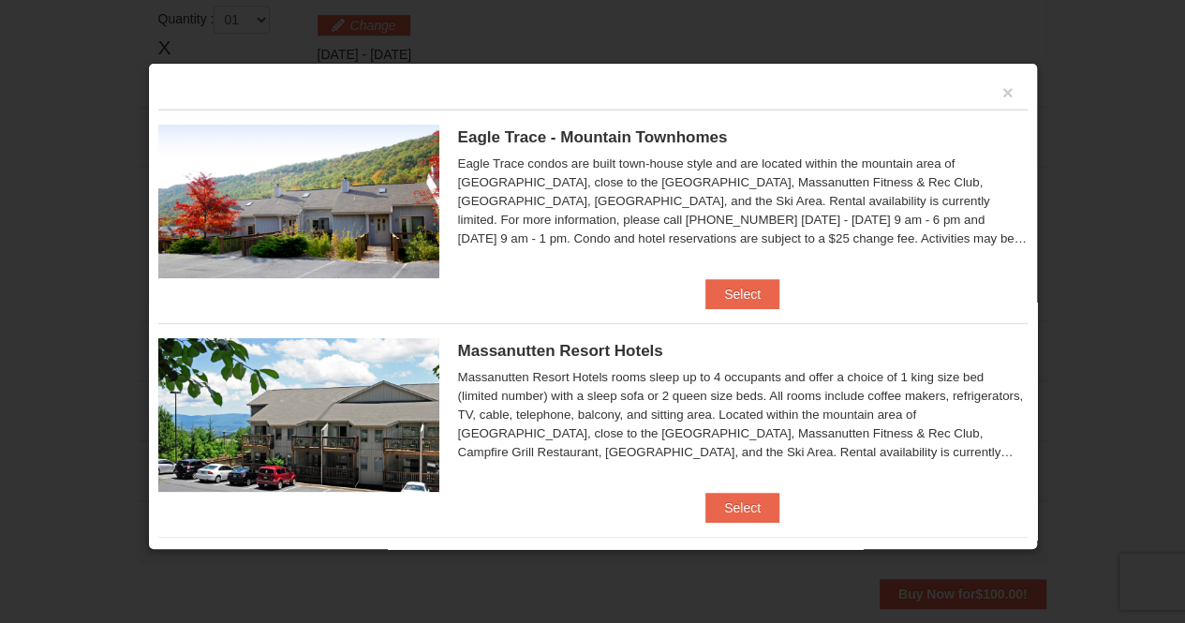
click at [999, 91] on div "×" at bounding box center [592, 91] width 869 height 37
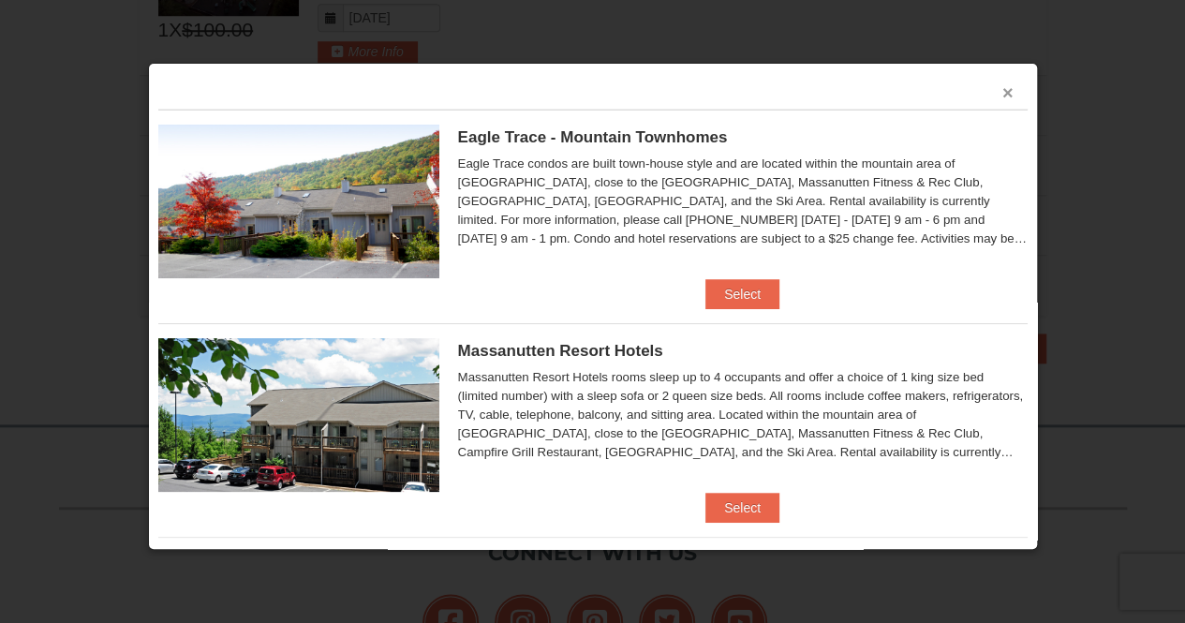
click at [1003, 93] on button "×" at bounding box center [1008, 92] width 11 height 19
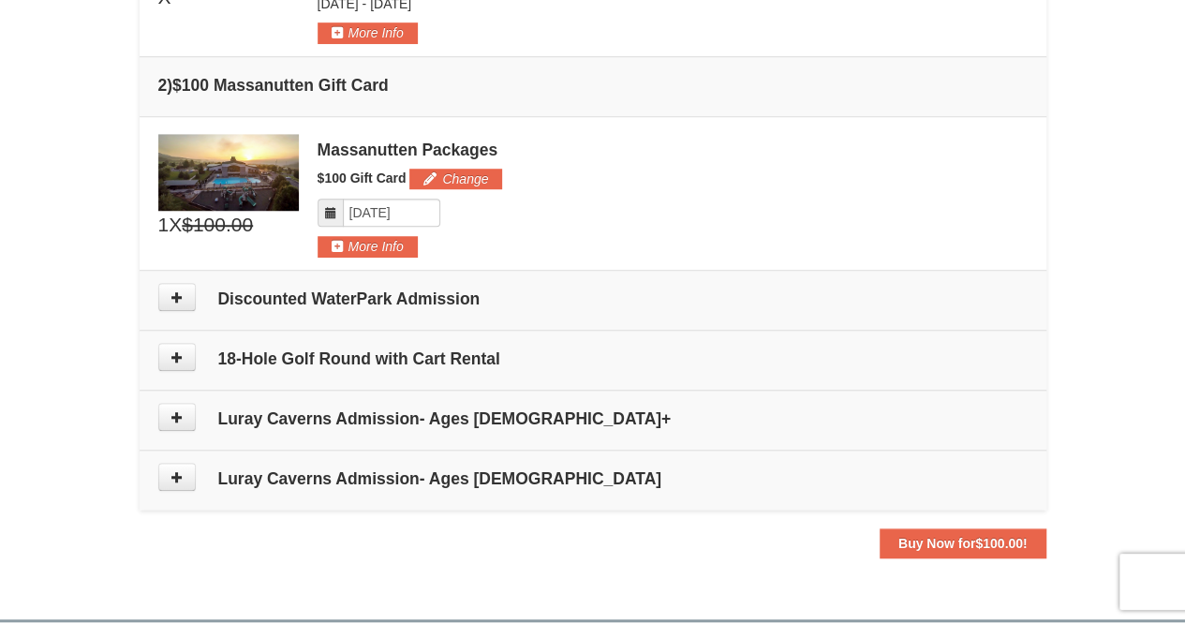
scroll to position [623, 0]
click at [182, 295] on icon at bounding box center [177, 296] width 13 height 13
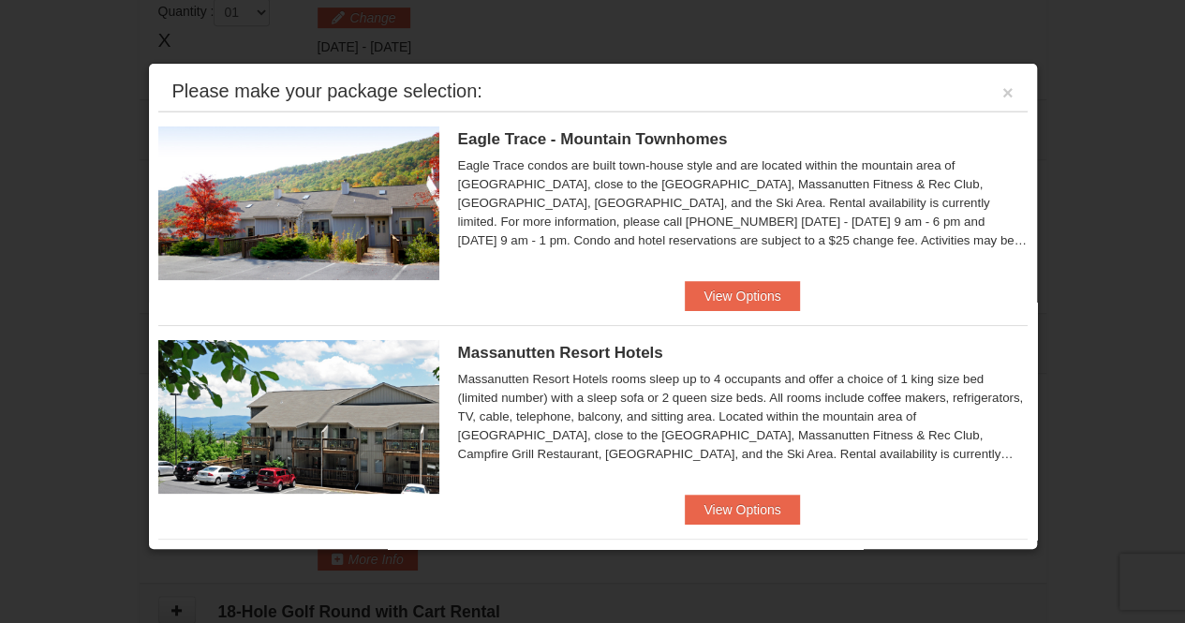
scroll to position [575, 0]
click at [725, 500] on button "View Options" at bounding box center [742, 510] width 114 height 30
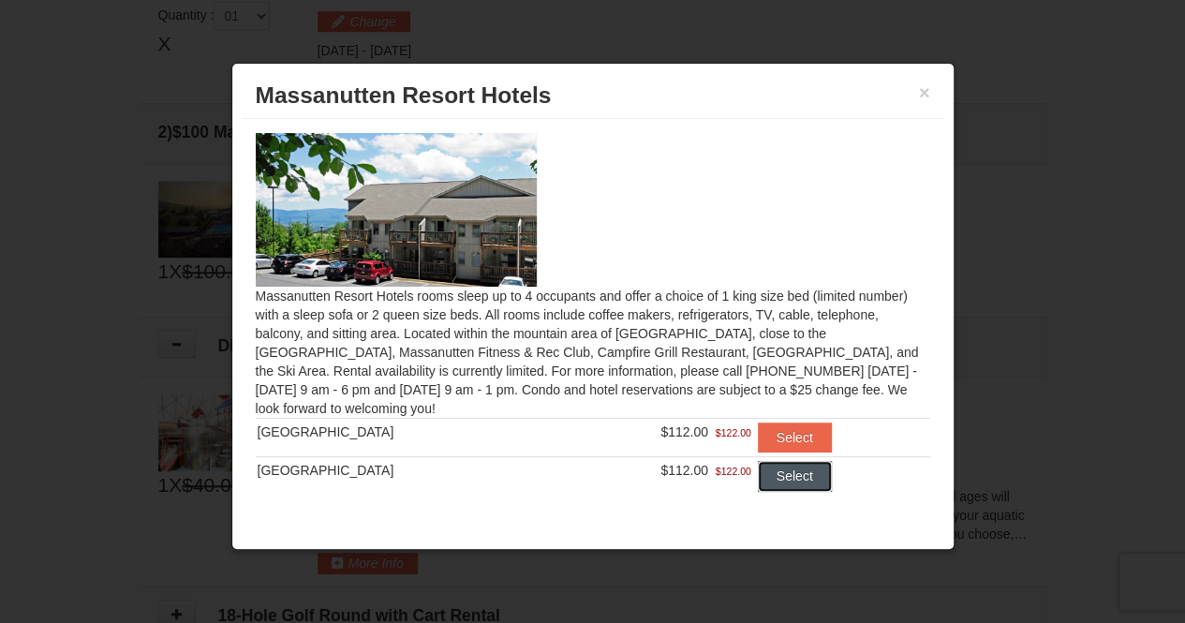
click at [758, 468] on button "Select" at bounding box center [795, 476] width 74 height 30
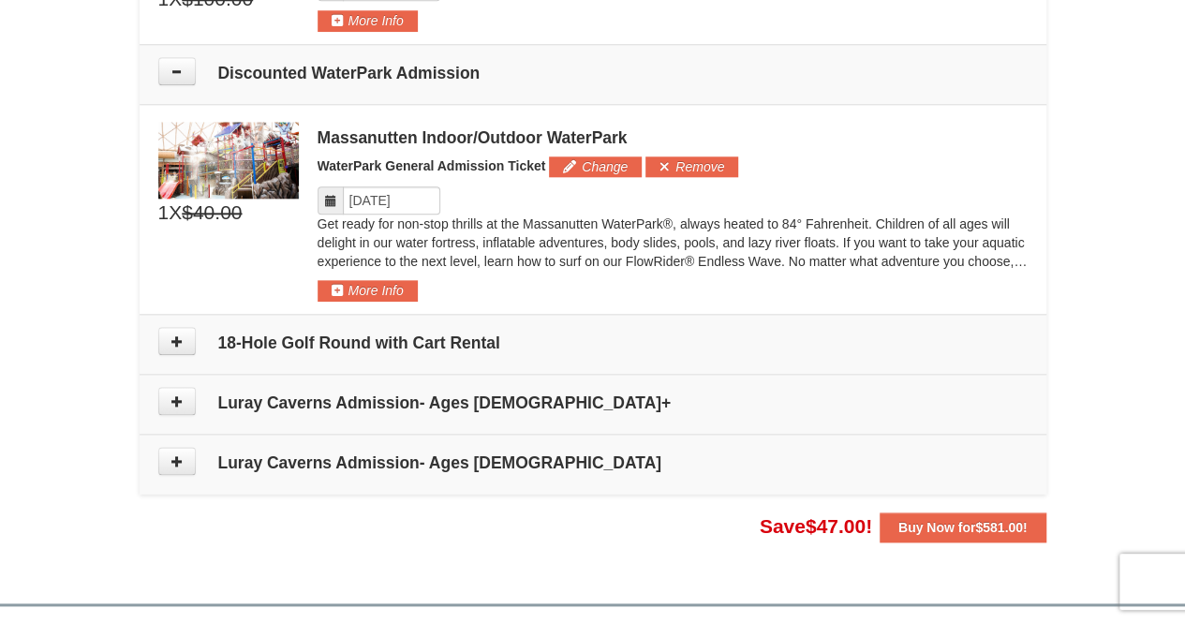
scroll to position [1006, 0]
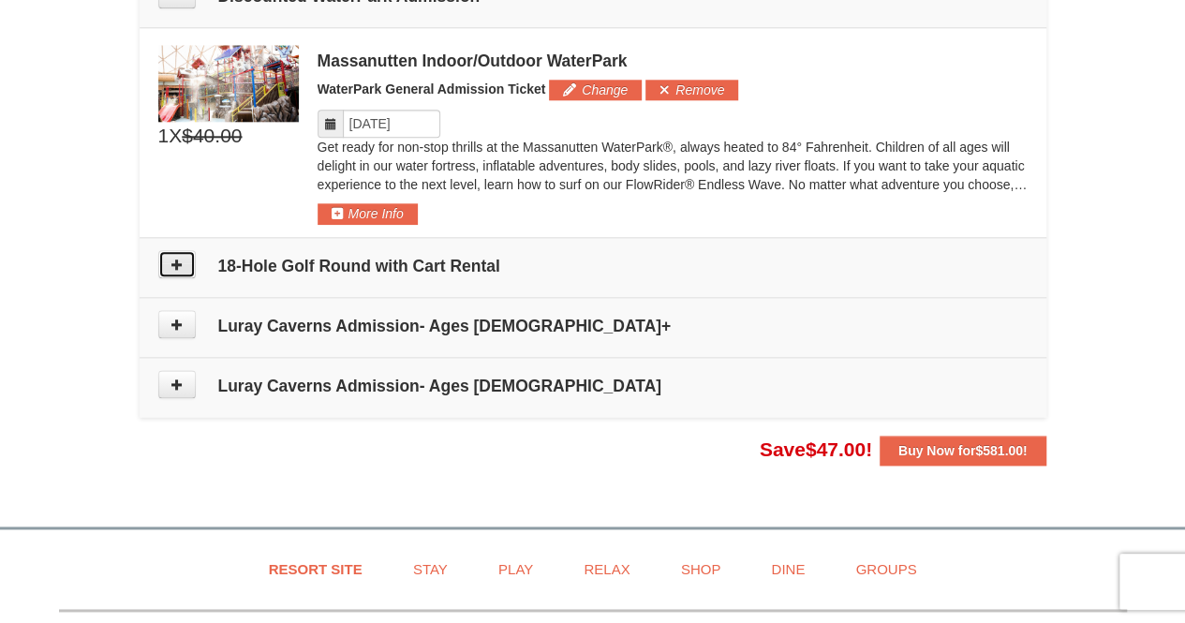
click at [177, 260] on icon at bounding box center [177, 264] width 13 height 13
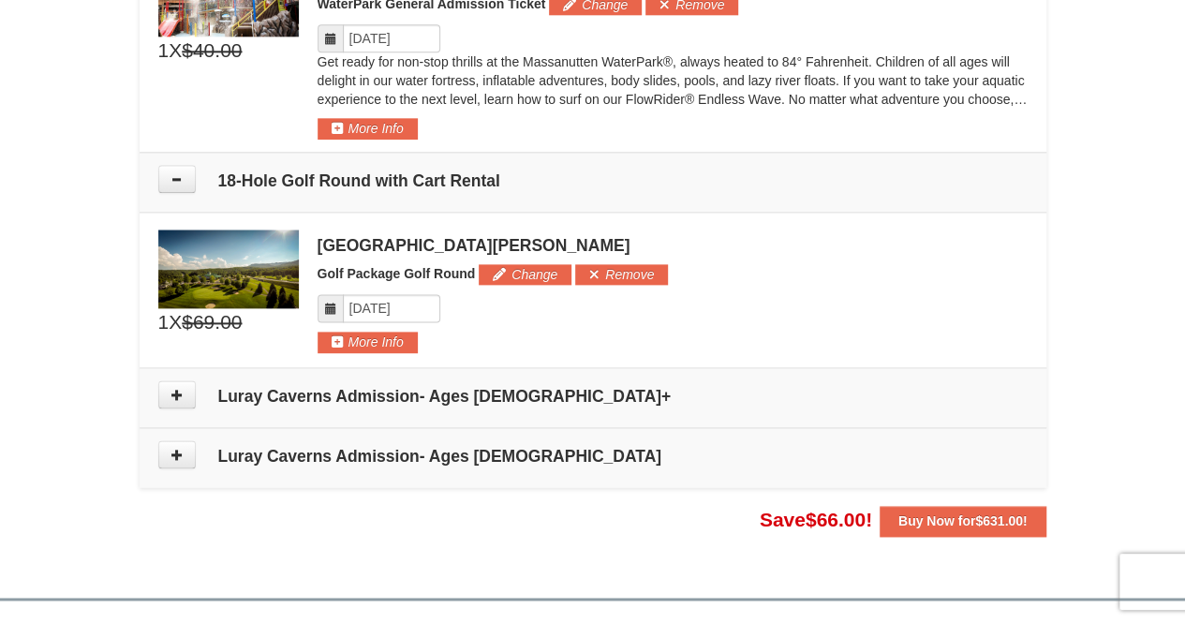
scroll to position [1077, 0]
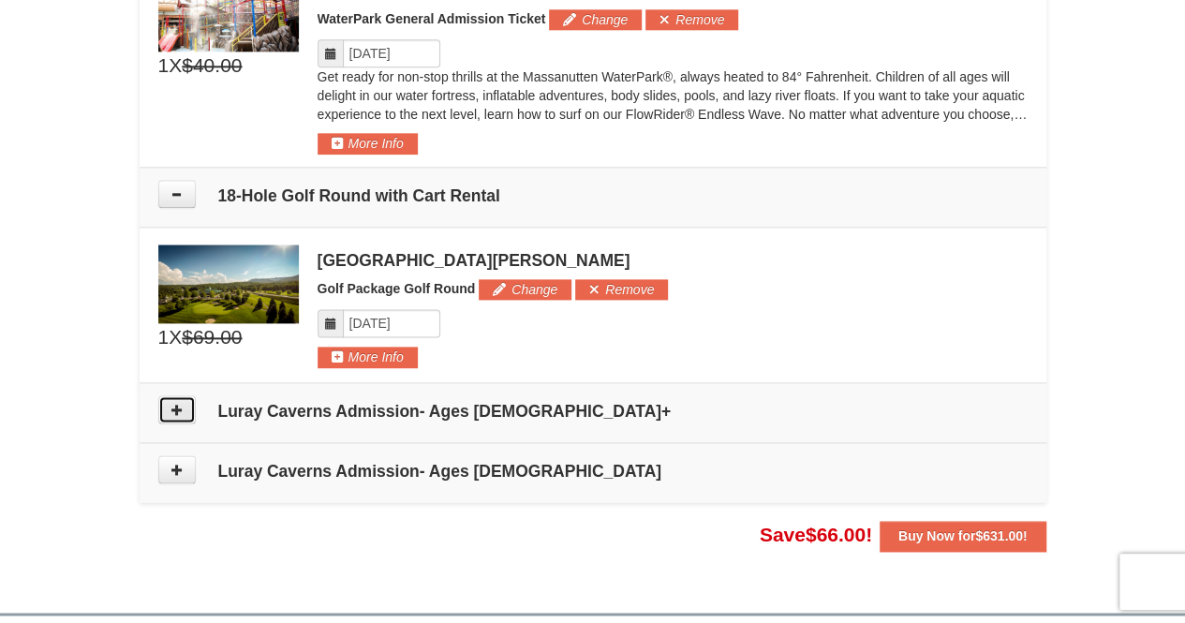
click at [172, 409] on icon at bounding box center [177, 409] width 13 height 13
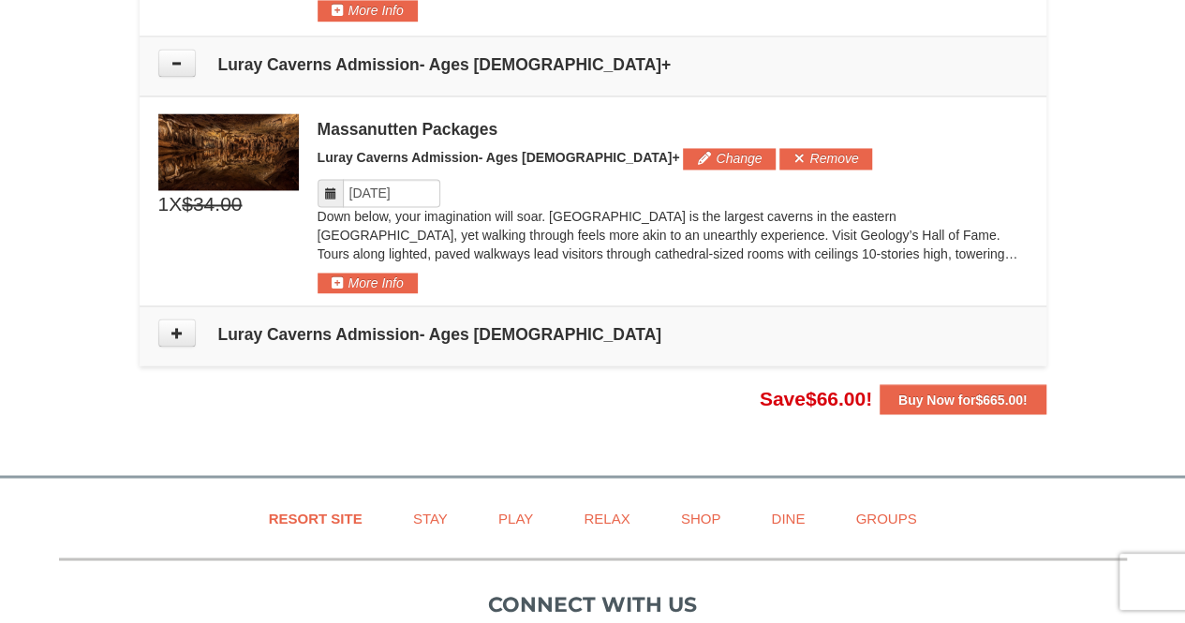
scroll to position [1422, 0]
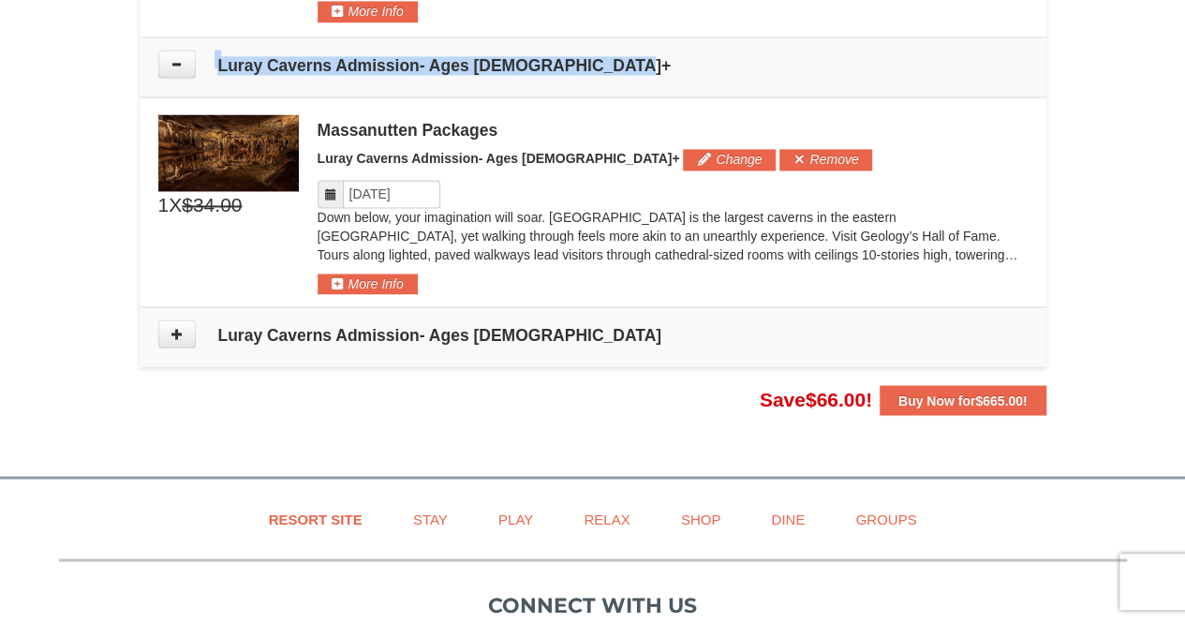
drag, startPoint x: 334, startPoint y: 59, endPoint x: 215, endPoint y: 53, distance: 119.1
click at [215, 53] on td "Luray Caverns Admission- Ages [DEMOGRAPHIC_DATA]+" at bounding box center [593, 67] width 907 height 60
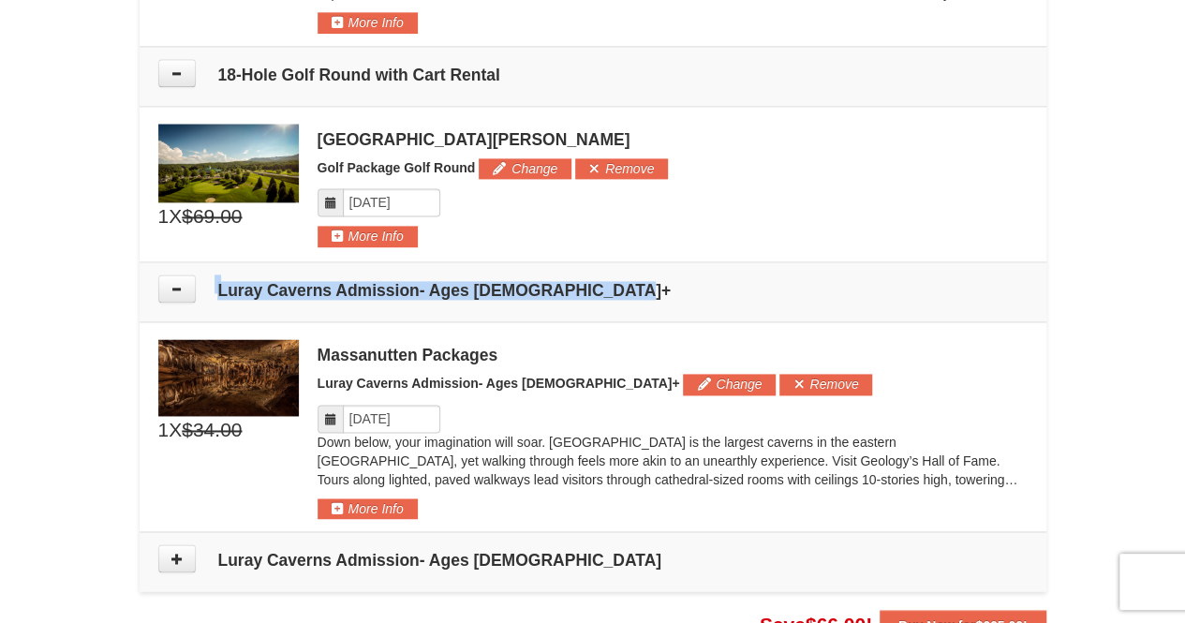
scroll to position [1196, 0]
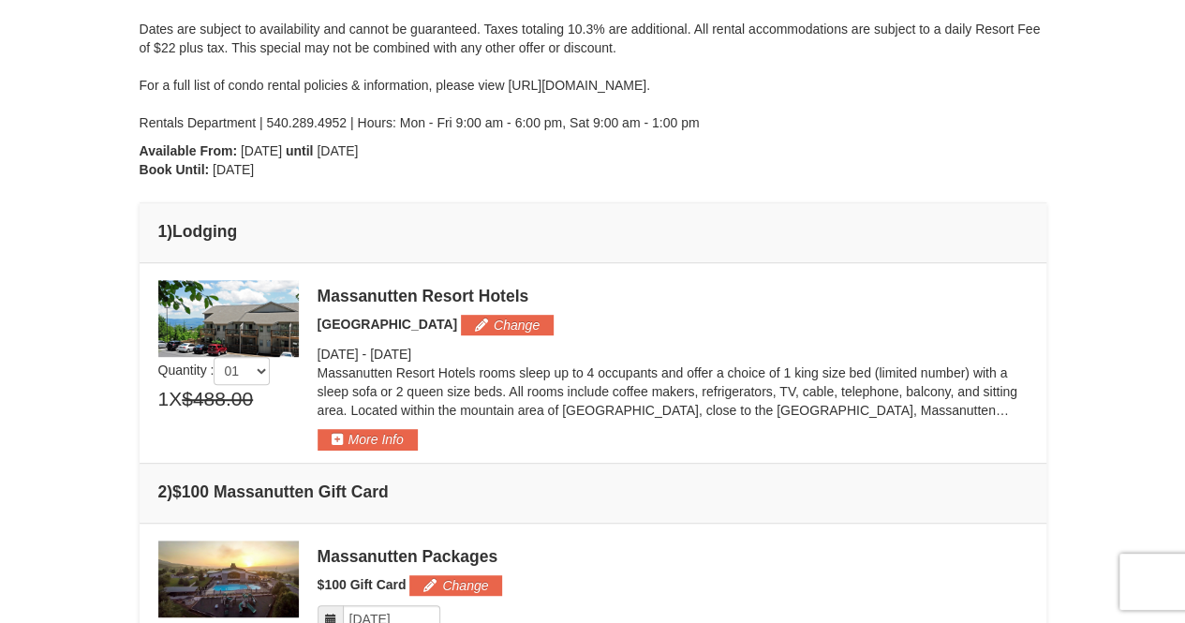
scroll to position [298, 0]
click at [390, 433] on button "More Info" at bounding box center [368, 438] width 100 height 21
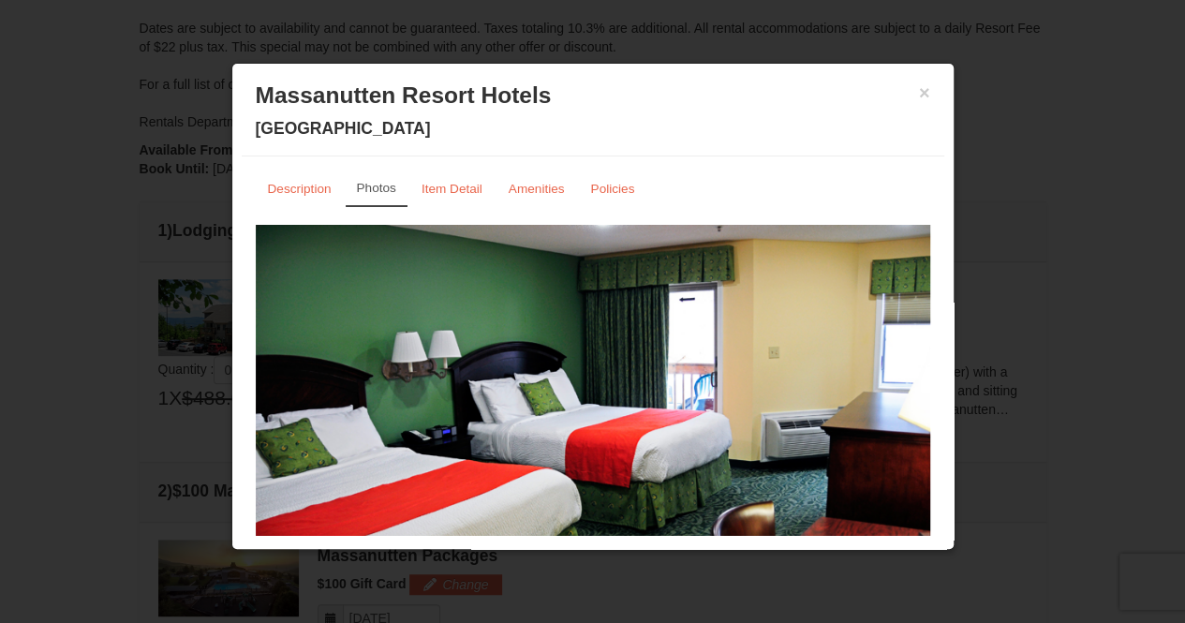
click at [915, 84] on div "× Massanutten Resort Hotels [GEOGRAPHIC_DATA]" at bounding box center [593, 114] width 703 height 83
click at [919, 91] on button "×" at bounding box center [924, 92] width 11 height 19
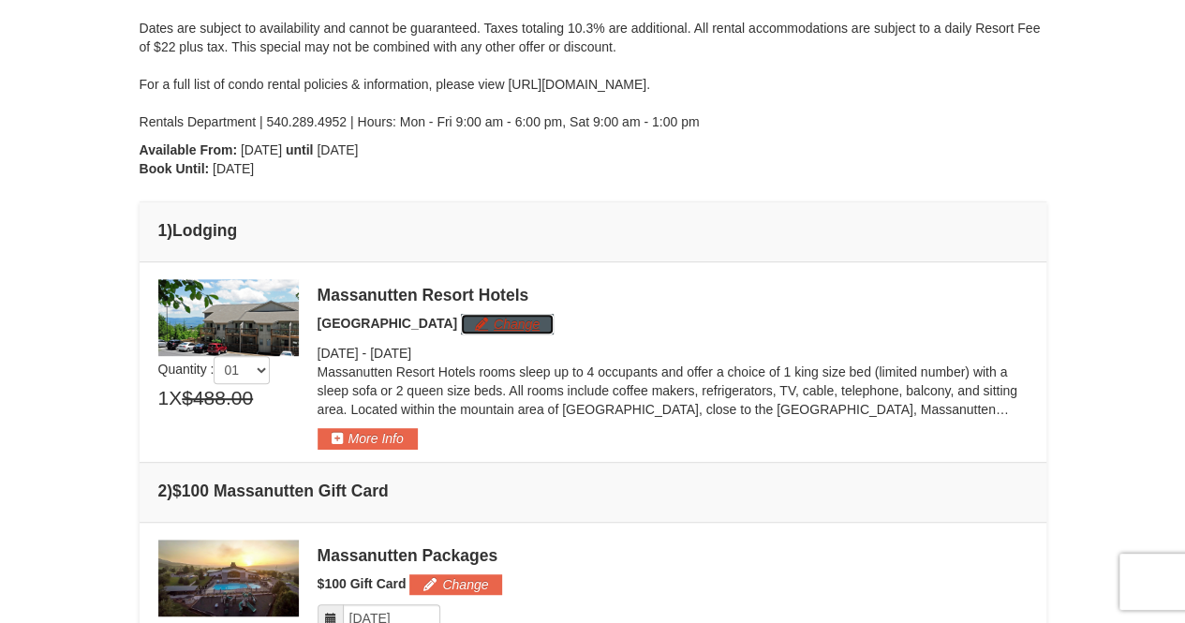
click at [504, 323] on button "Change" at bounding box center [507, 324] width 93 height 21
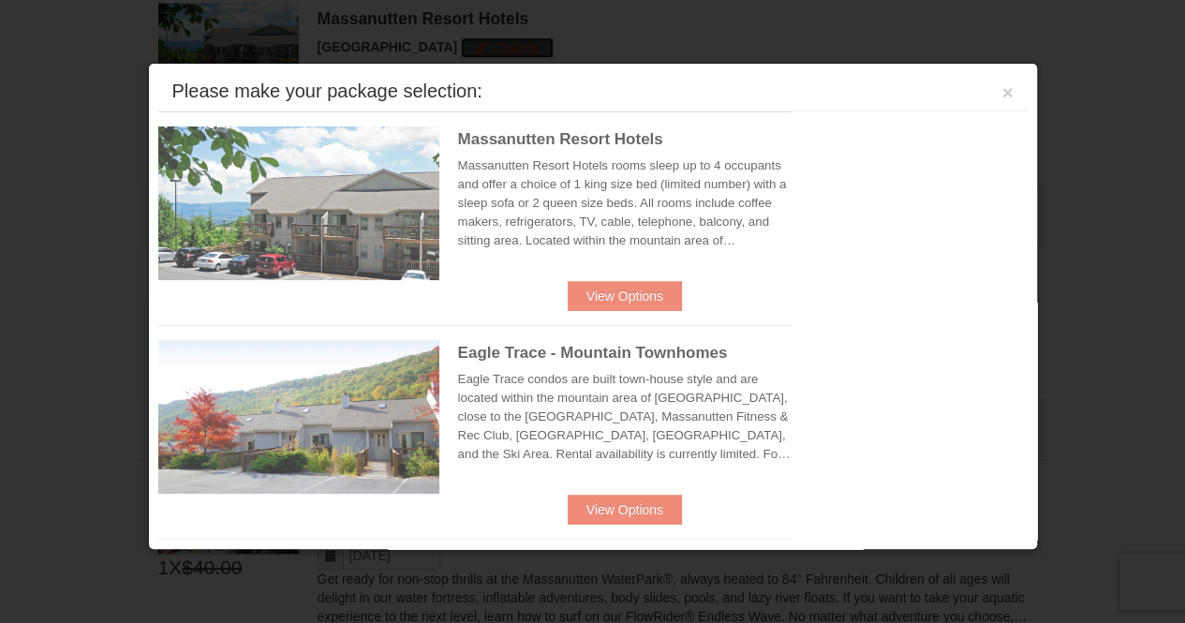
scroll to position [575, 0]
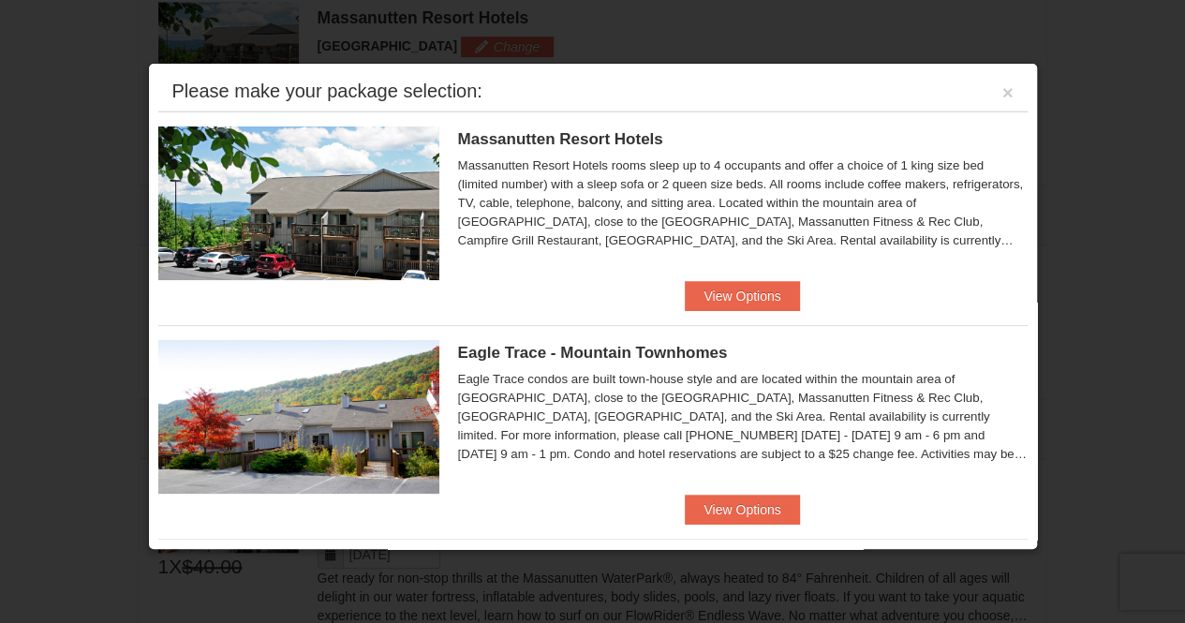
click at [984, 94] on div "Please make your package selection: ×" at bounding box center [592, 92] width 869 height 38
click at [1003, 95] on button "×" at bounding box center [1008, 92] width 11 height 19
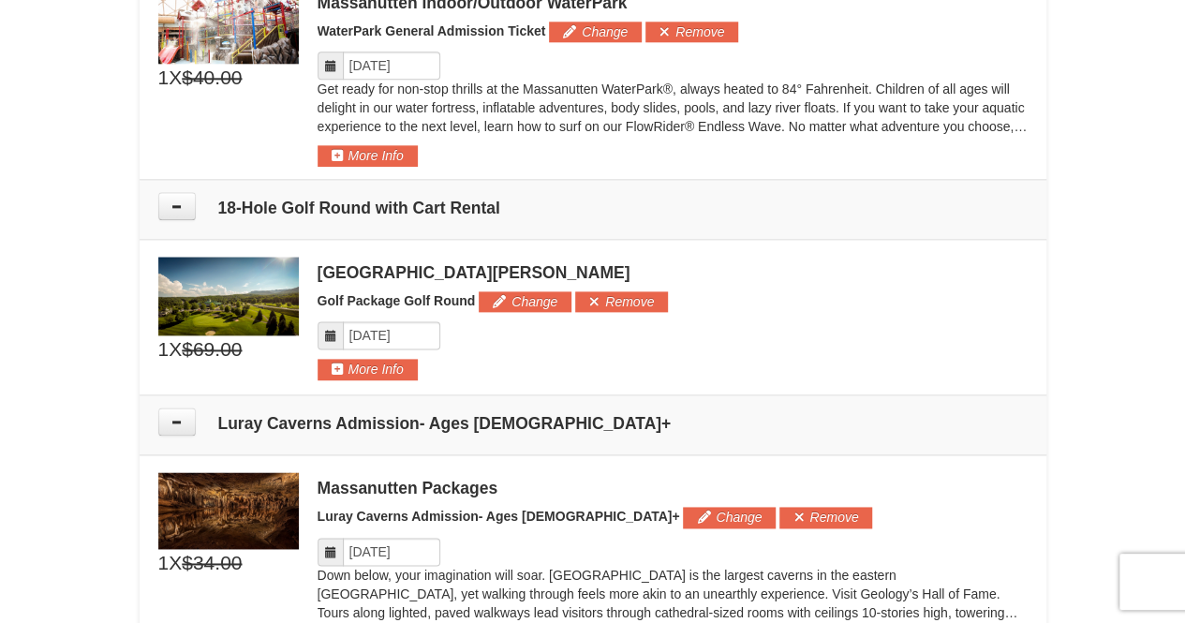
scroll to position [1077, 0]
